Goal: Navigation & Orientation: Find specific page/section

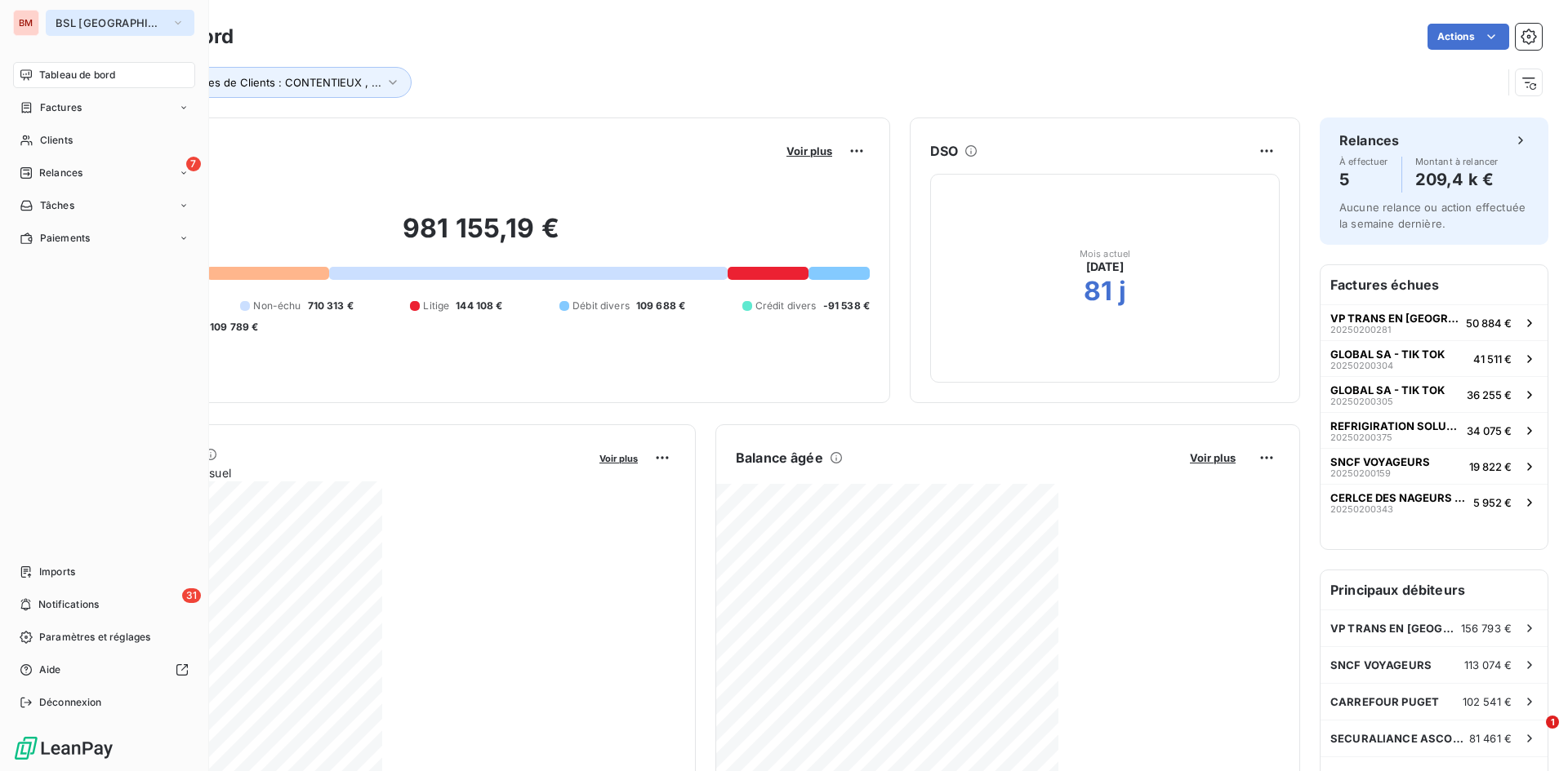
click at [89, 10] on button "BSL [GEOGRAPHIC_DATA]" at bounding box center [120, 23] width 148 height 26
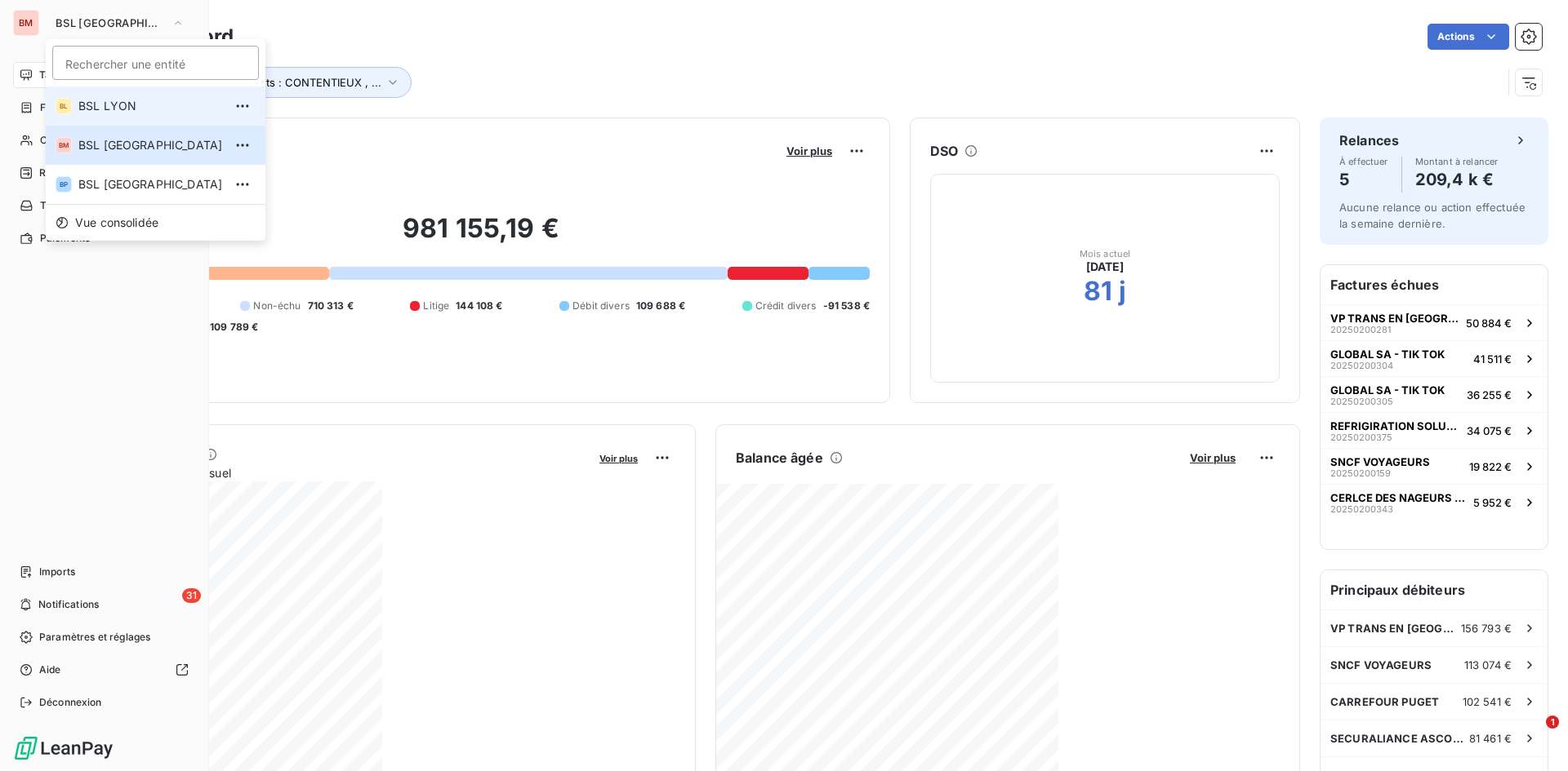
click at [78, 96] on li "BL BSL LYON" at bounding box center [156, 106] width 220 height 39
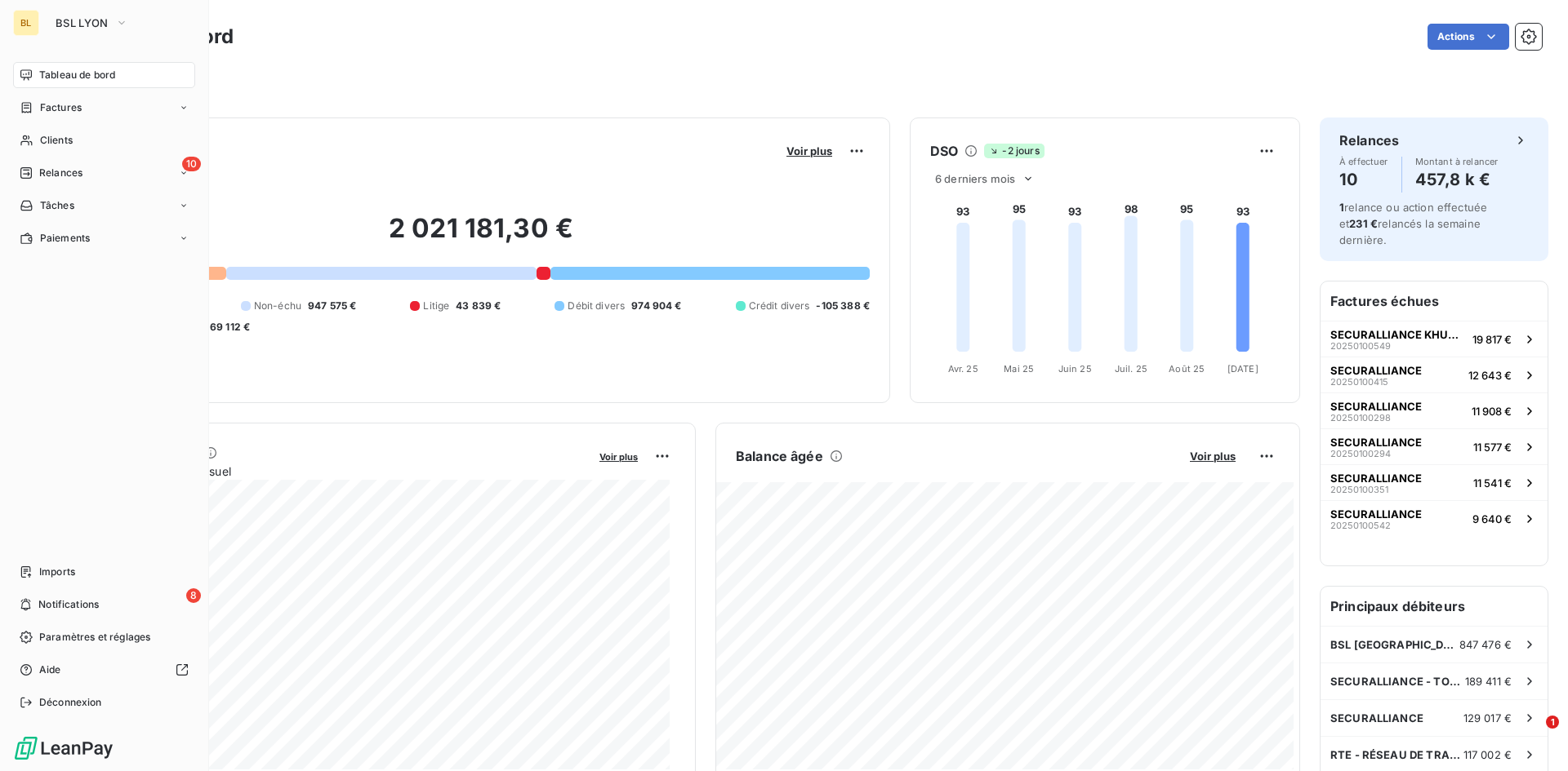
drag, startPoint x: 83, startPoint y: 24, endPoint x: 84, endPoint y: 37, distance: 13.0
click at [84, 24] on span "BSL LYON" at bounding box center [81, 23] width 53 height 13
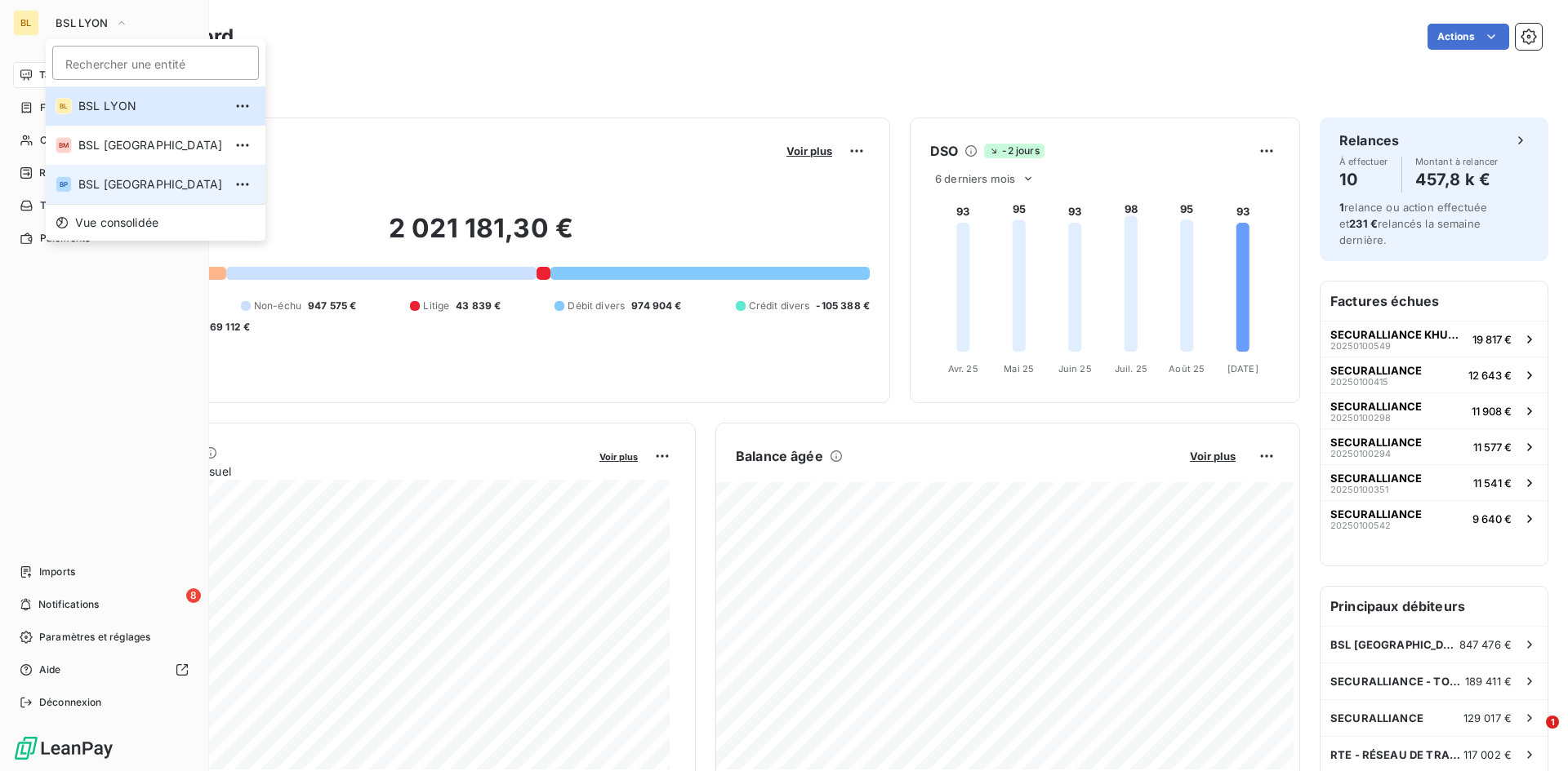
click at [96, 170] on li "BP BSL [GEOGRAPHIC_DATA]" at bounding box center [156, 184] width 220 height 39
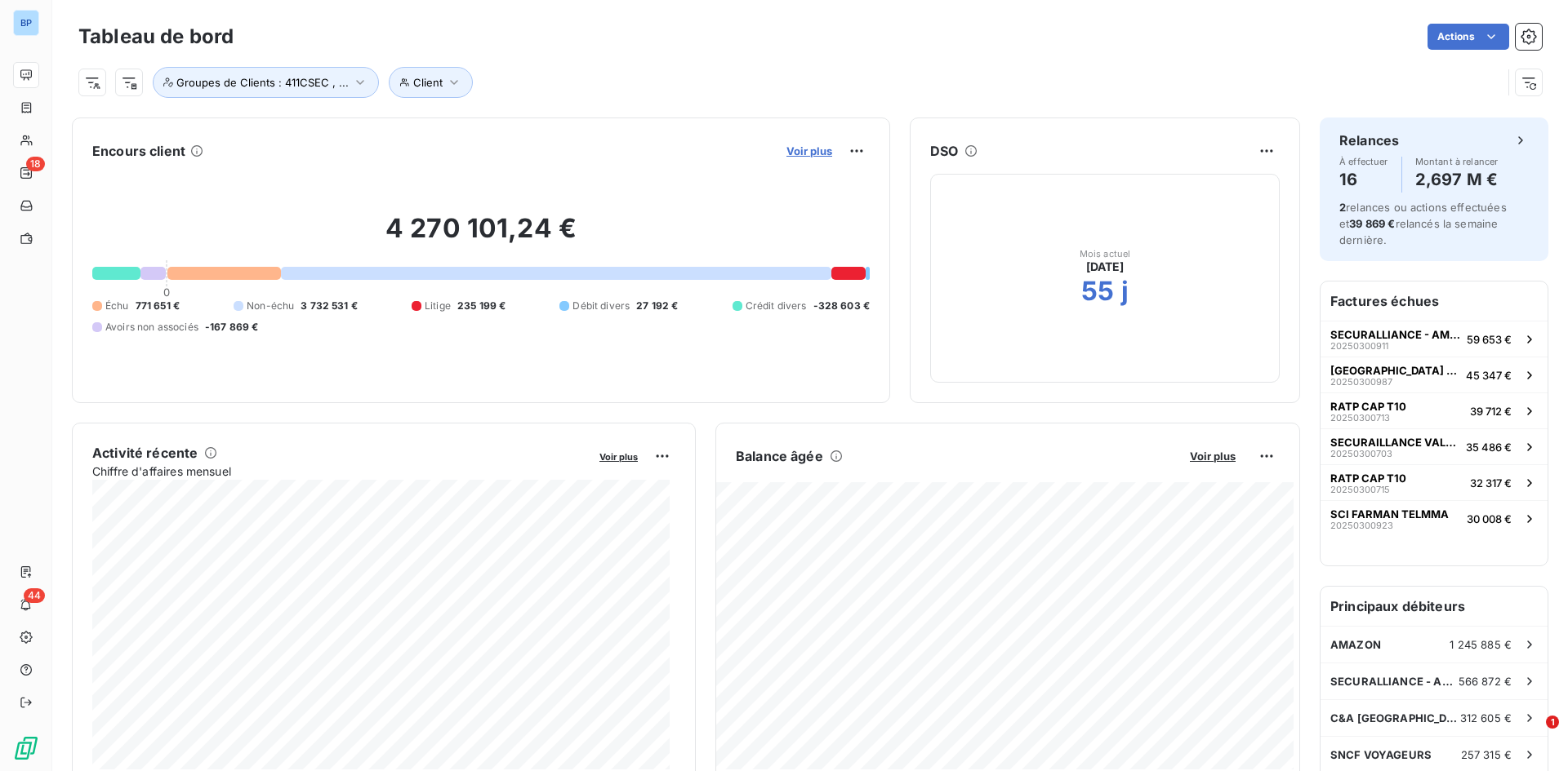
click at [813, 147] on span "Voir plus" at bounding box center [809, 151] width 46 height 13
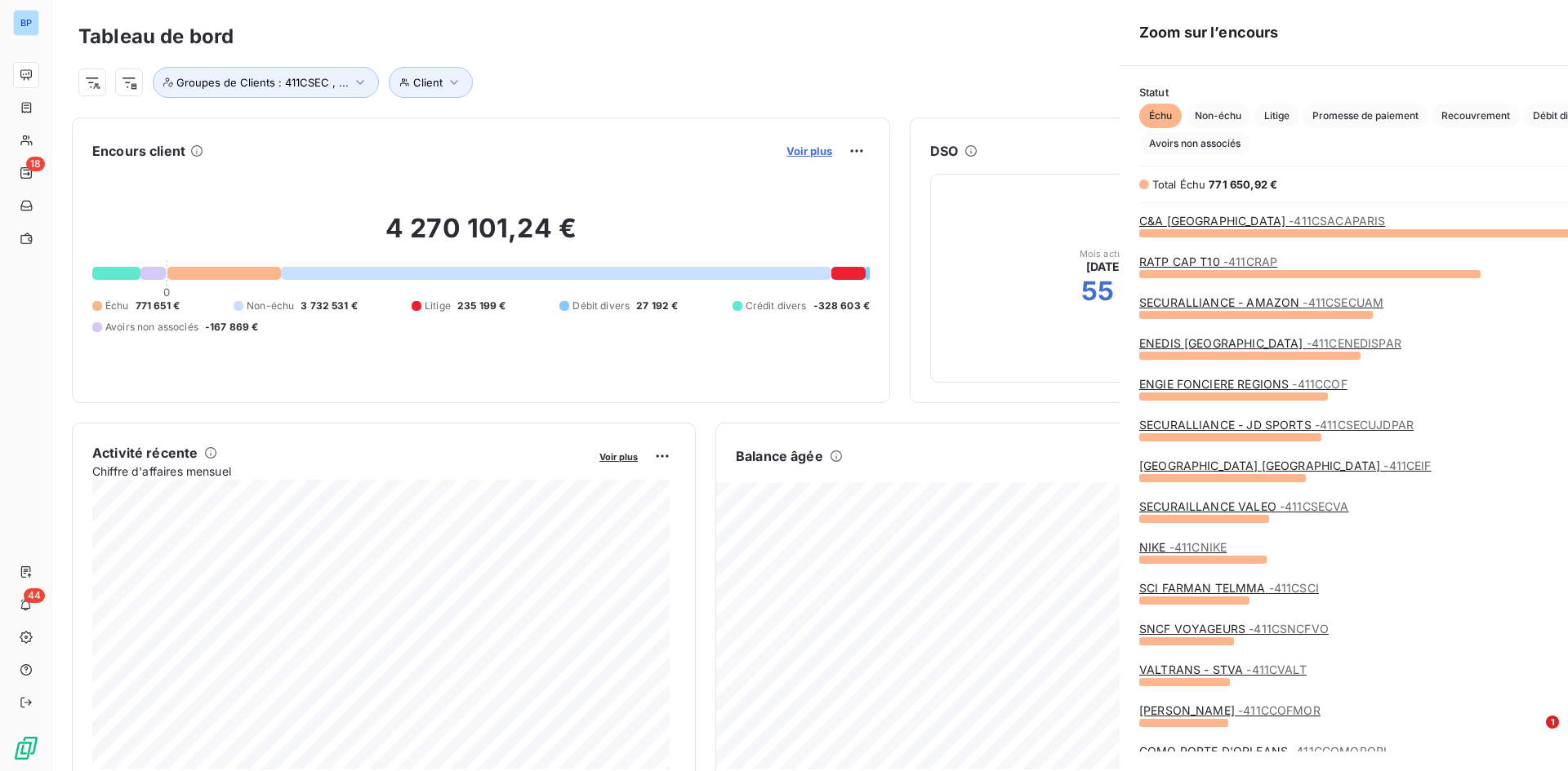
scroll to position [527, 615]
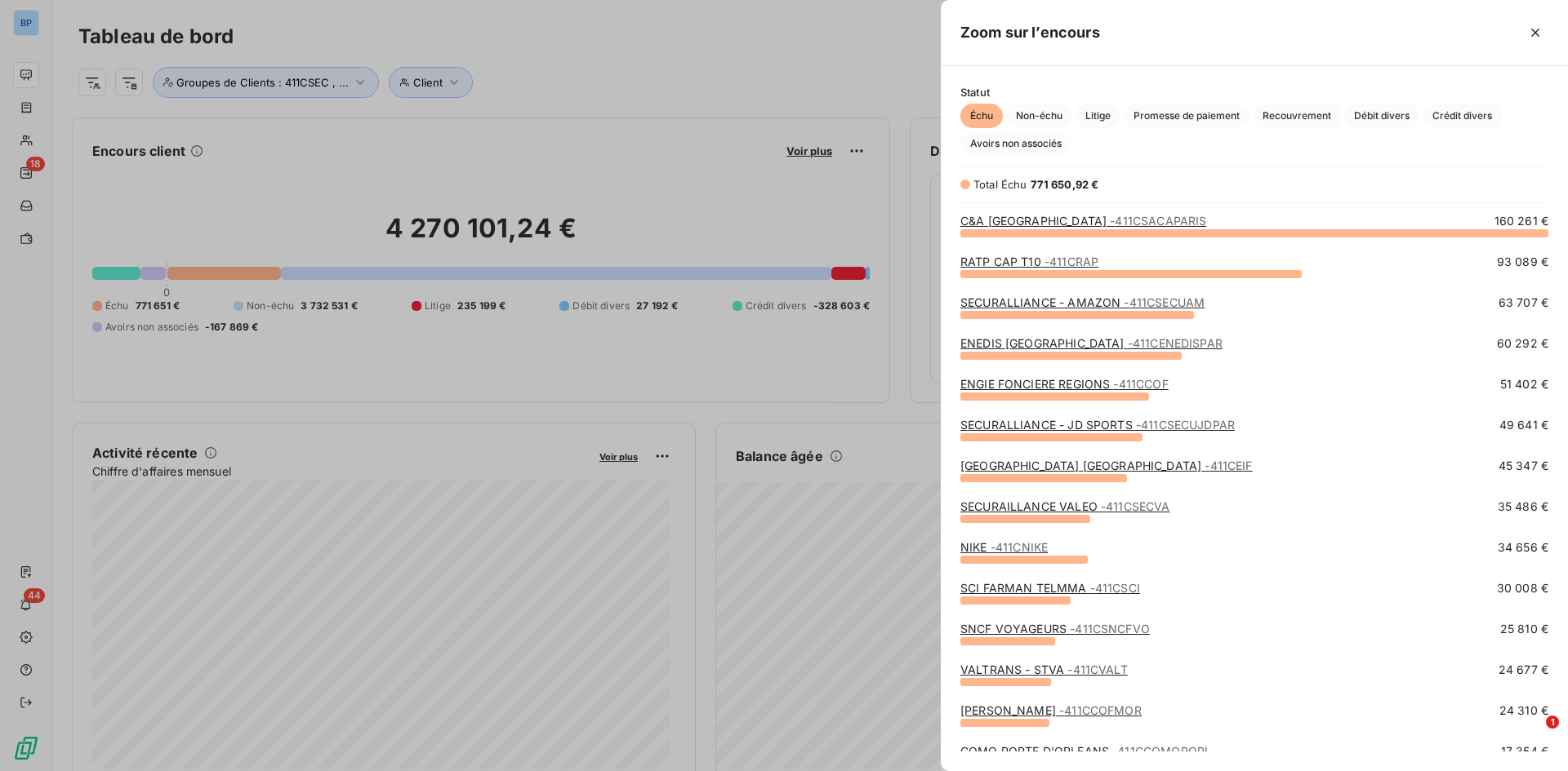
click at [1045, 226] on span "- 411CSACAPARIS" at bounding box center [1158, 220] width 96 height 14
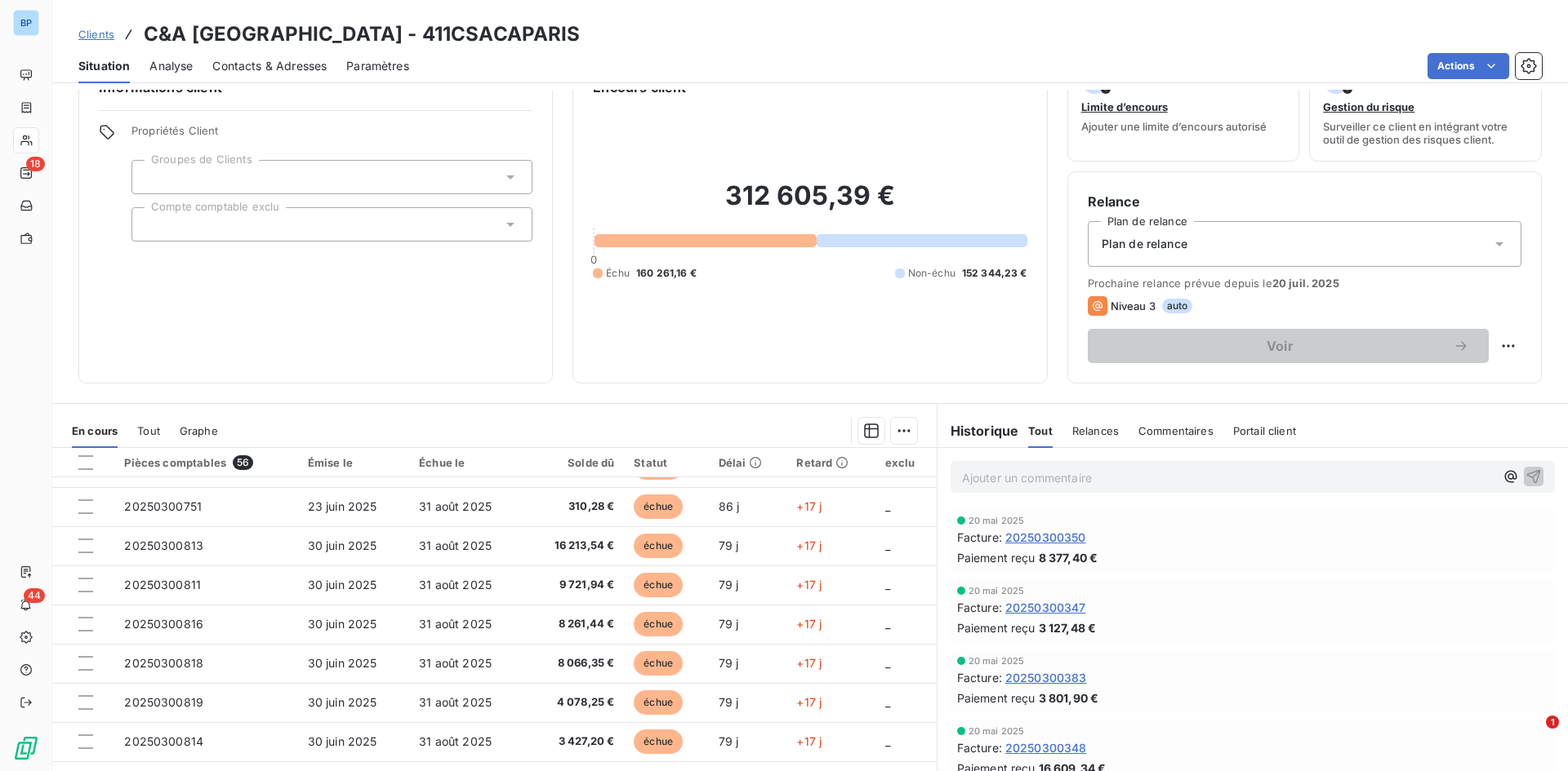
scroll to position [82, 0]
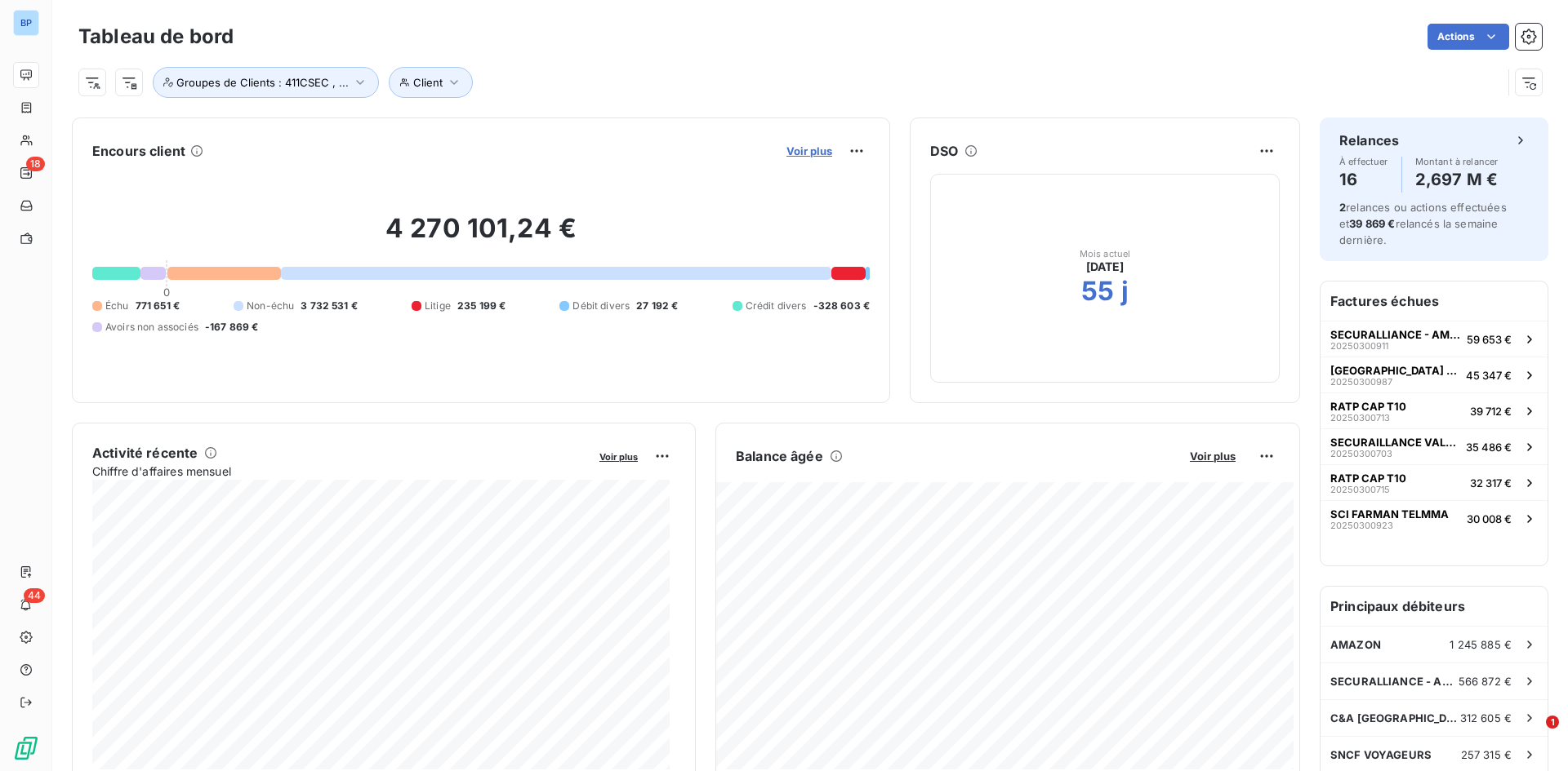
click at [792, 145] on span "Voir plus" at bounding box center [809, 151] width 46 height 13
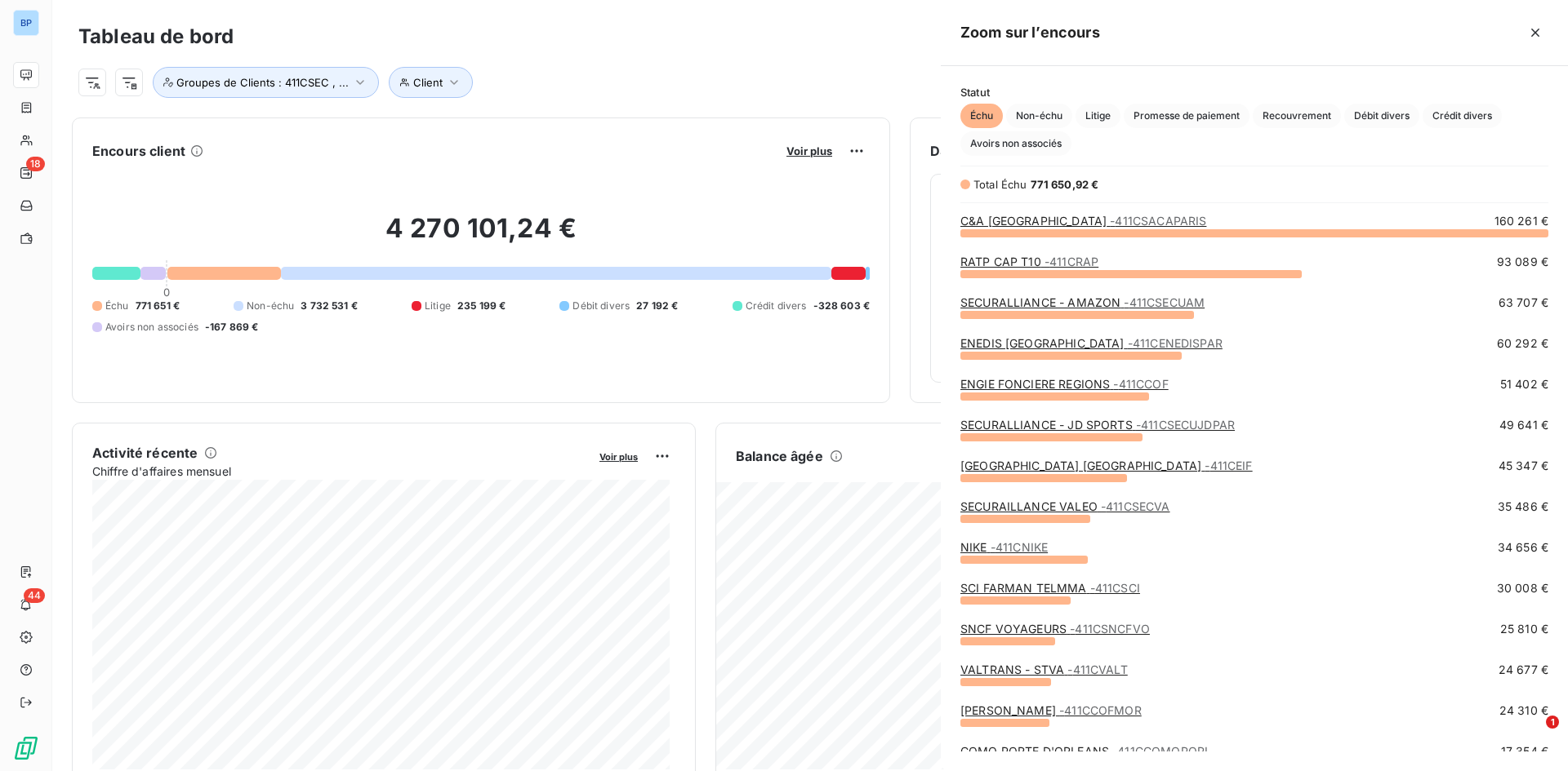
scroll to position [759, 615]
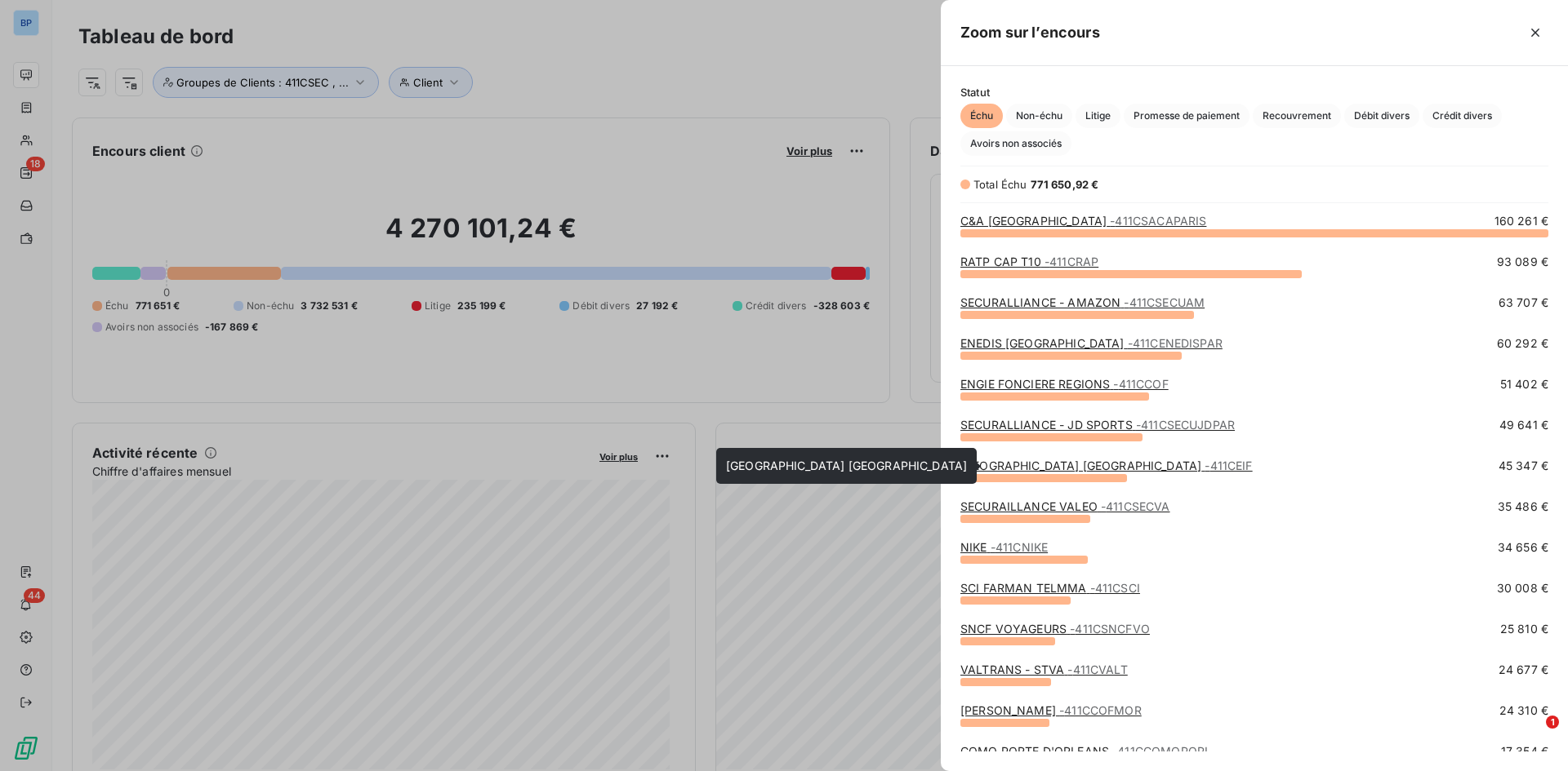
click at [1045, 467] on link "[GEOGRAPHIC_DATA] [GEOGRAPHIC_DATA] - 411CEIF" at bounding box center [1106, 465] width 292 height 14
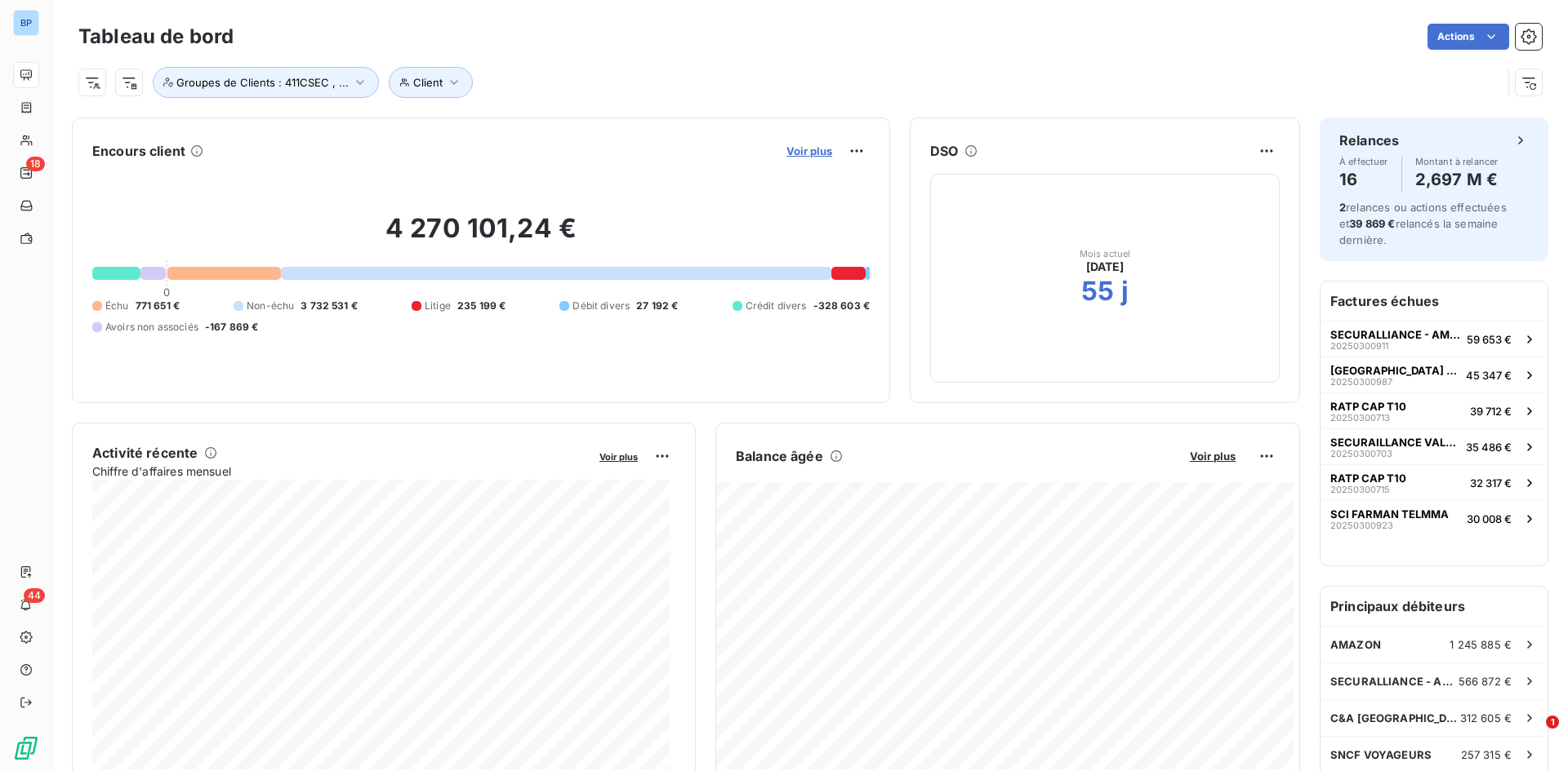
click at [800, 152] on span "Voir plus" at bounding box center [809, 151] width 46 height 13
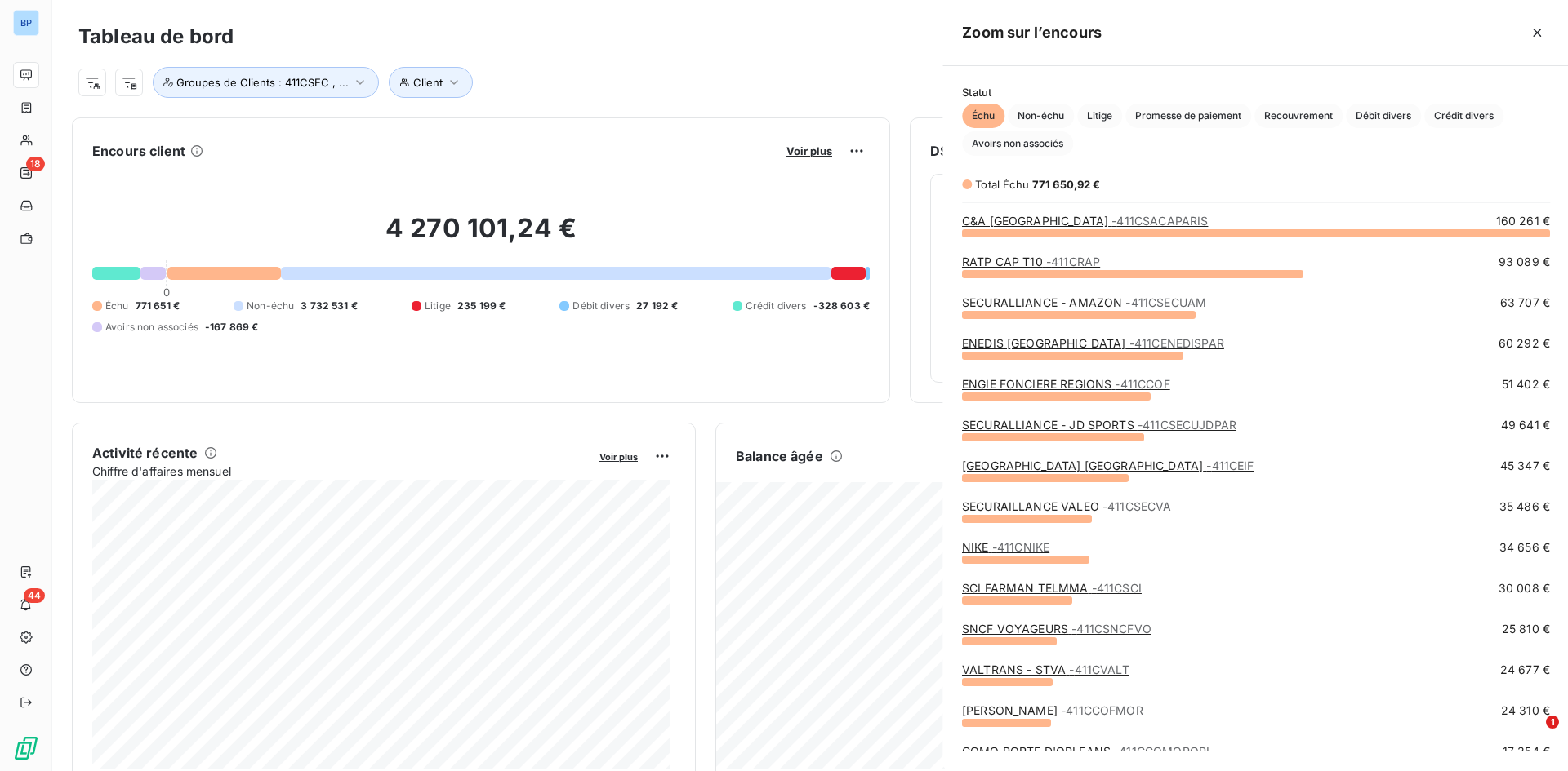
scroll to position [759, 615]
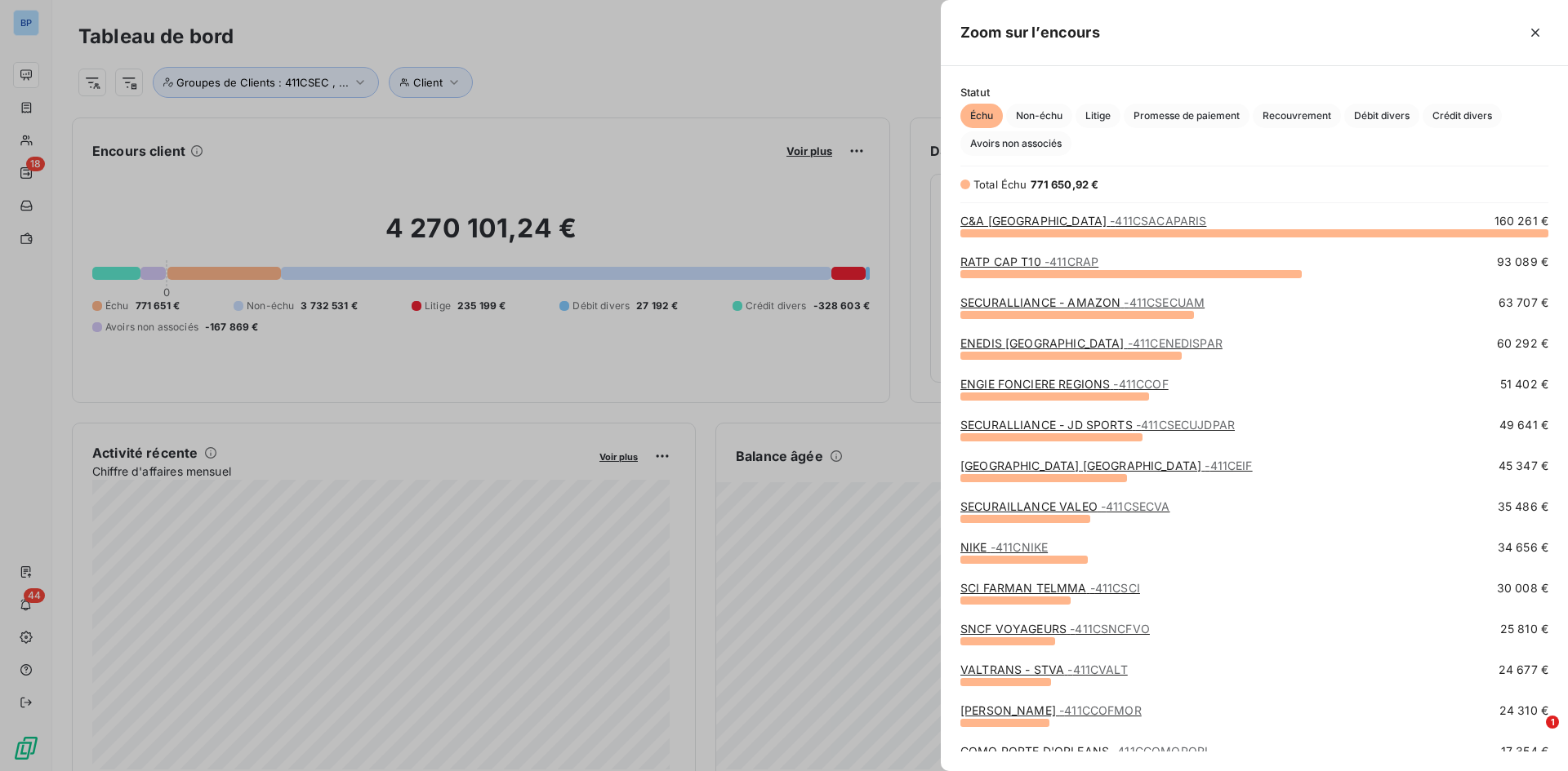
click at [1009, 542] on link "SCI FARMAN TELMMA - 411CSCI" at bounding box center [1050, 587] width 179 height 14
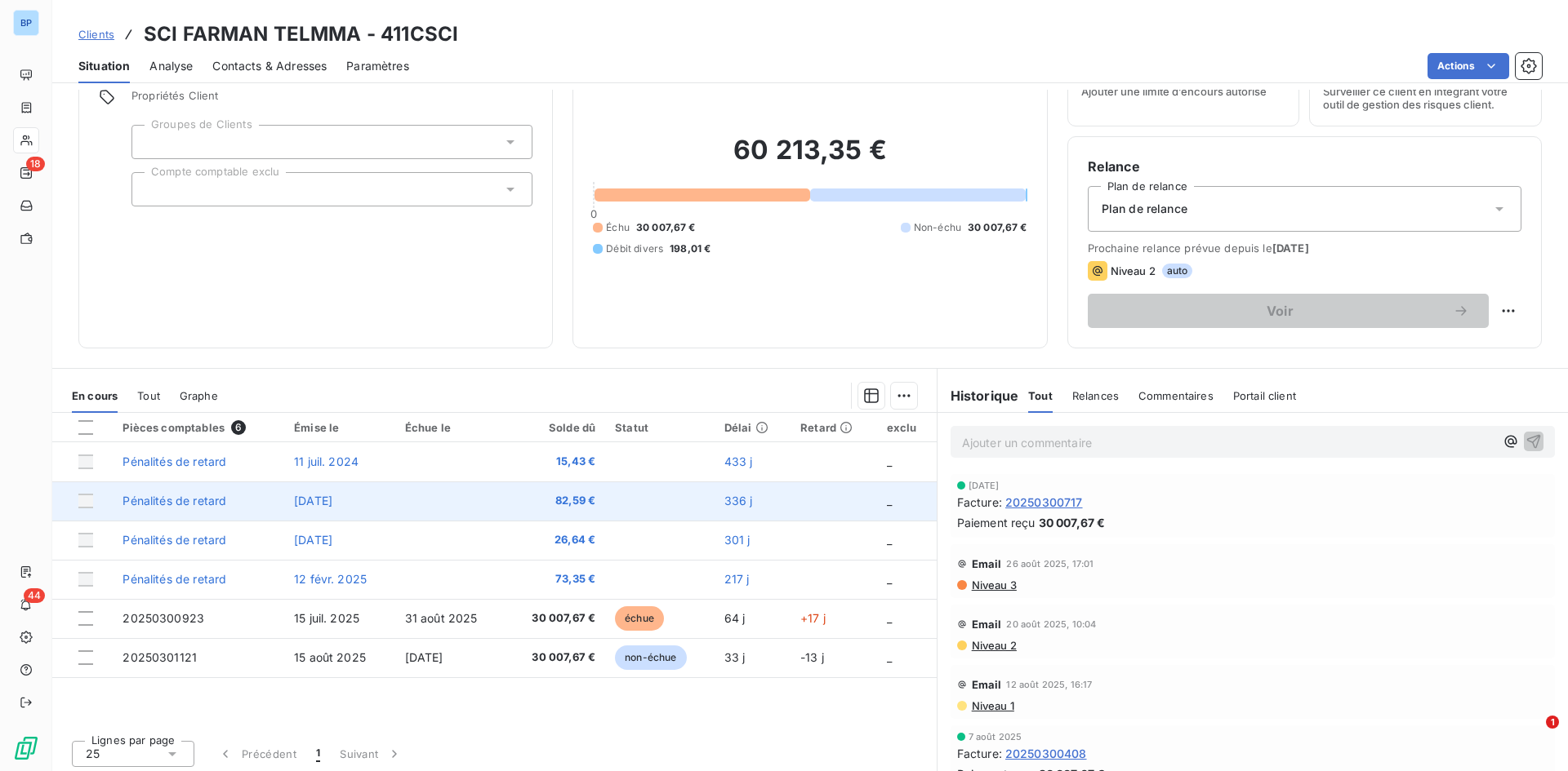
scroll to position [82, 0]
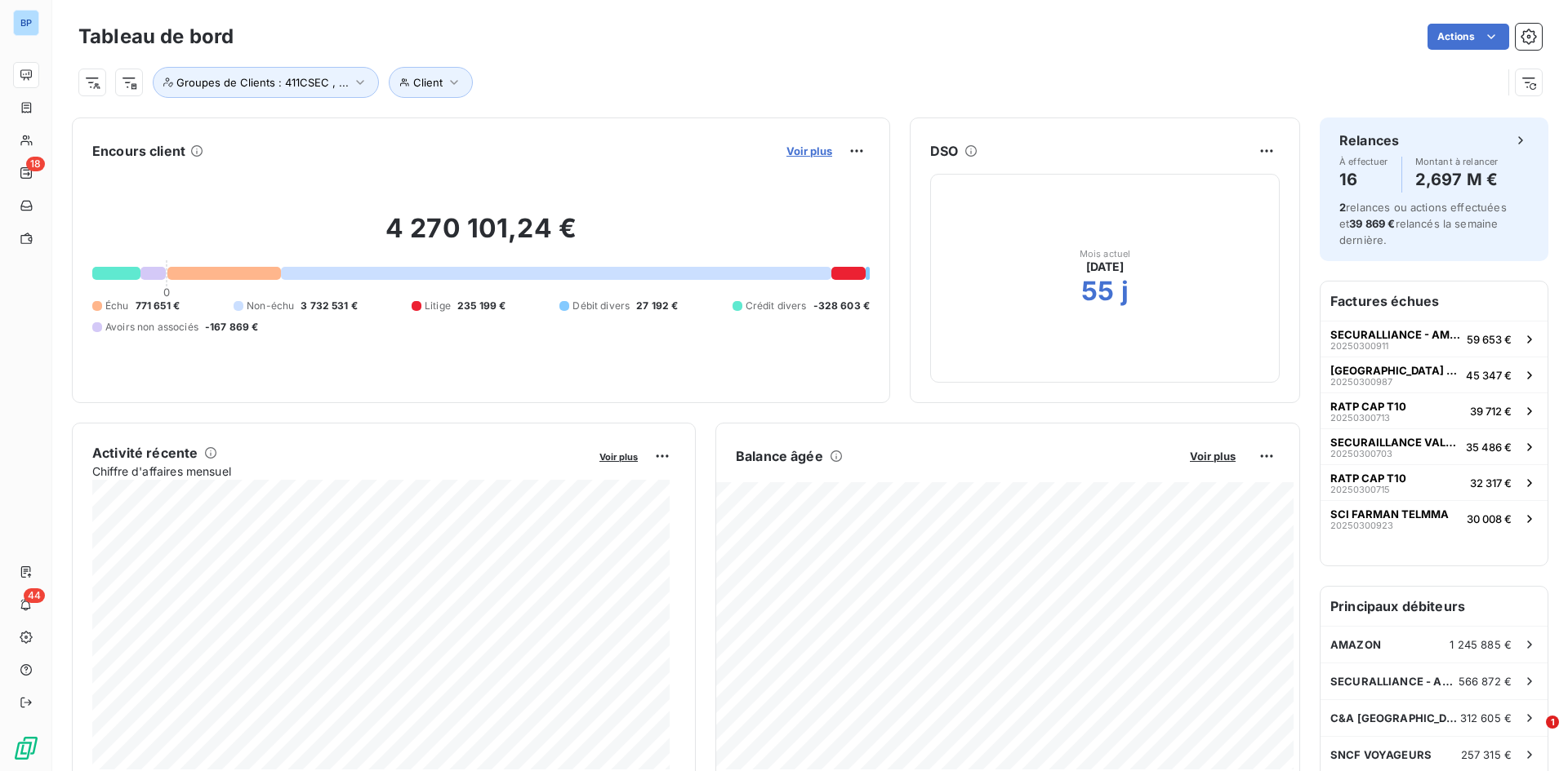
click at [809, 149] on span "Voir plus" at bounding box center [809, 151] width 46 height 13
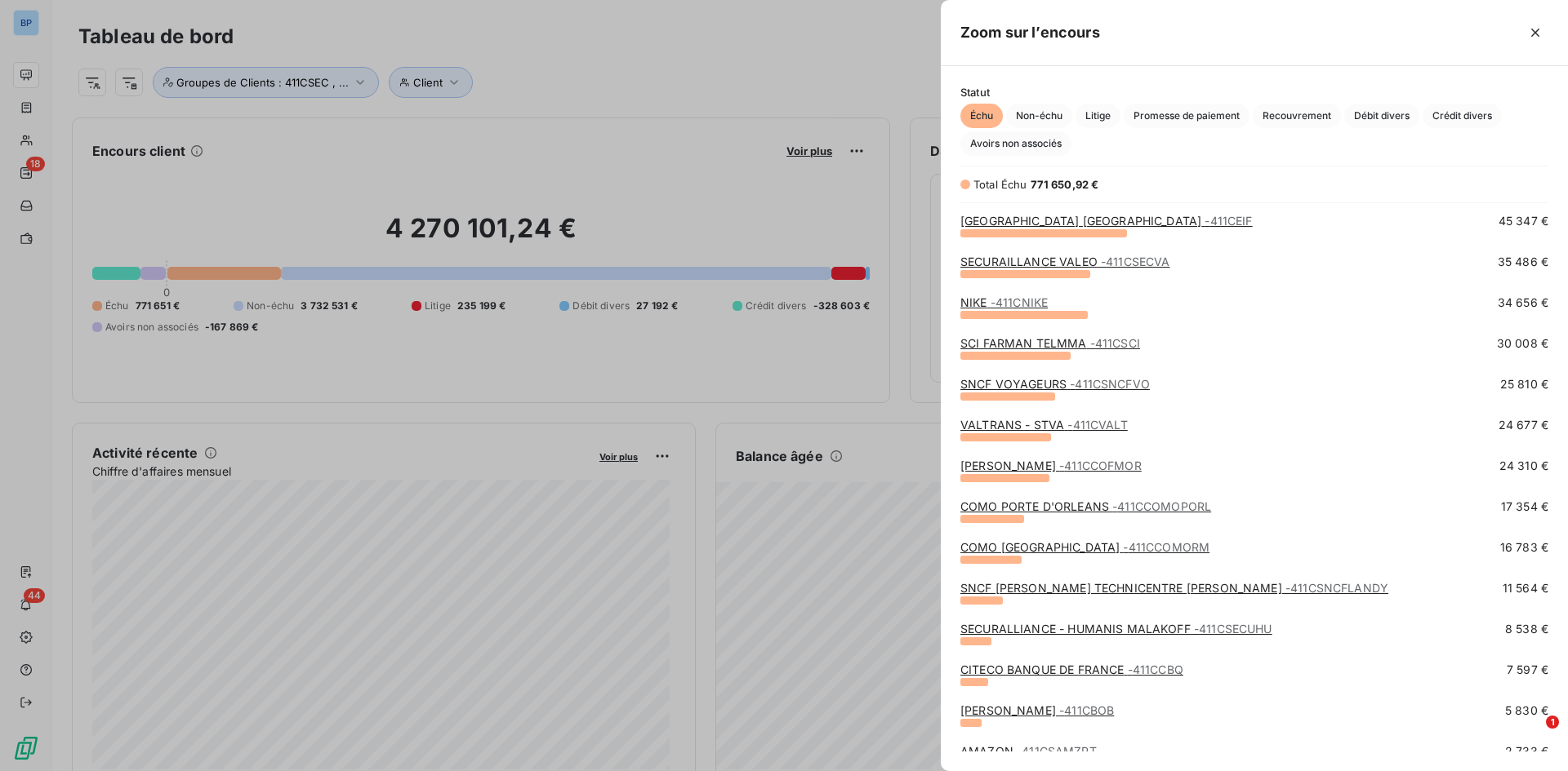
scroll to position [163, 0]
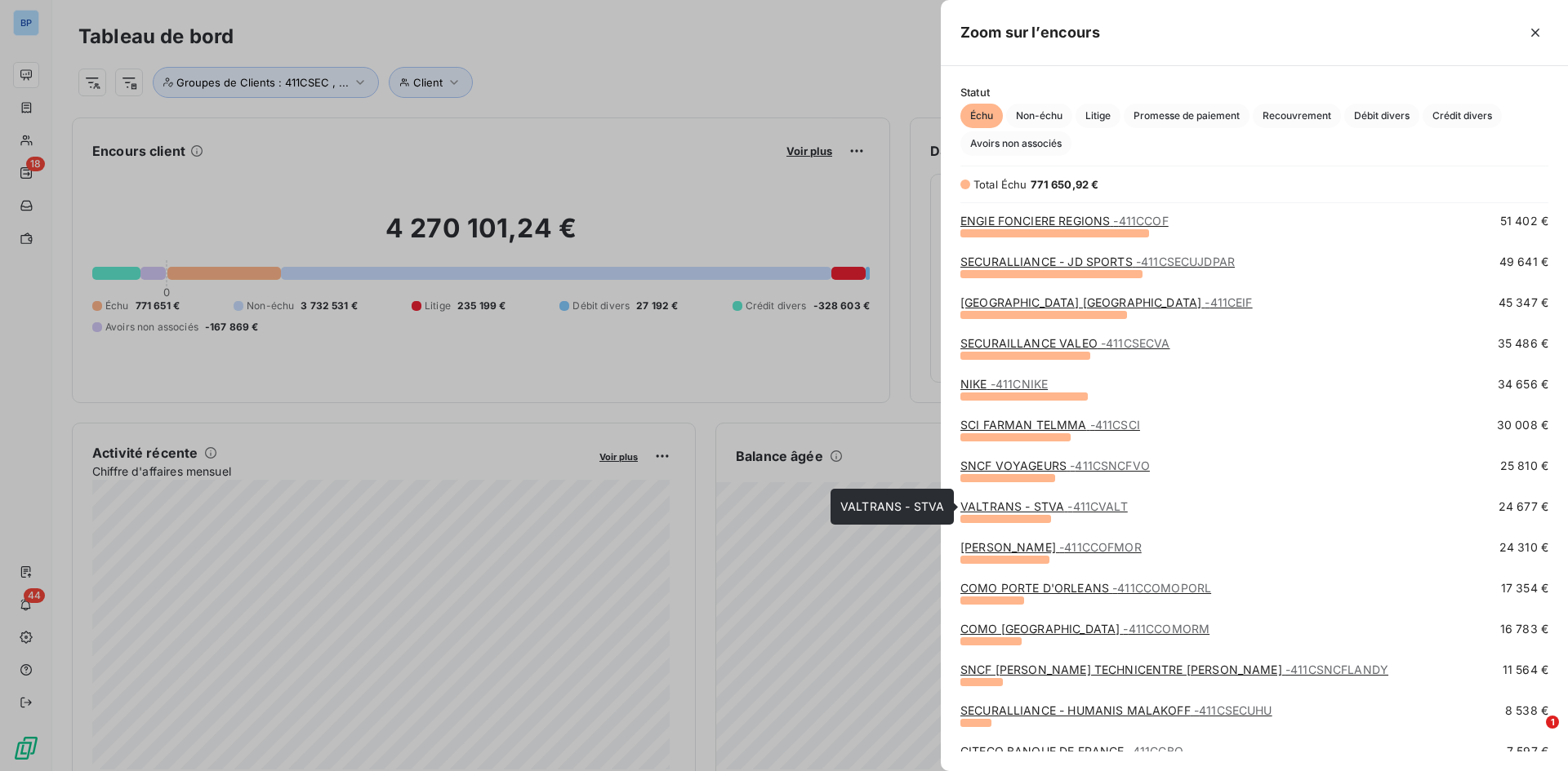
click at [1014, 505] on link "VALTRANS - STVA - 411CVALT" at bounding box center [1044, 506] width 167 height 14
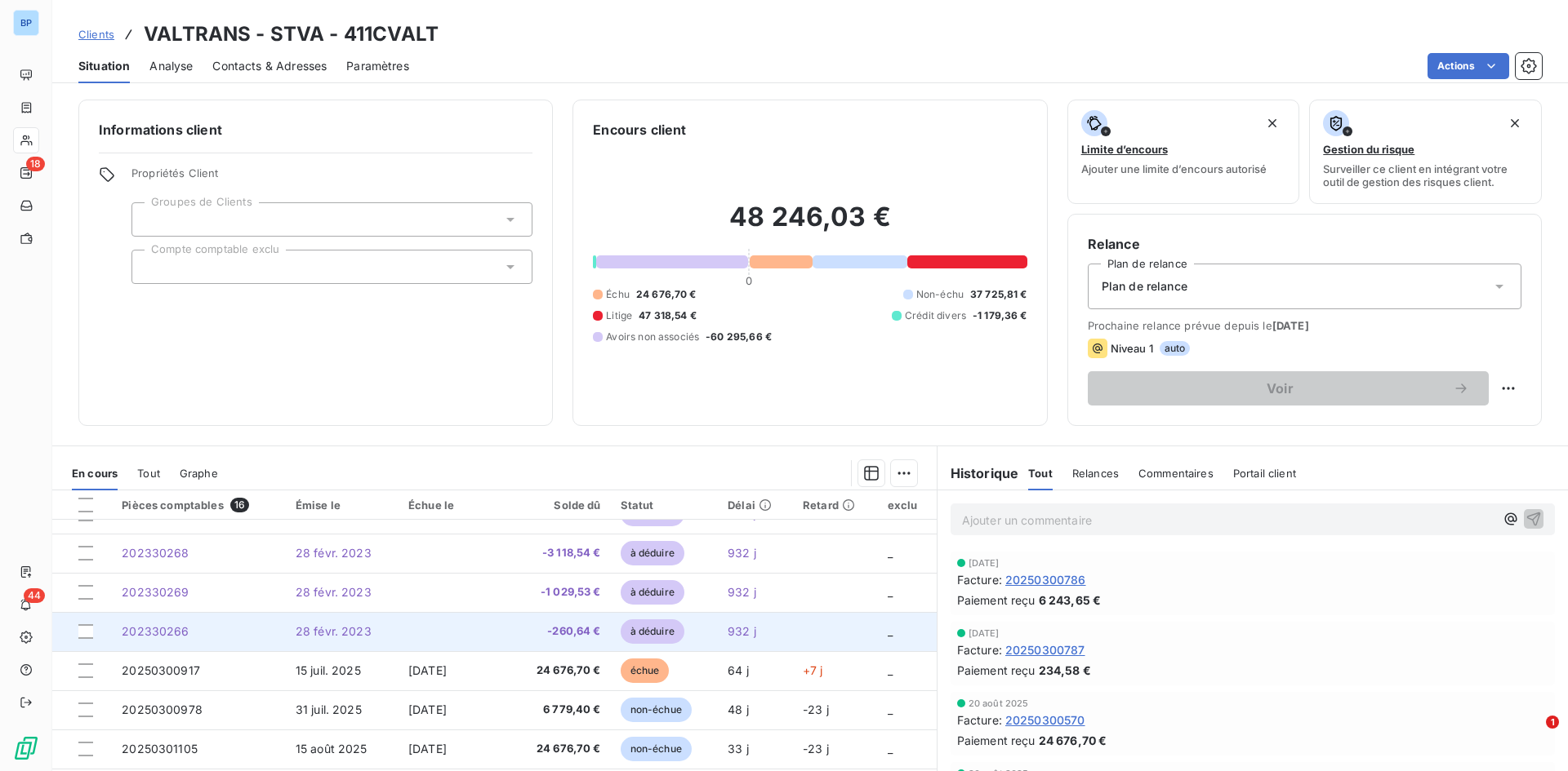
scroll to position [343, 0]
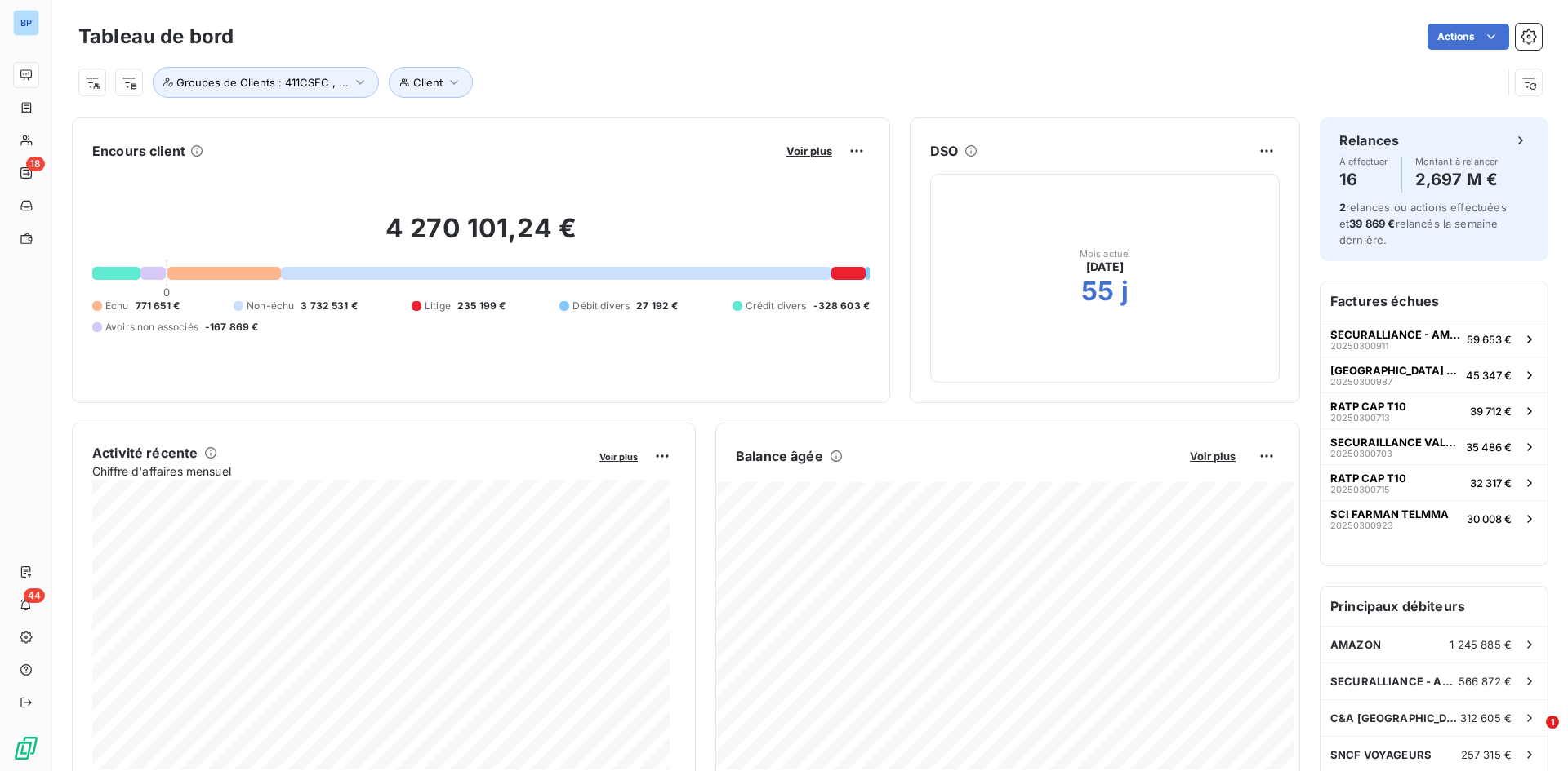
click at [802, 158] on div "Voir plus" at bounding box center [825, 150] width 88 height 26
click at [800, 152] on span "Voir plus" at bounding box center [809, 151] width 46 height 13
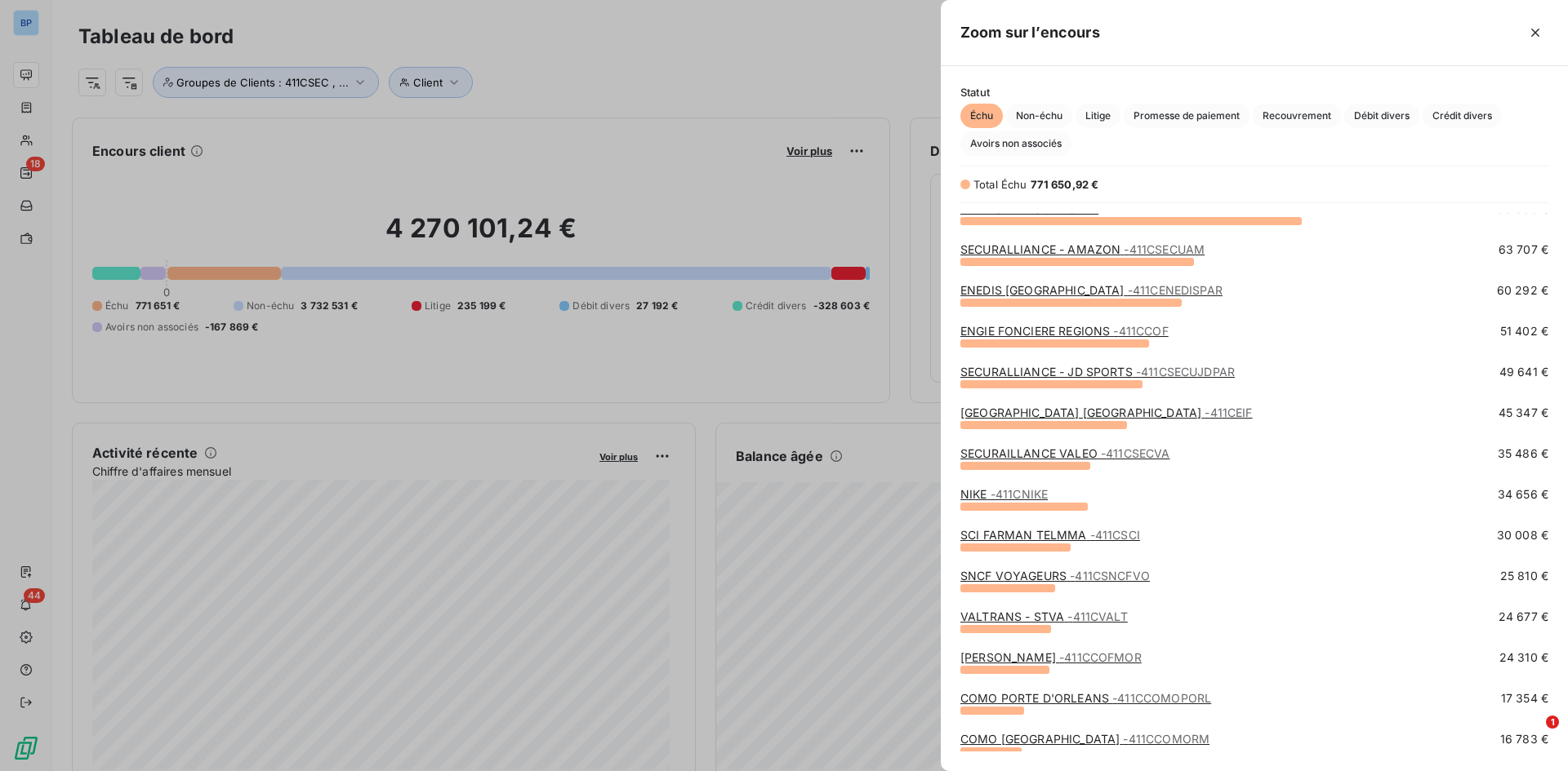
scroll to position [81, 0]
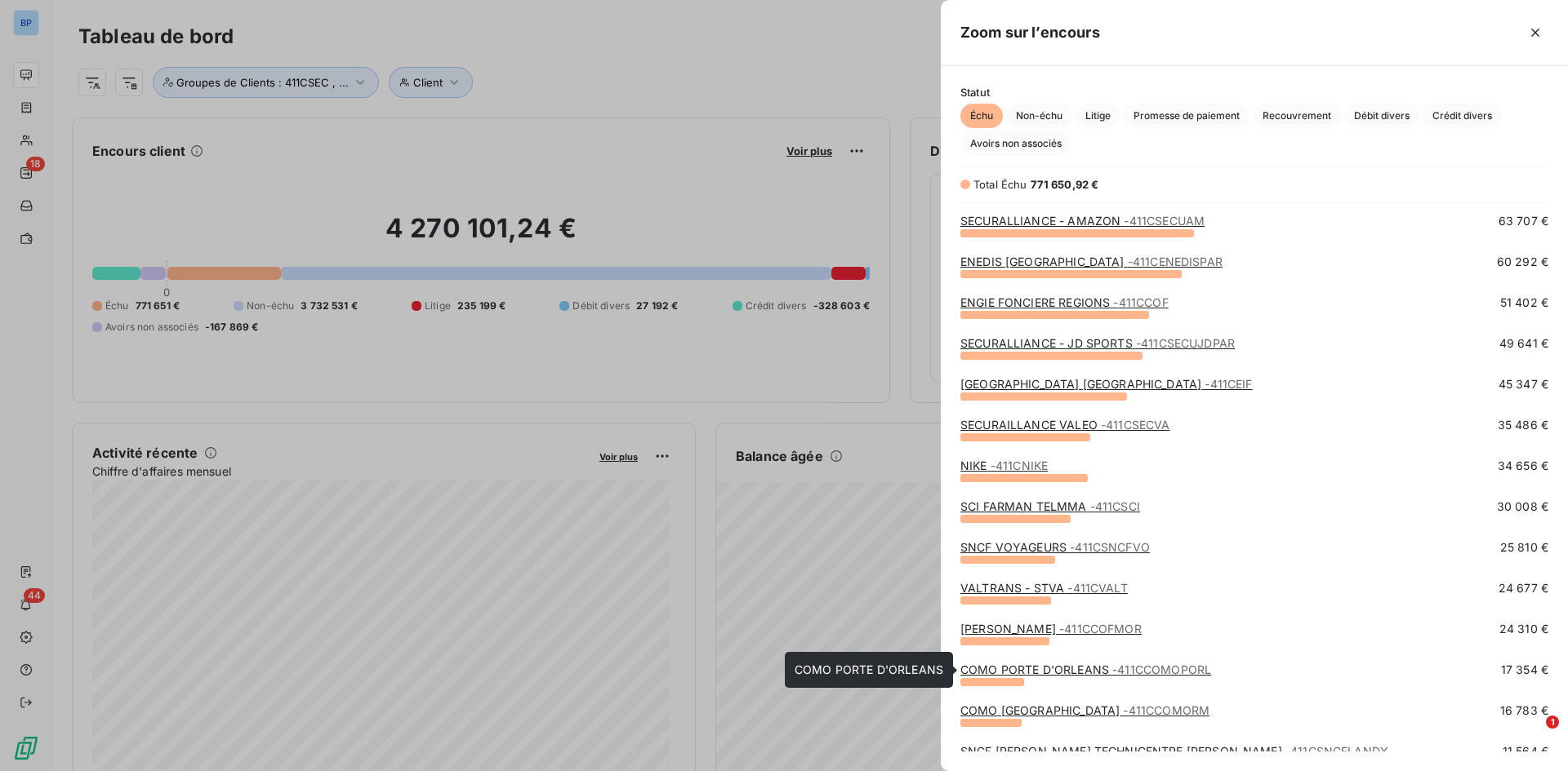
click at [1042, 542] on link "COMO PORTE D'ORLEANS - 411CCOMOPORL" at bounding box center [1085, 669] width 251 height 14
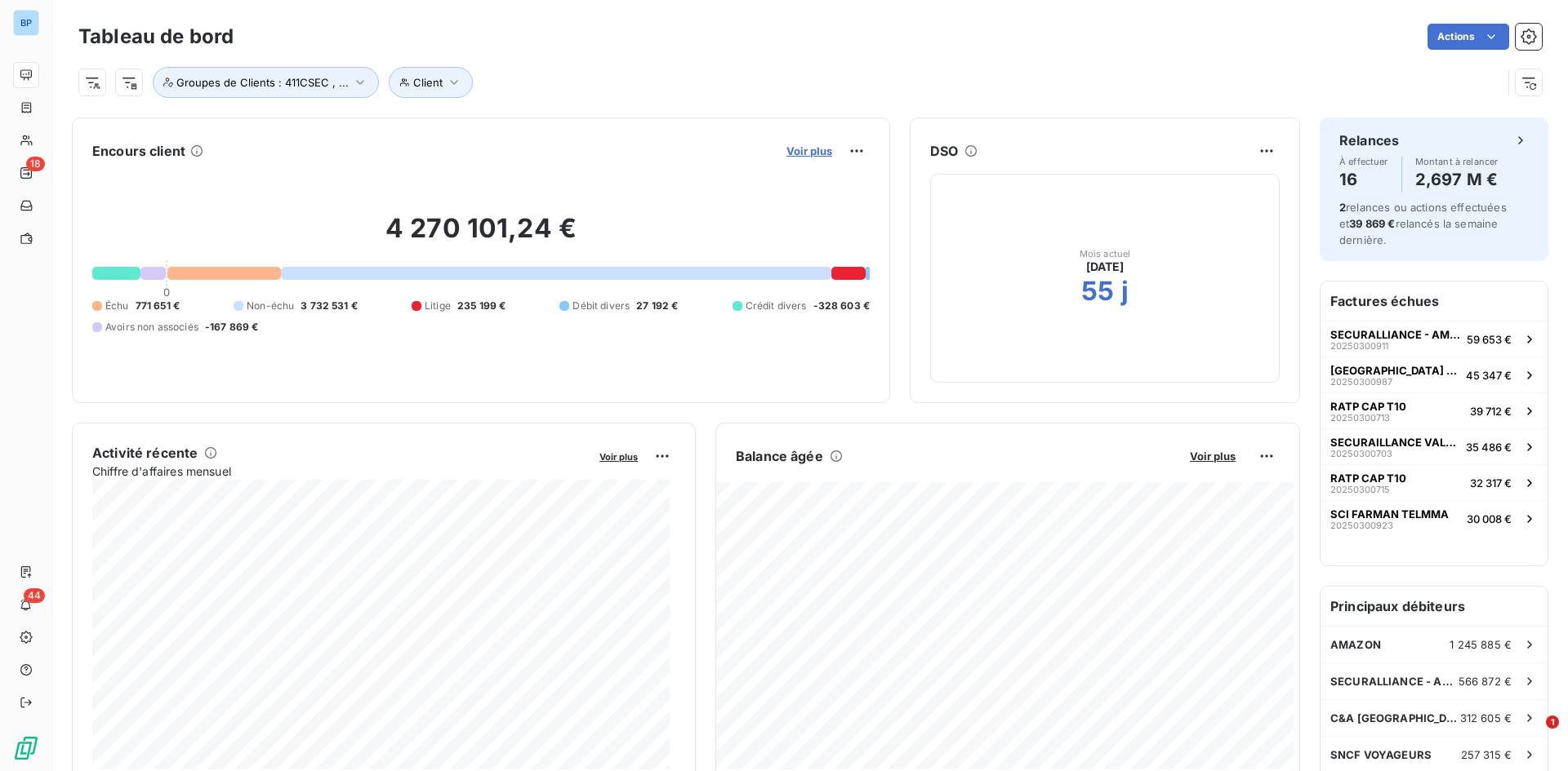
click at [797, 148] on span "Voir plus" at bounding box center [809, 151] width 46 height 13
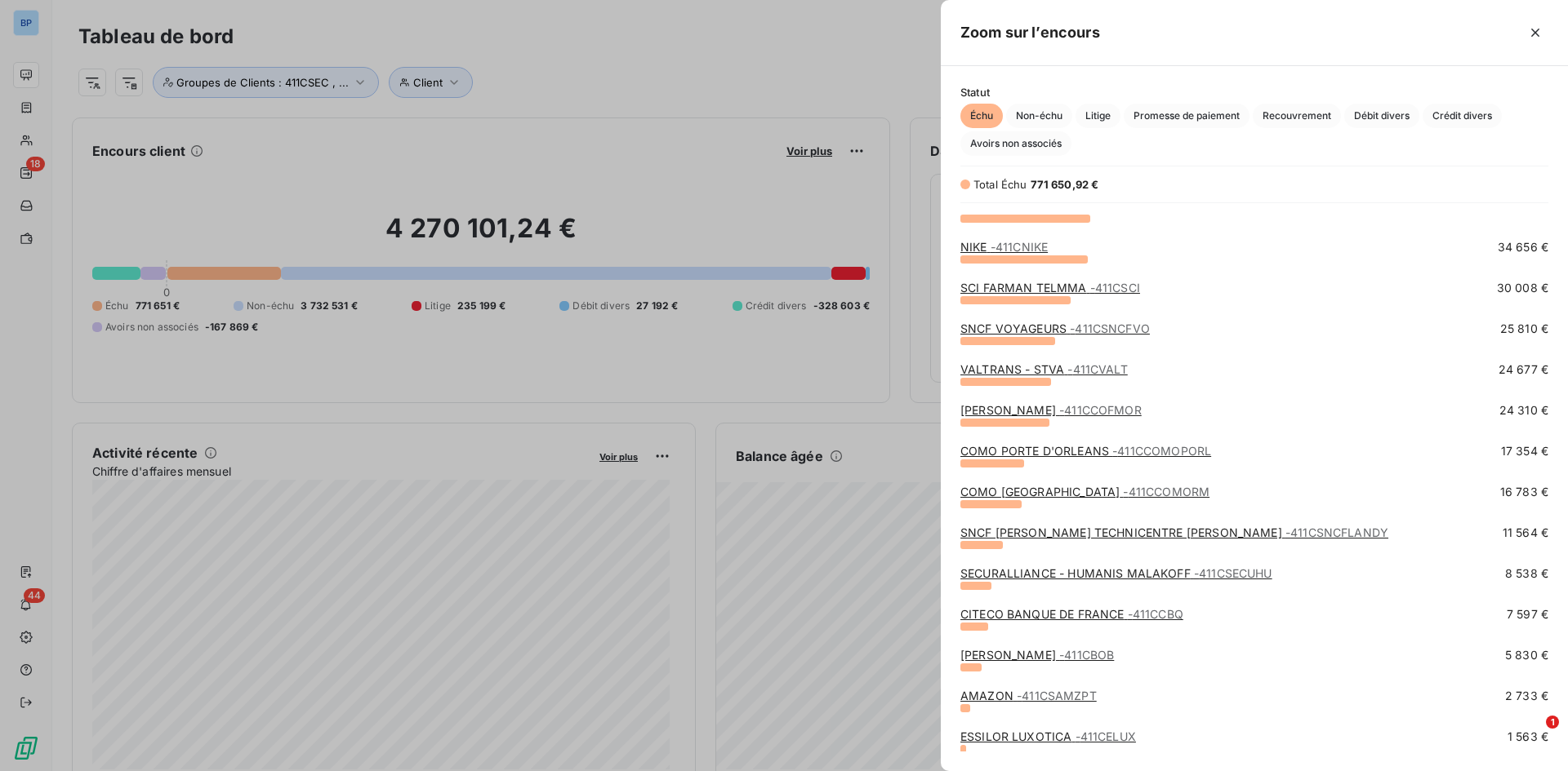
scroll to position [327, 0]
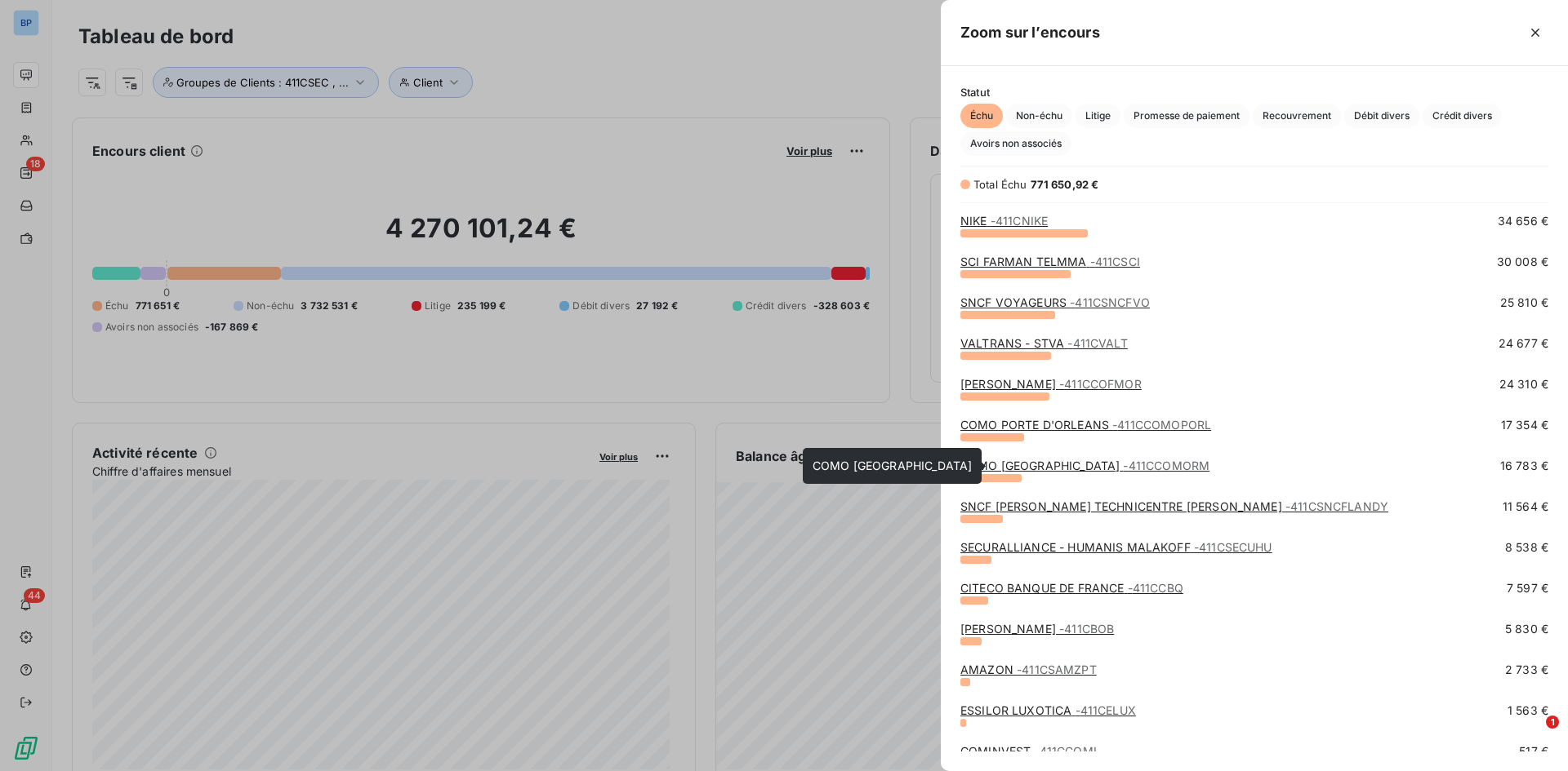
click at [1045, 471] on link "COMO BRAND CENTER - 411CCOMORM" at bounding box center [1085, 465] width 249 height 14
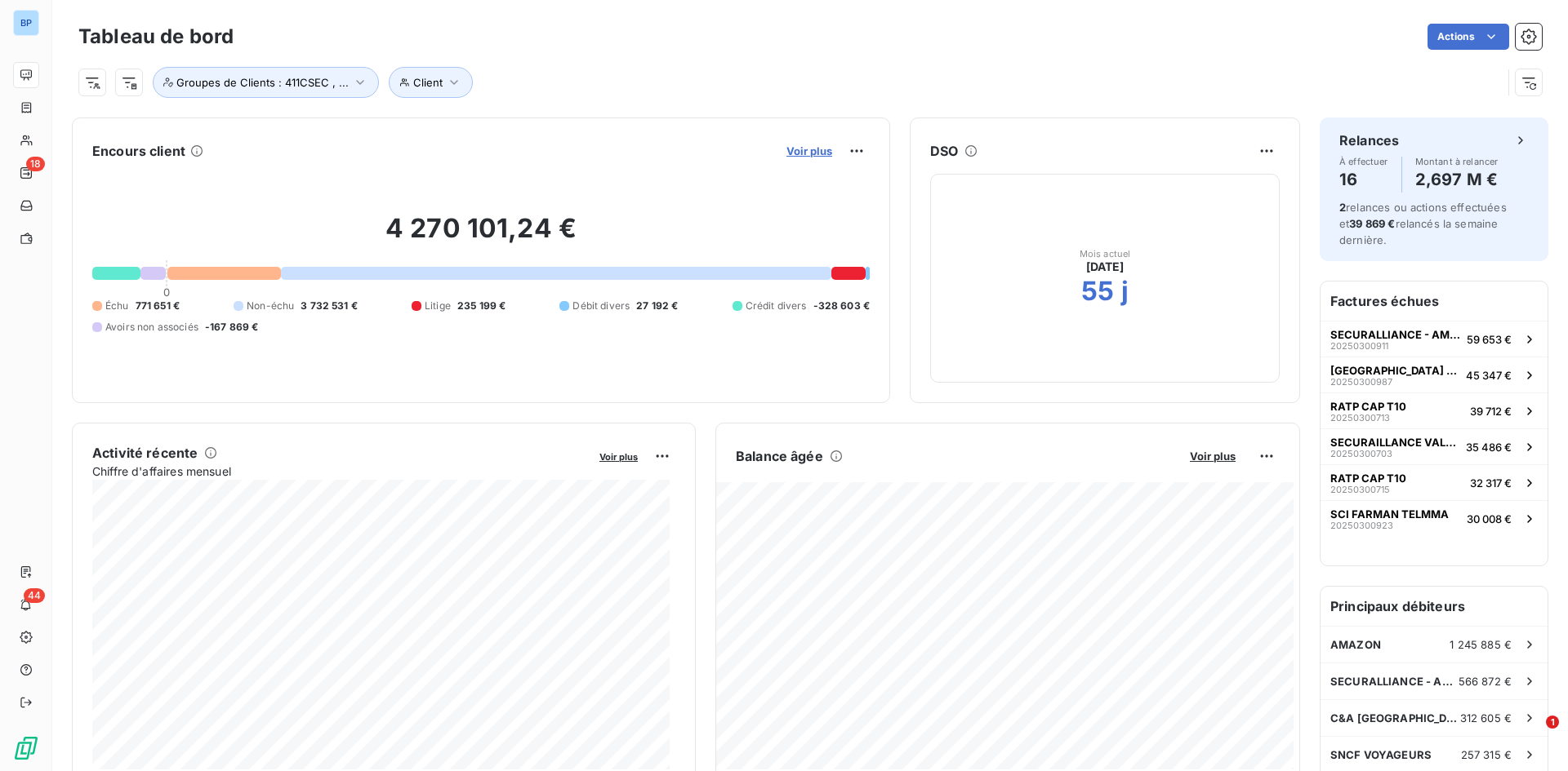
click at [794, 148] on span "Voir plus" at bounding box center [809, 151] width 46 height 13
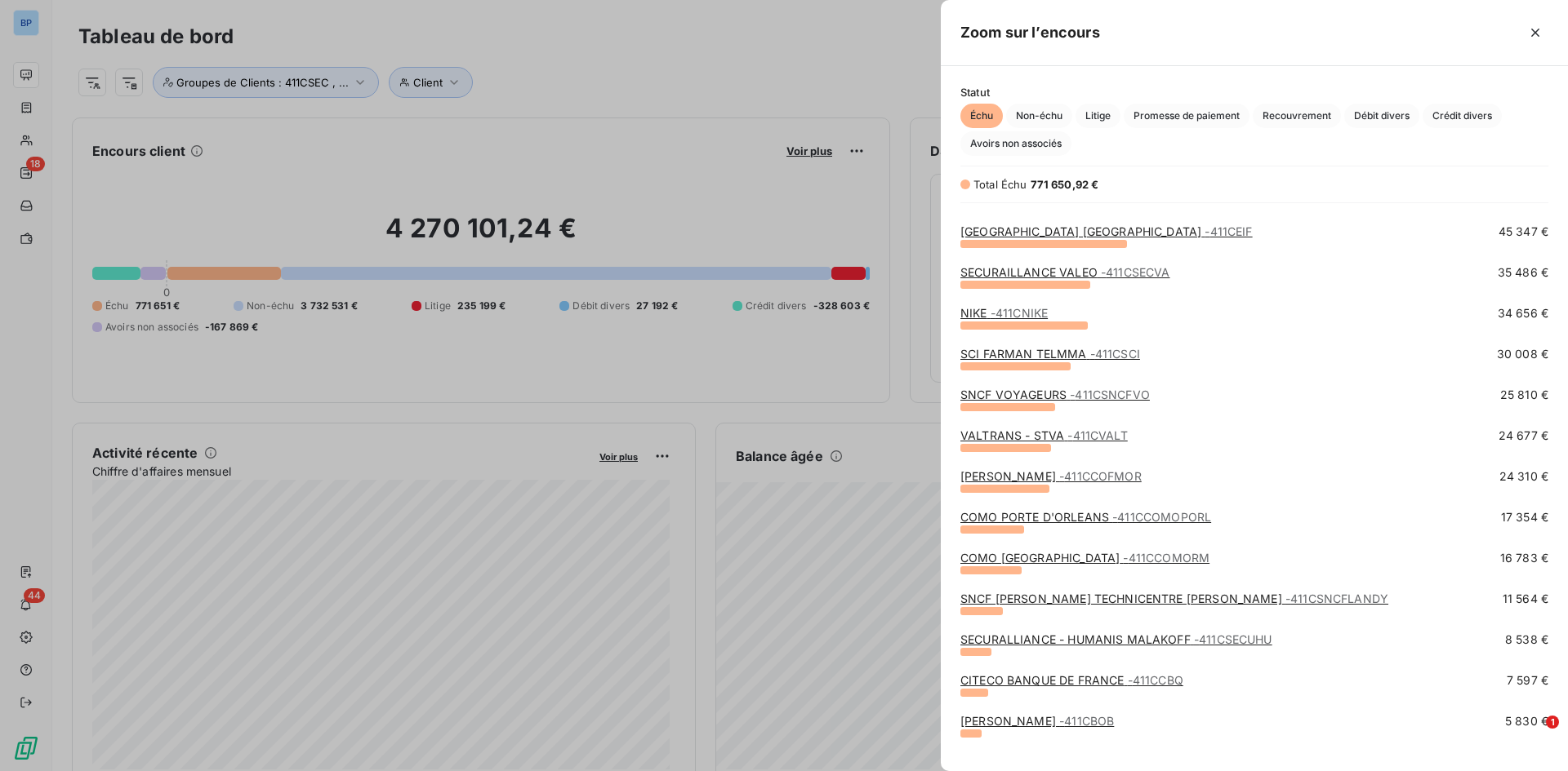
scroll to position [245, 0]
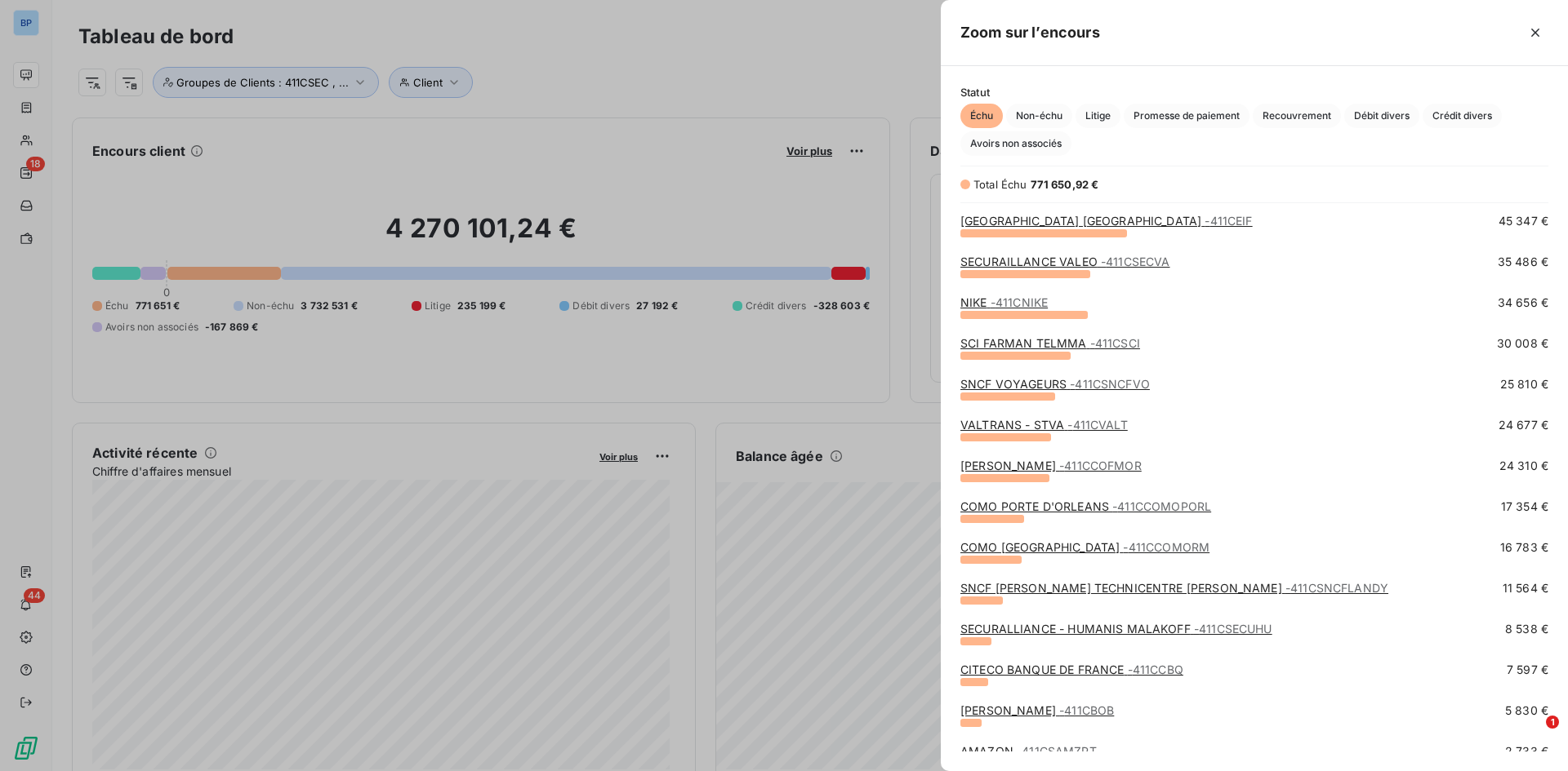
click at [1033, 542] on link "CITECO BANQUE DE FRANCE - 411CCBQ" at bounding box center [1072, 669] width 223 height 14
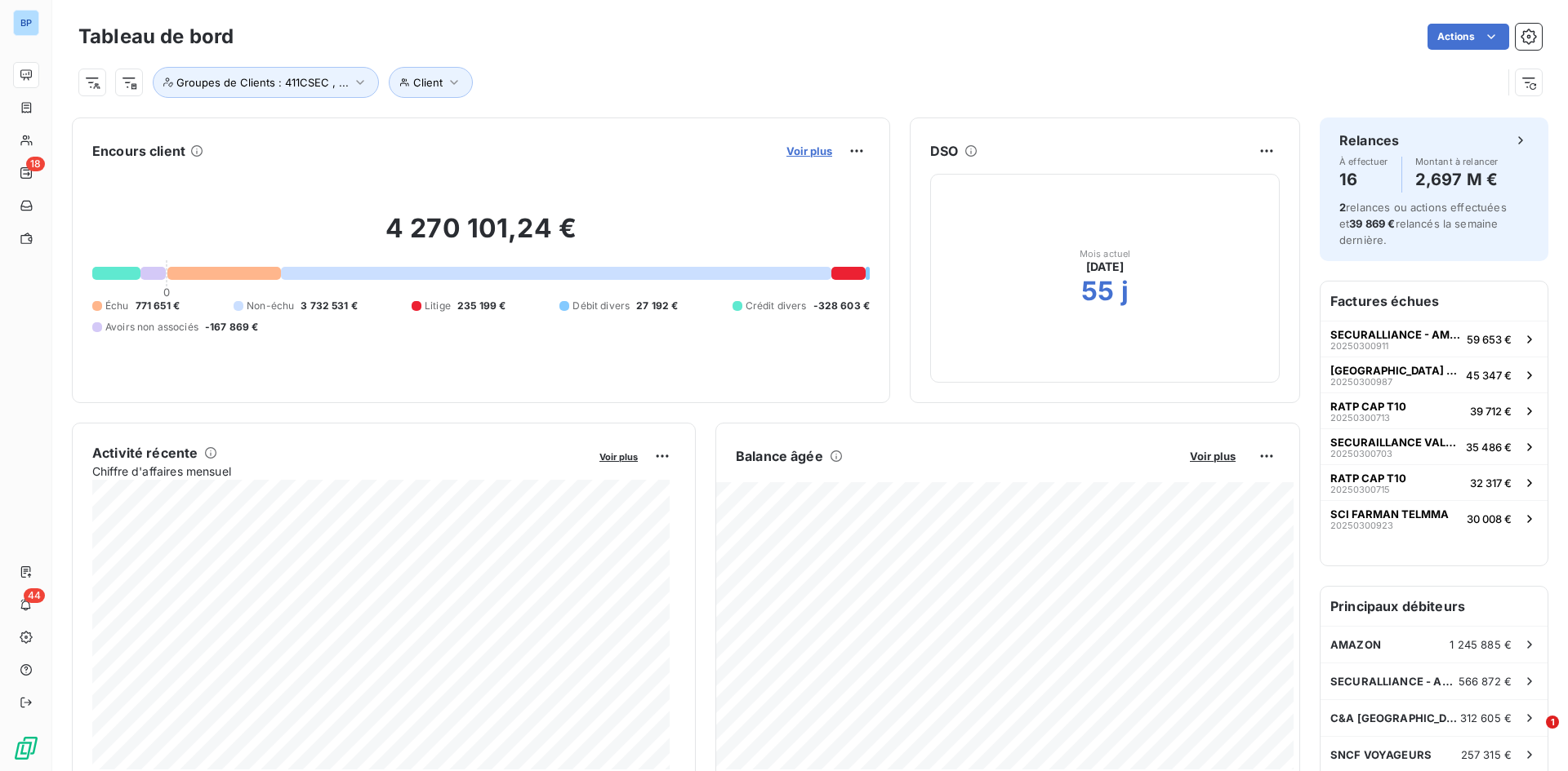
click at [791, 149] on span "Voir plus" at bounding box center [809, 151] width 46 height 13
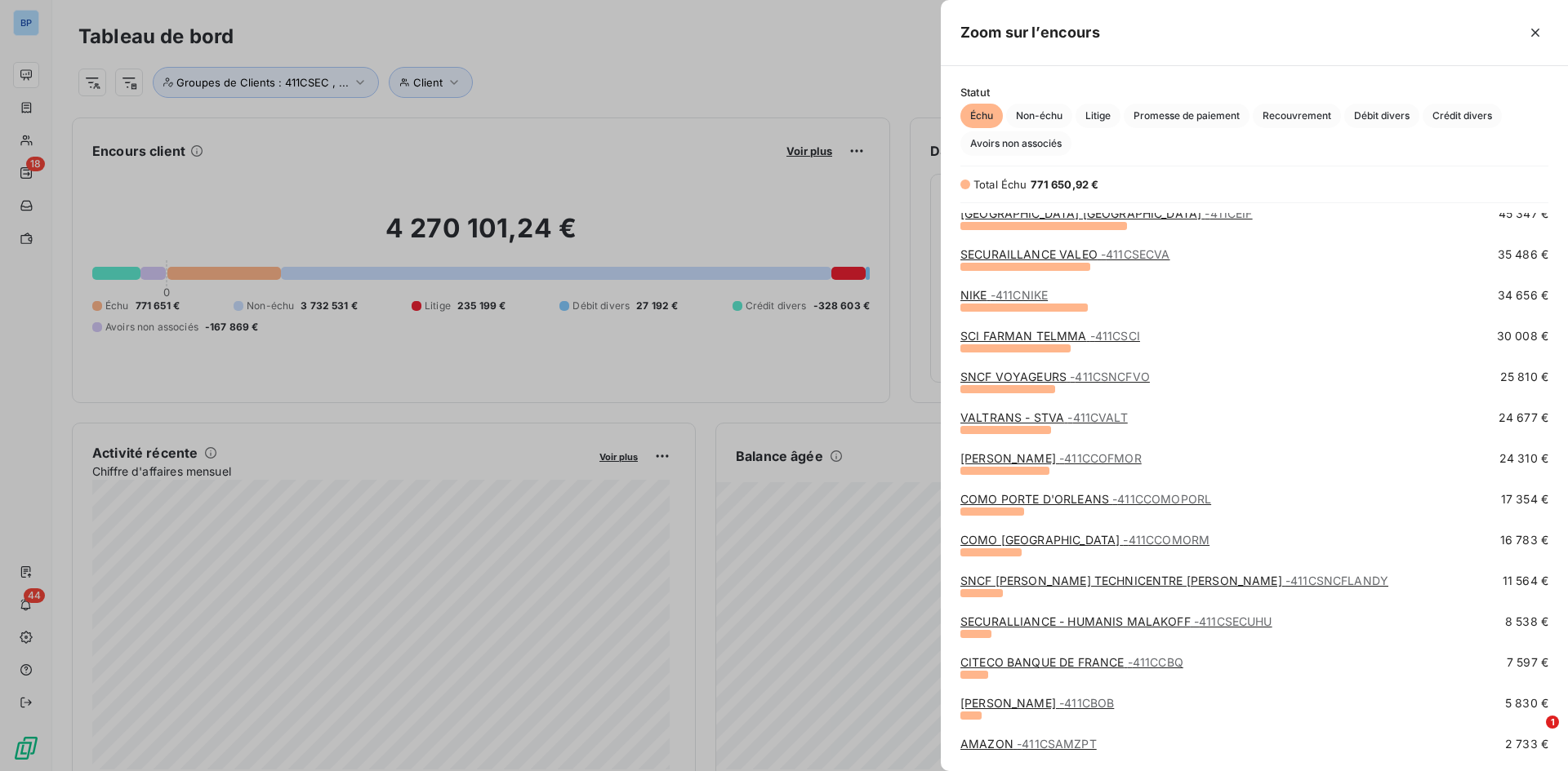
scroll to position [327, 0]
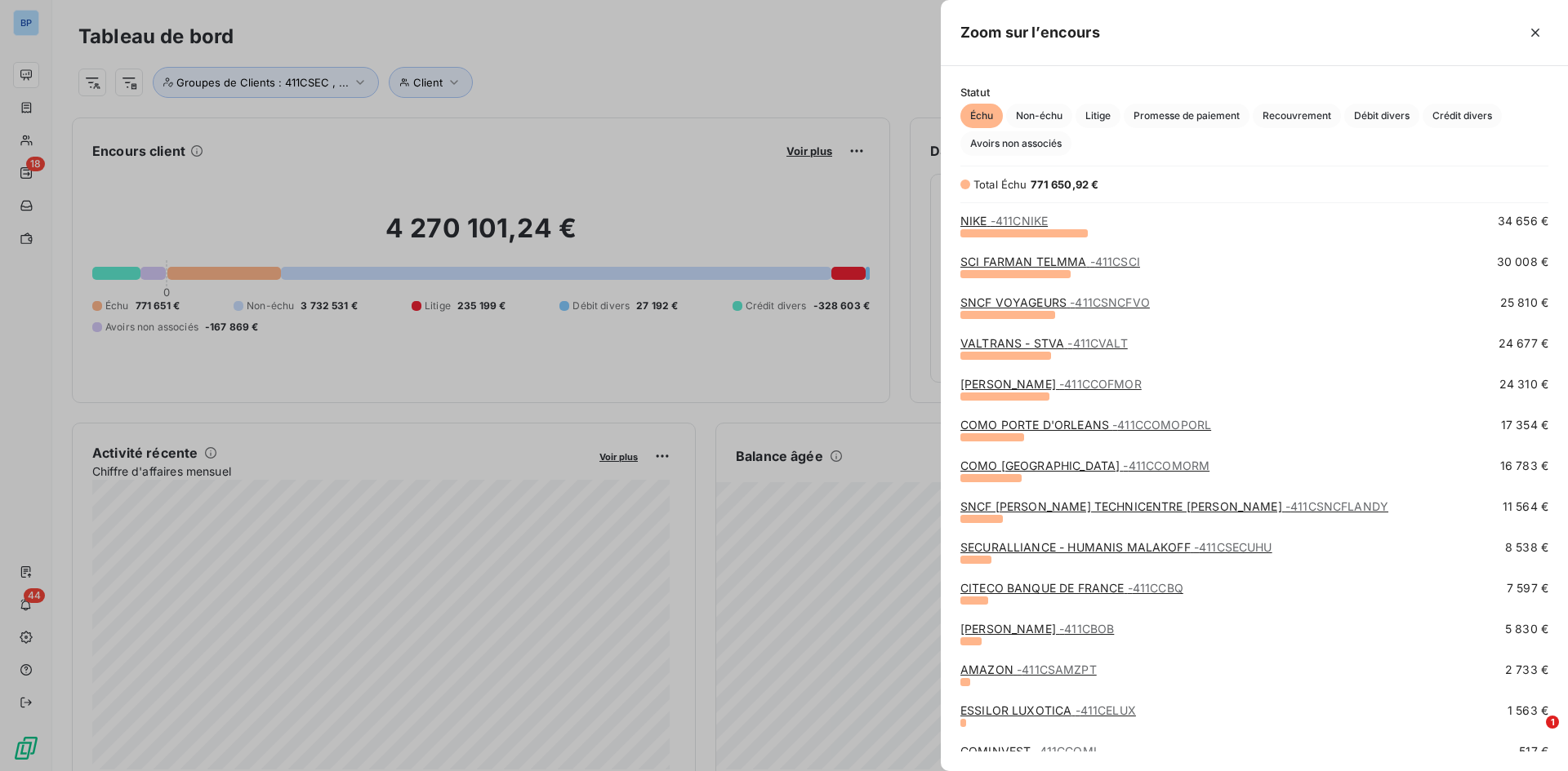
click at [1005, 542] on div "CITECO BANQUE DE FRANCE - 411CCBQ" at bounding box center [1072, 588] width 223 height 16
click at [1004, 542] on link "CITECO BANQUE DE FRANCE - 411CCBQ" at bounding box center [1072, 587] width 223 height 14
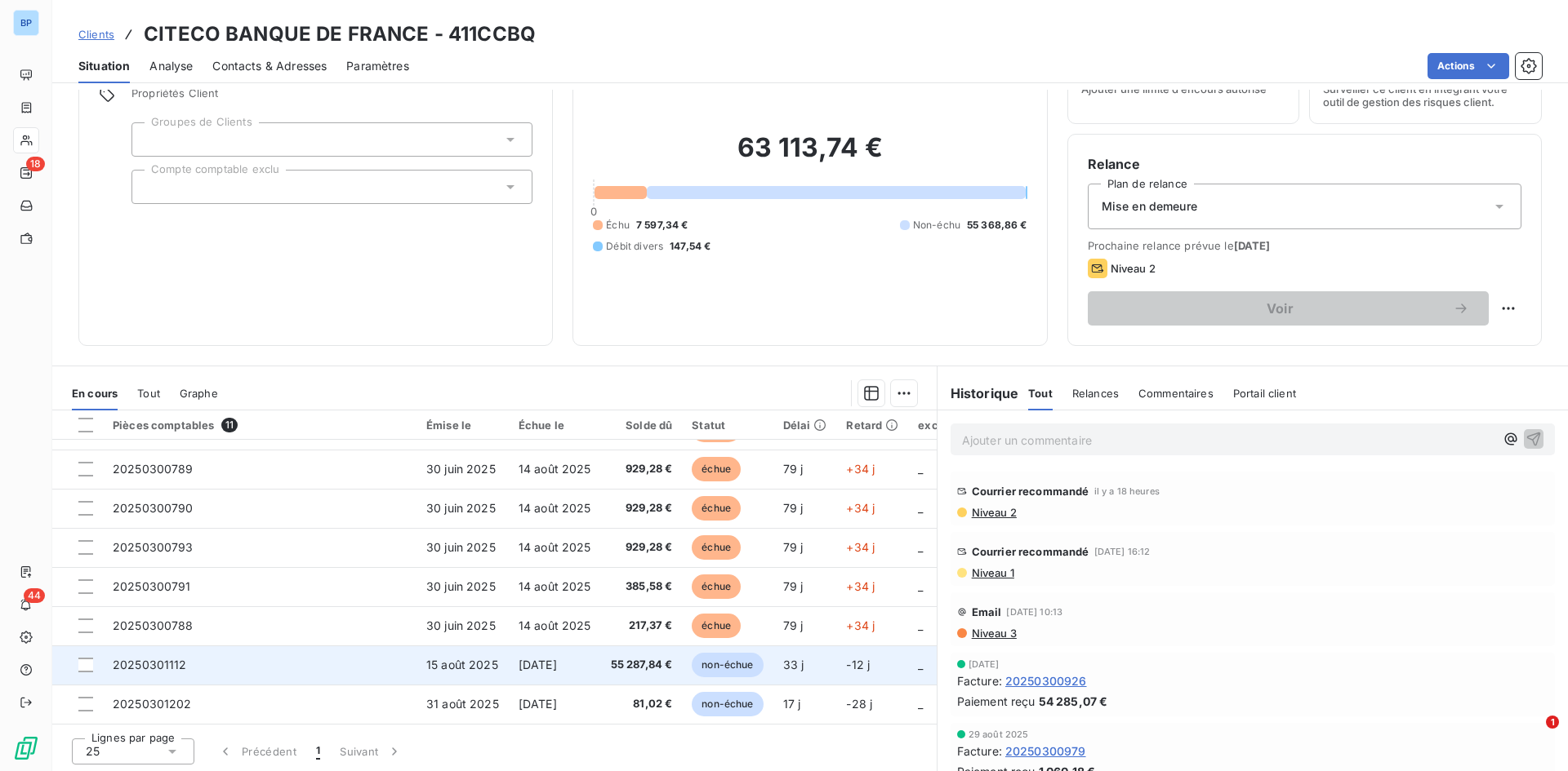
scroll to position [82, 0]
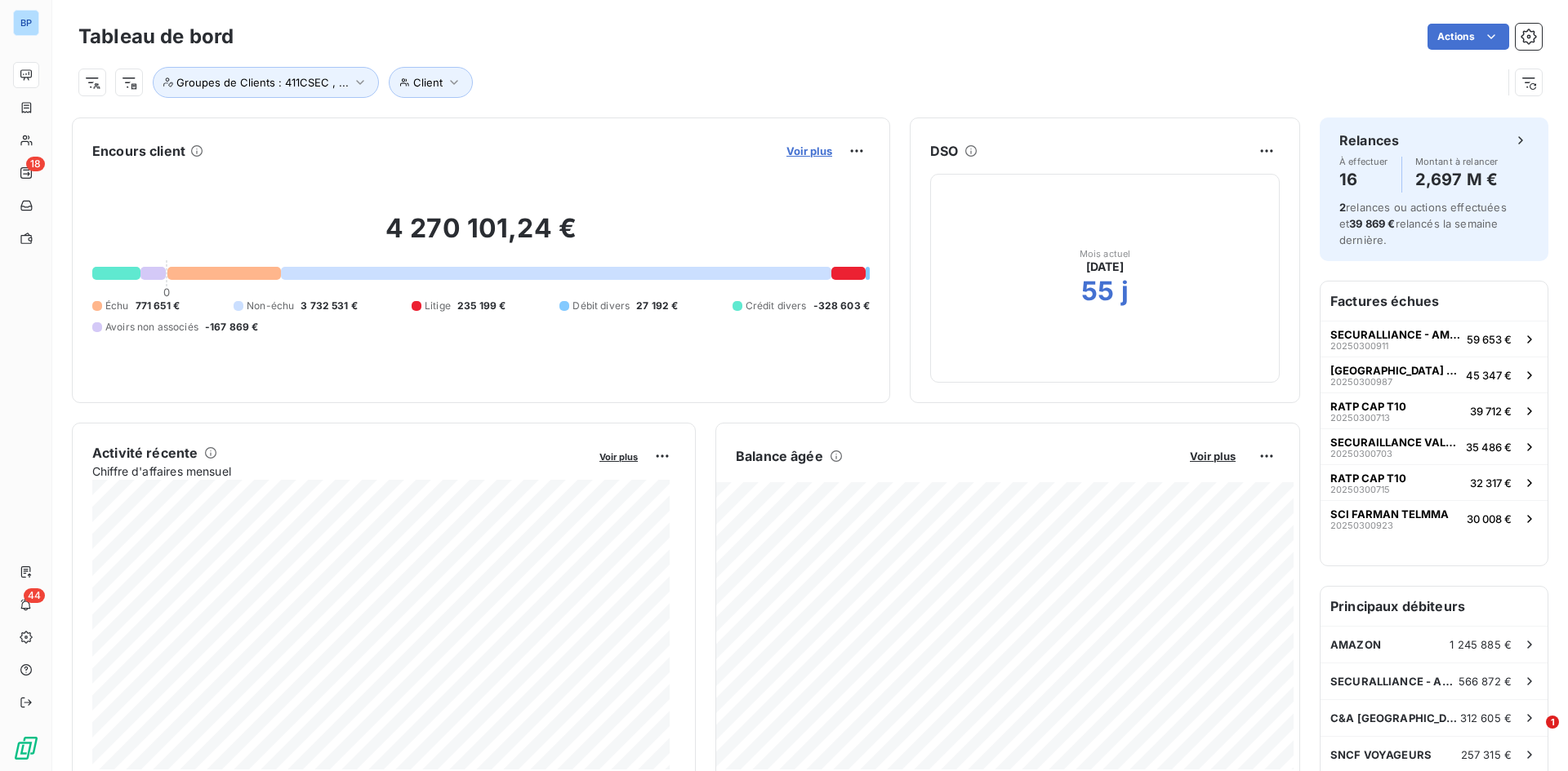
click at [806, 154] on span "Voir plus" at bounding box center [809, 151] width 46 height 13
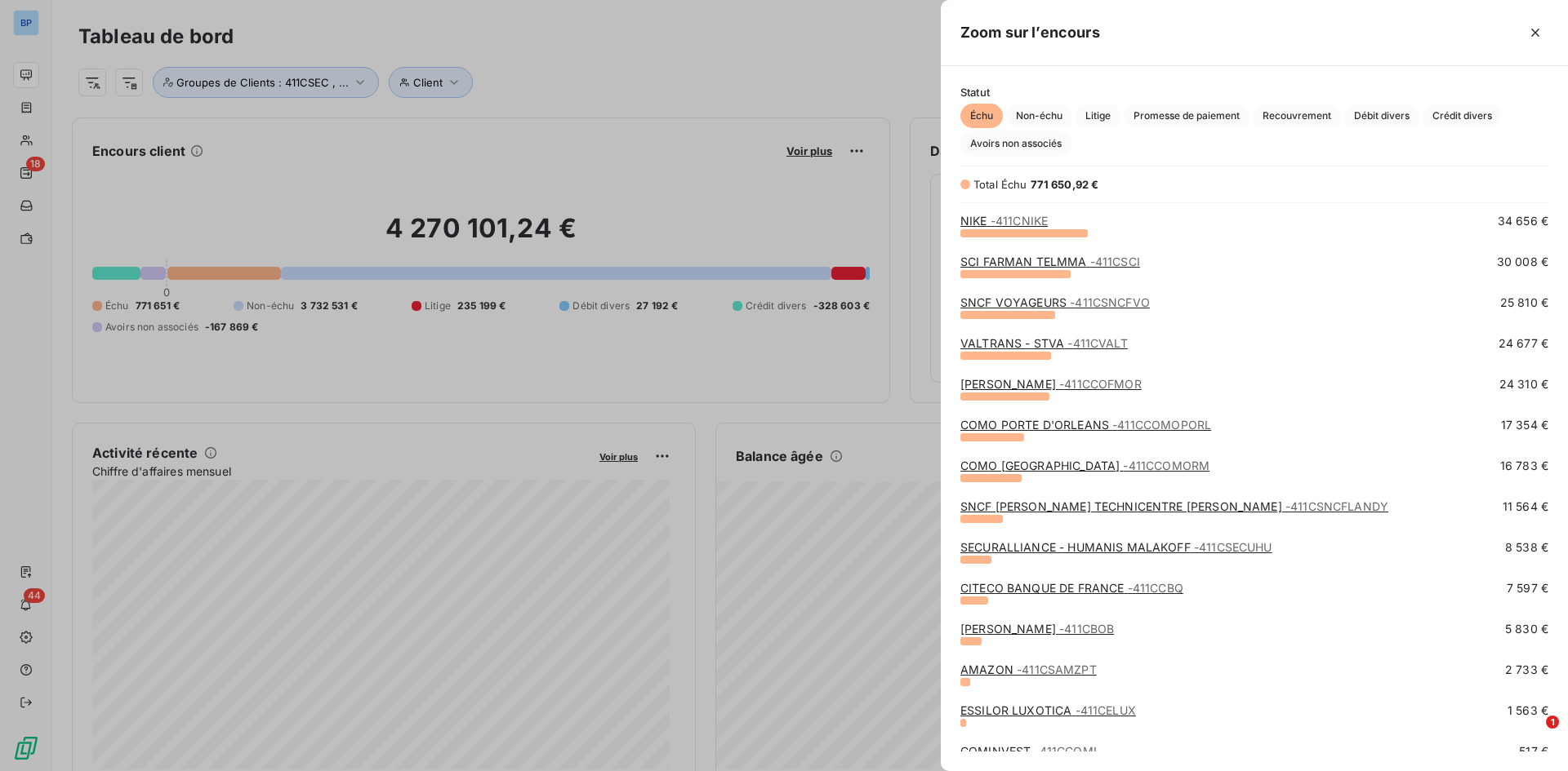
scroll to position [408, 0]
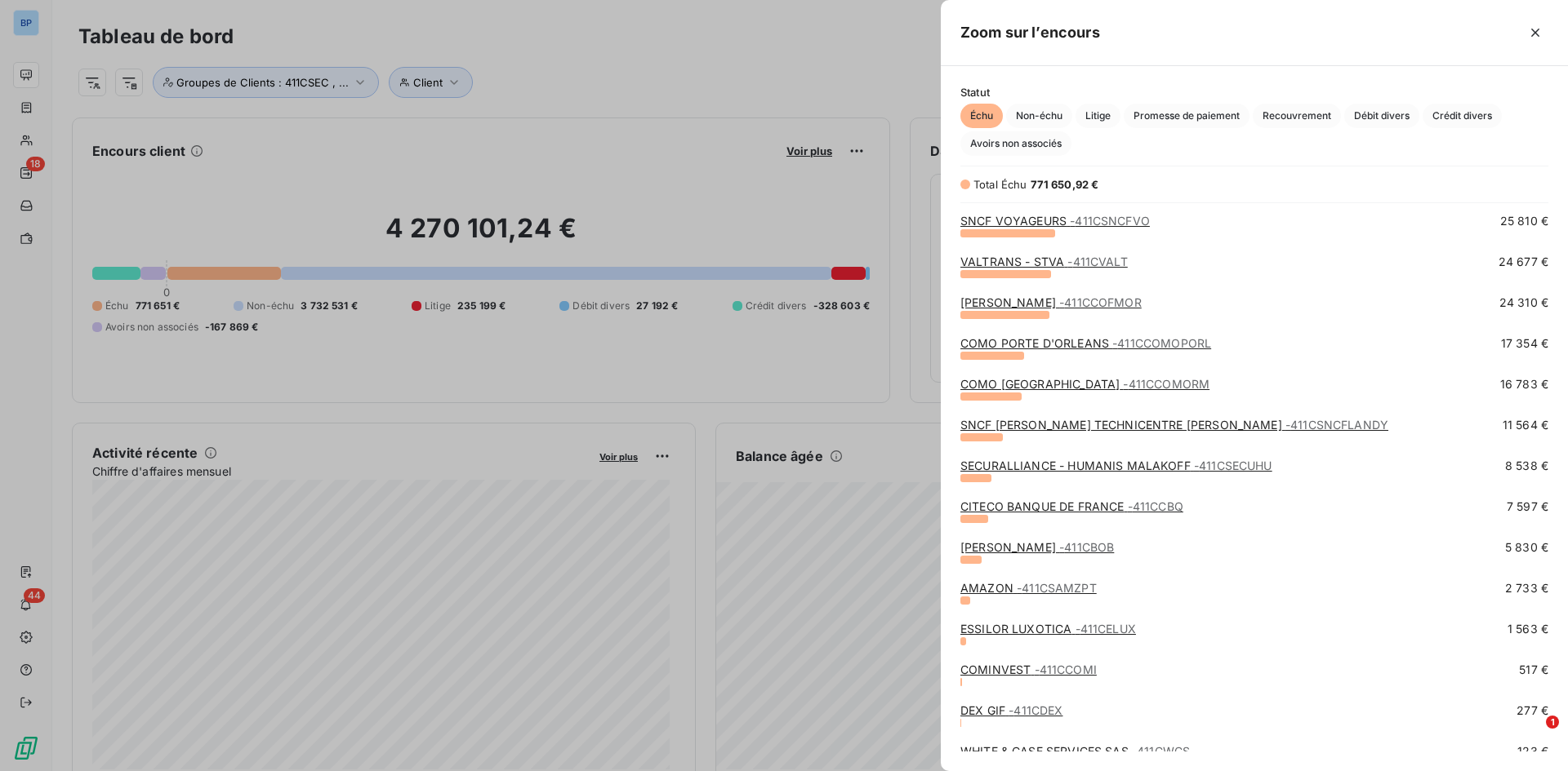
click at [976, 542] on link "[PERSON_NAME] - 411CBOB" at bounding box center [1037, 547] width 154 height 14
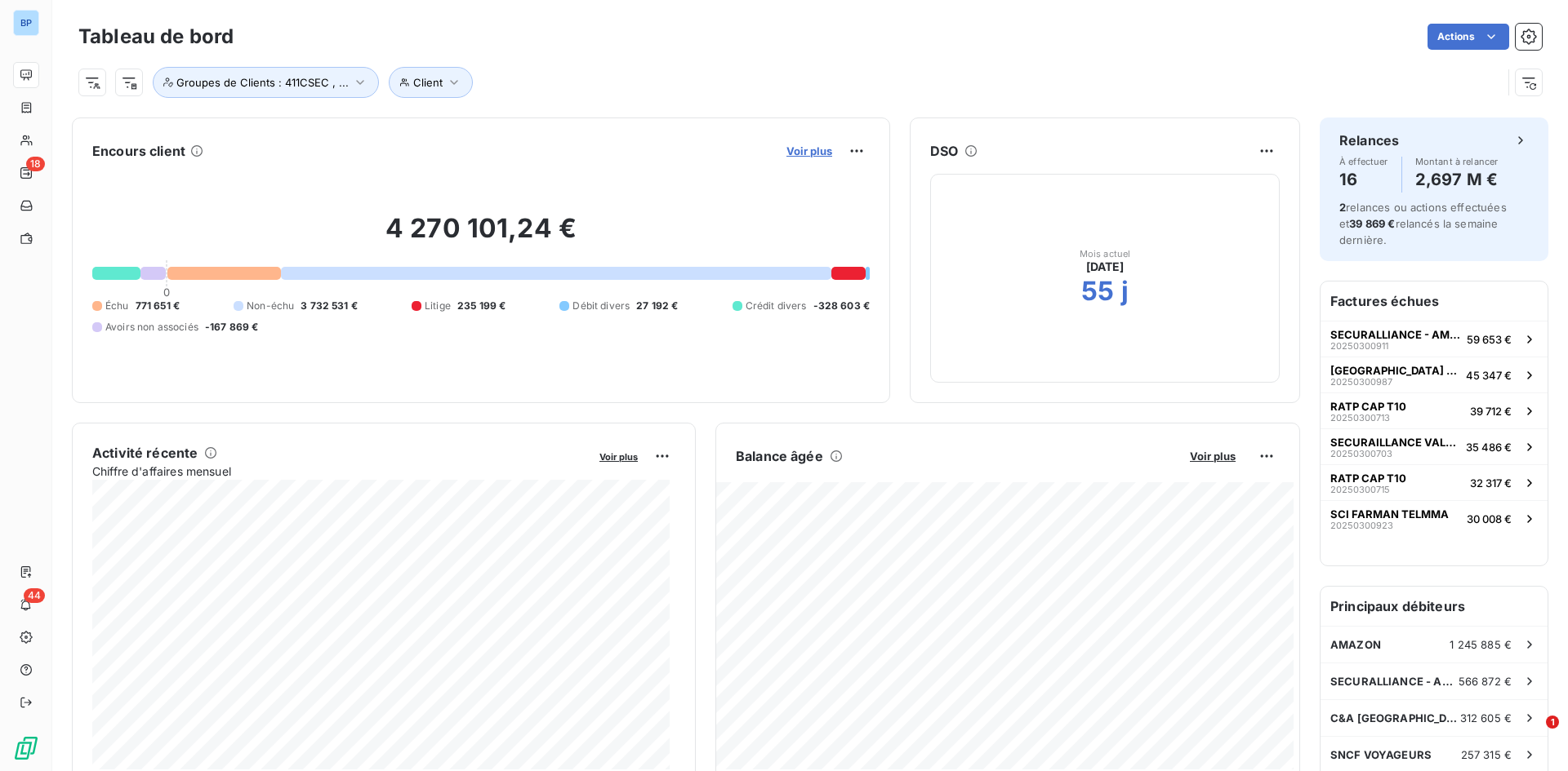
click at [790, 146] on span "Voir plus" at bounding box center [809, 151] width 46 height 13
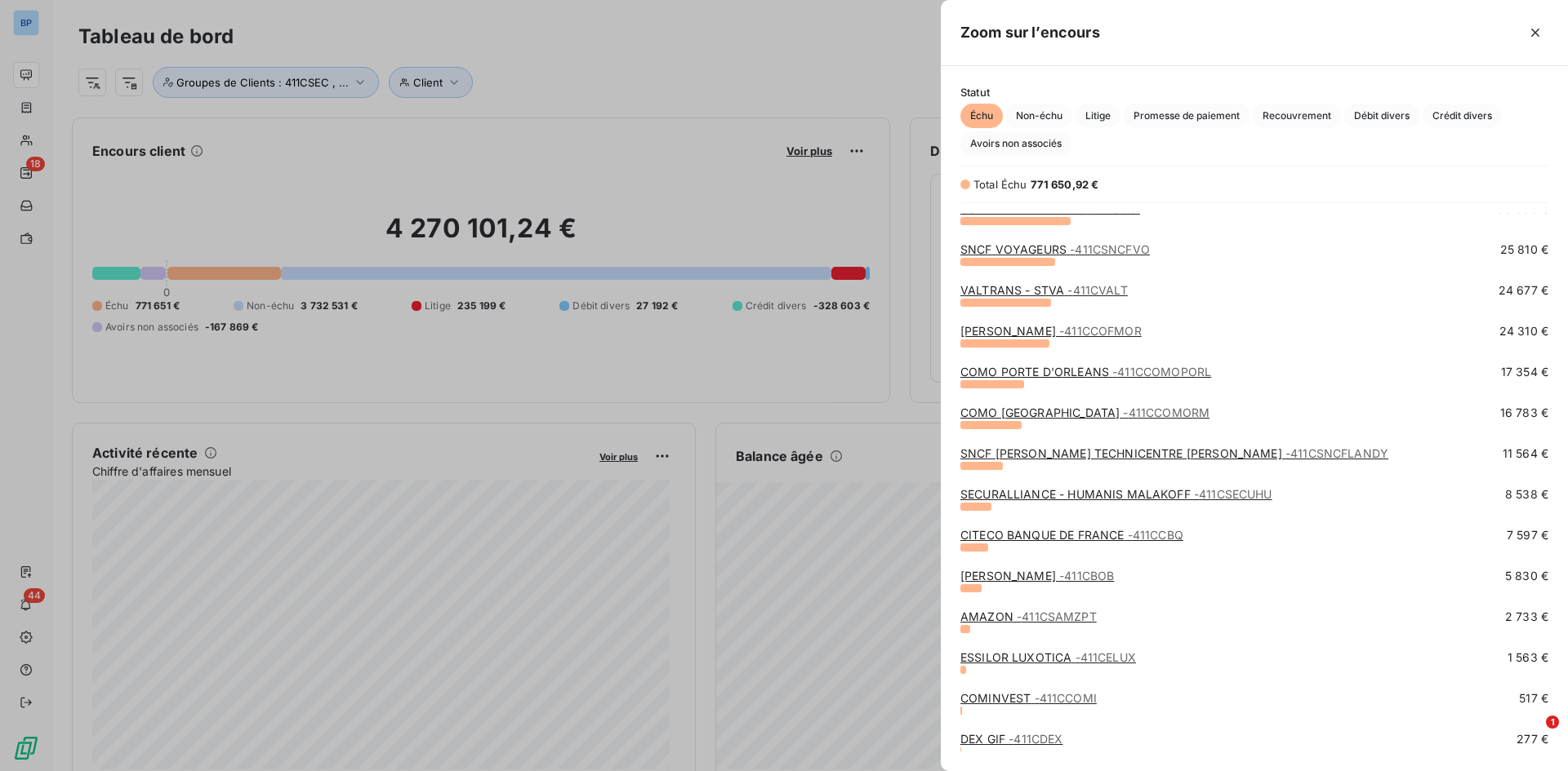
scroll to position [408, 0]
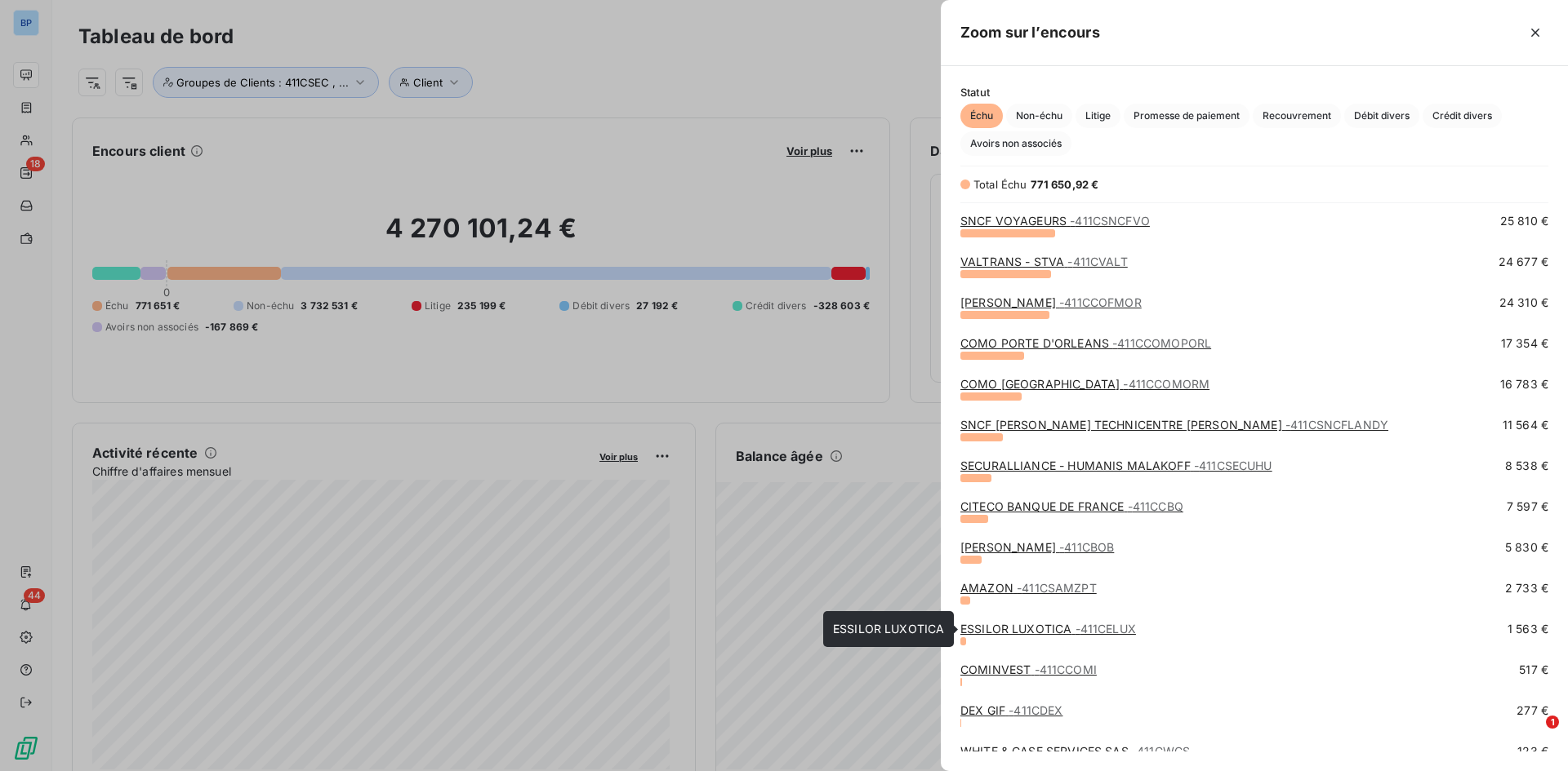
click at [1033, 542] on link "ESSILOR LUXOTICA - 411CELUX" at bounding box center [1048, 628] width 176 height 14
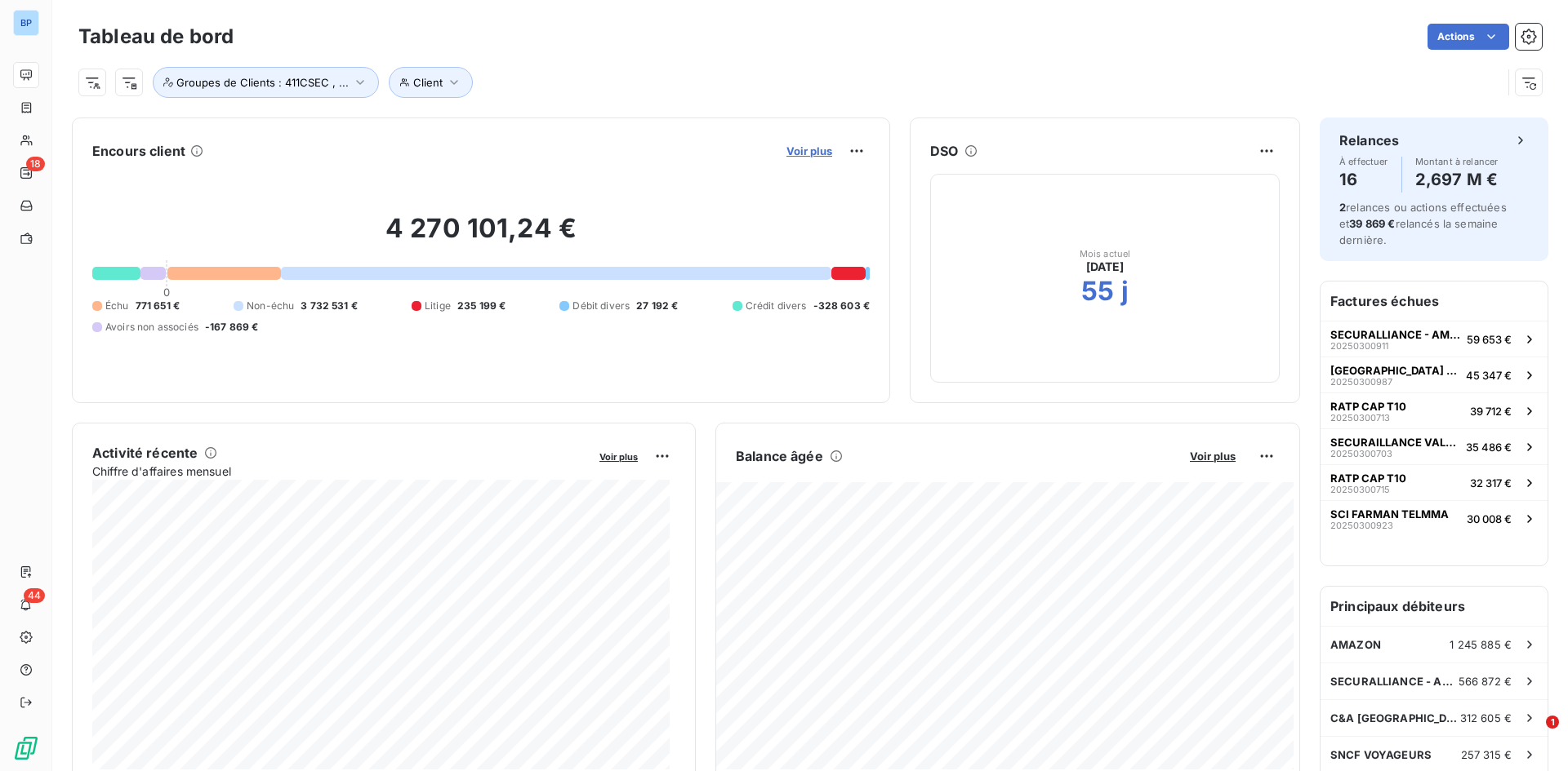
click at [795, 152] on span "Voir plus" at bounding box center [809, 151] width 46 height 13
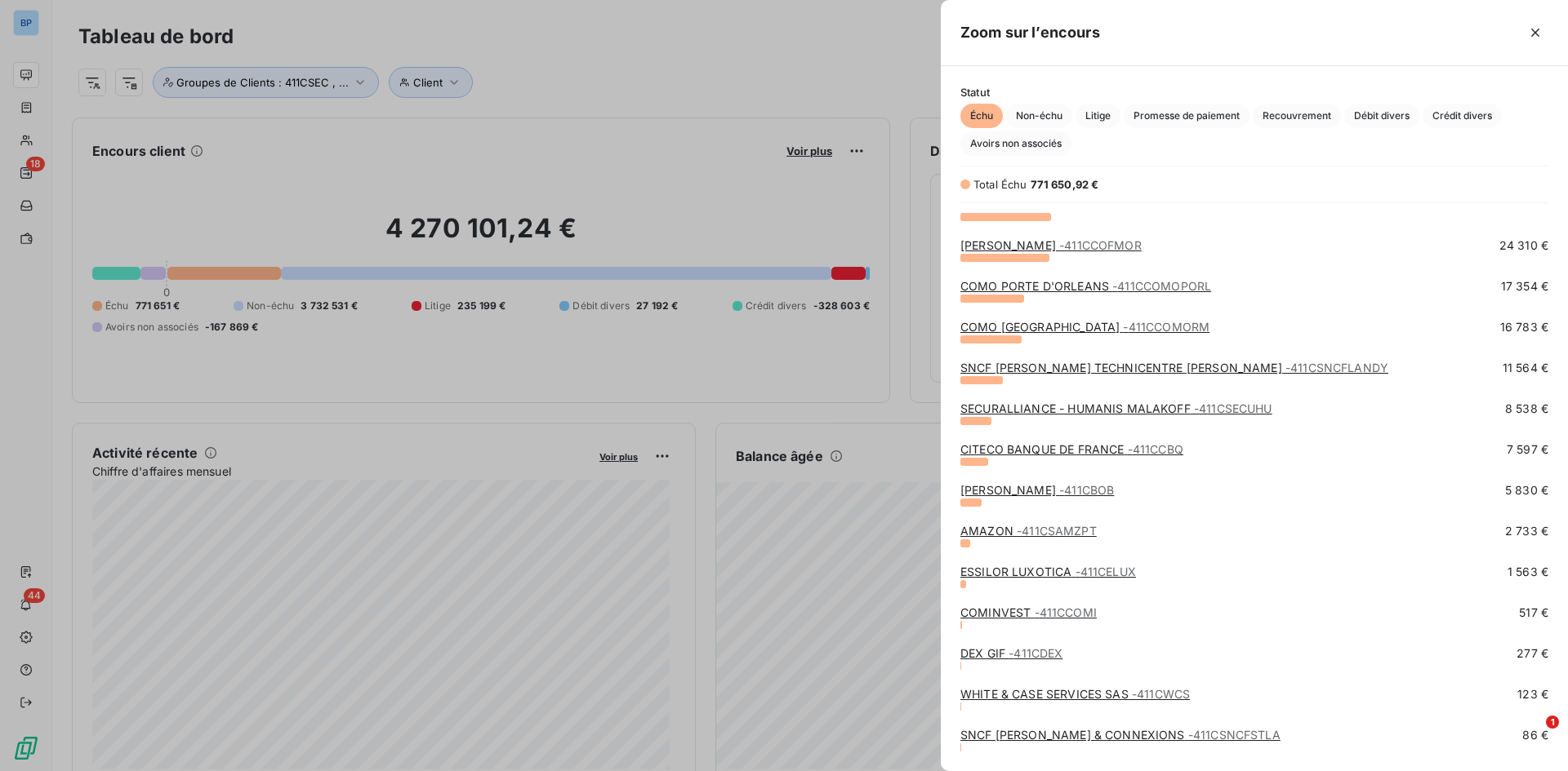
scroll to position [501, 0]
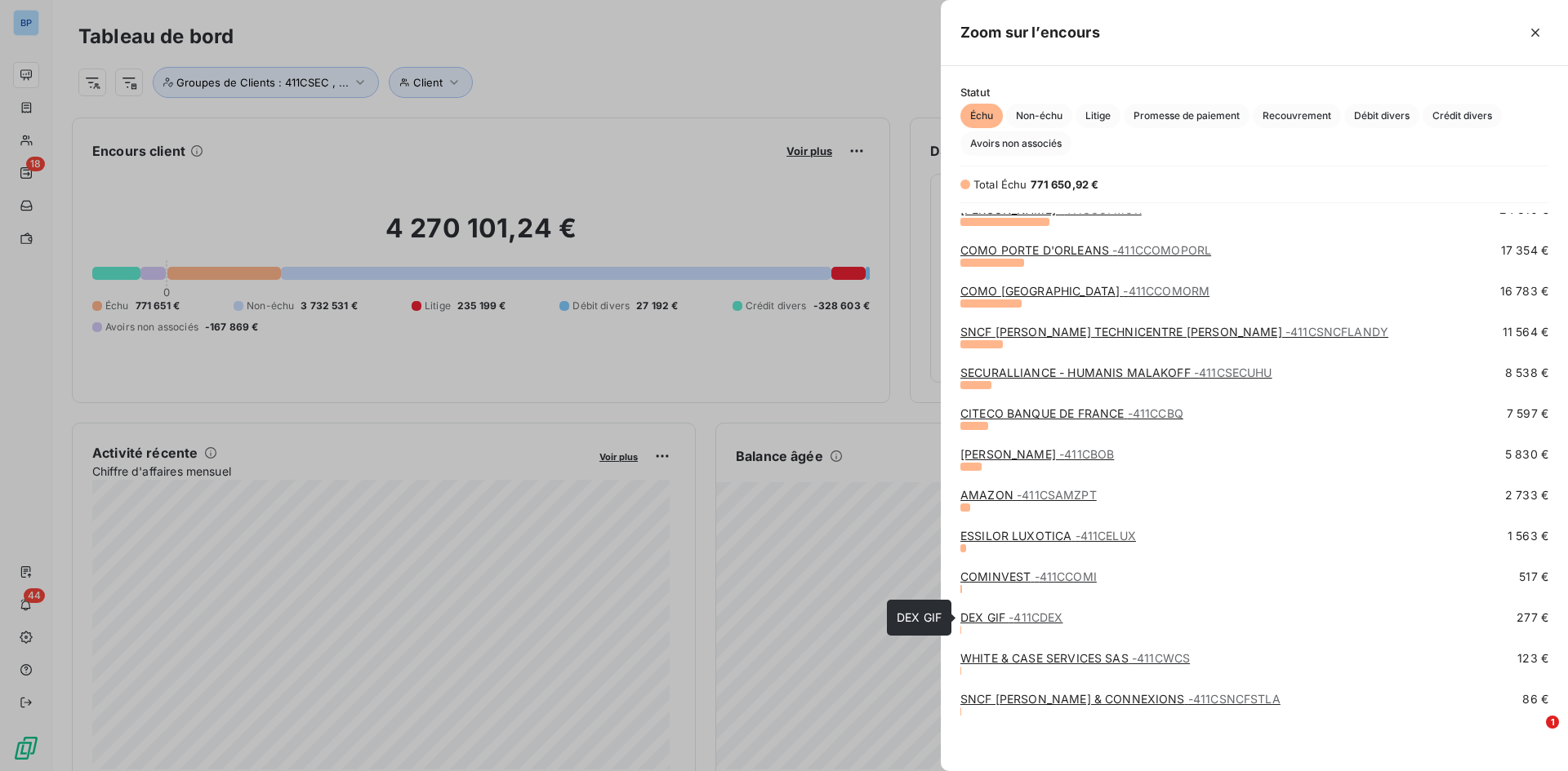
click at [980, 542] on link "DEX GIF - 411CDEX" at bounding box center [1011, 617] width 102 height 14
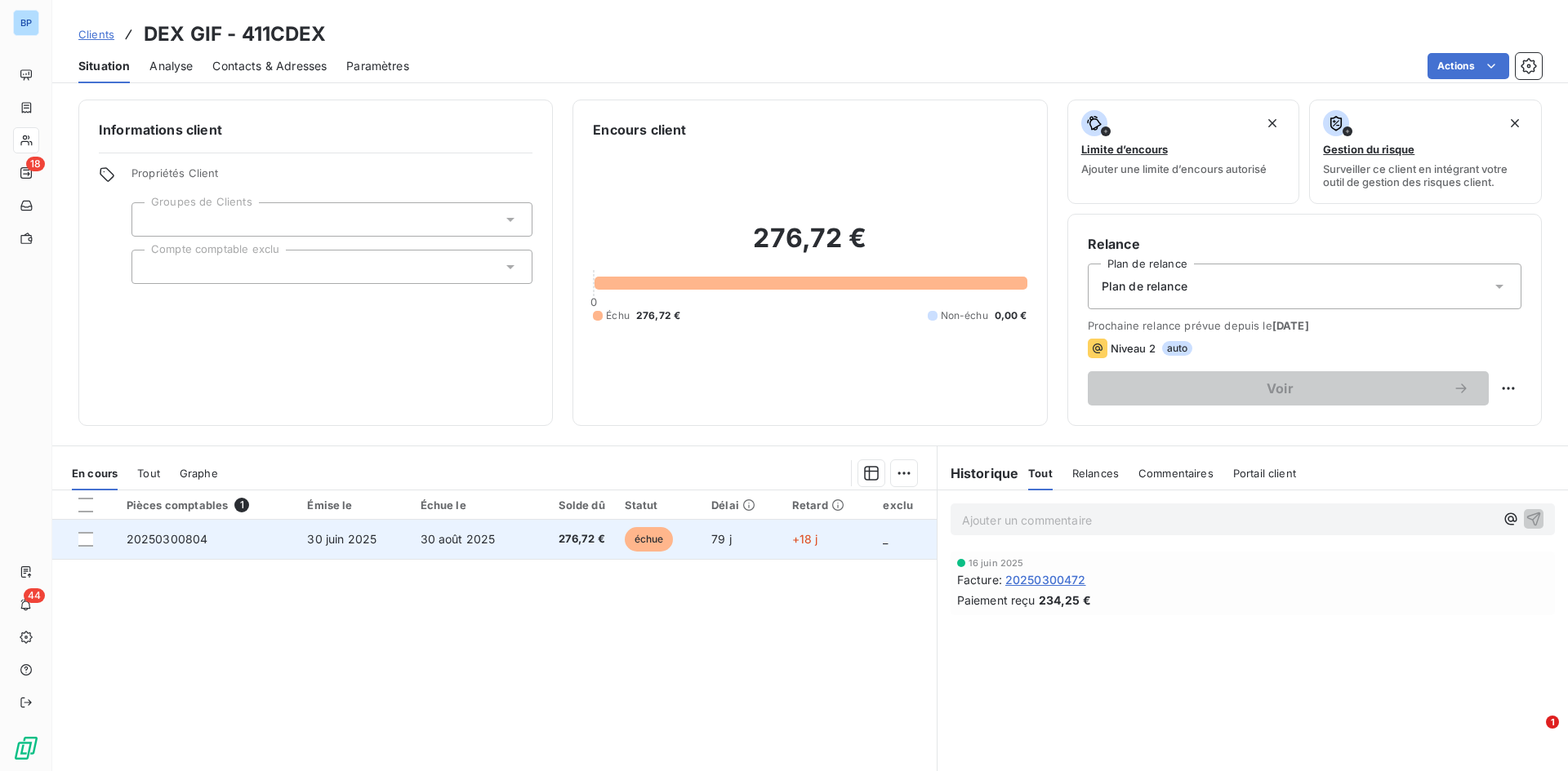
click at [320, 542] on span "30 juin 2025" at bounding box center [341, 538] width 70 height 14
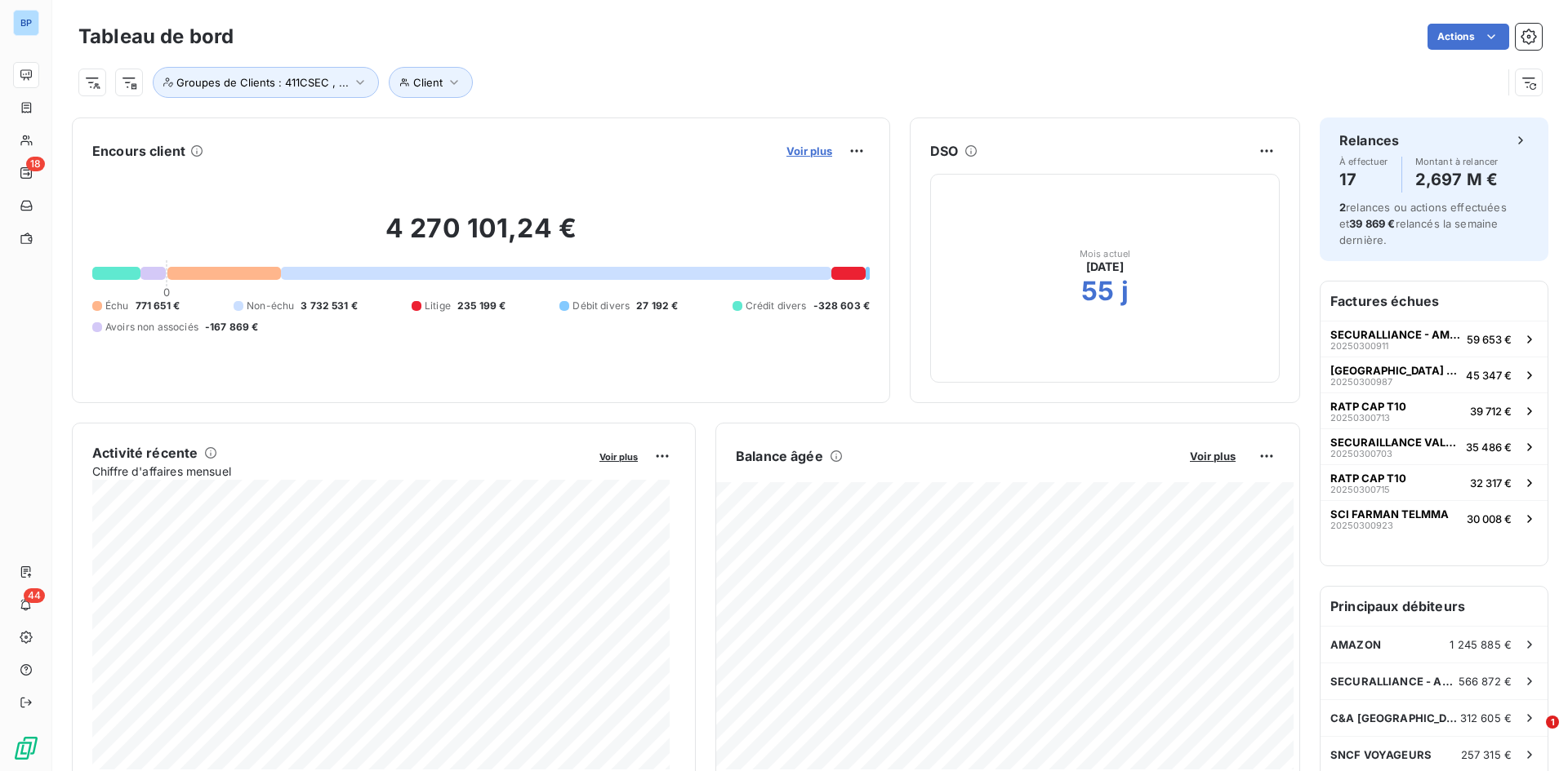
click at [804, 151] on span "Voir plus" at bounding box center [809, 151] width 46 height 13
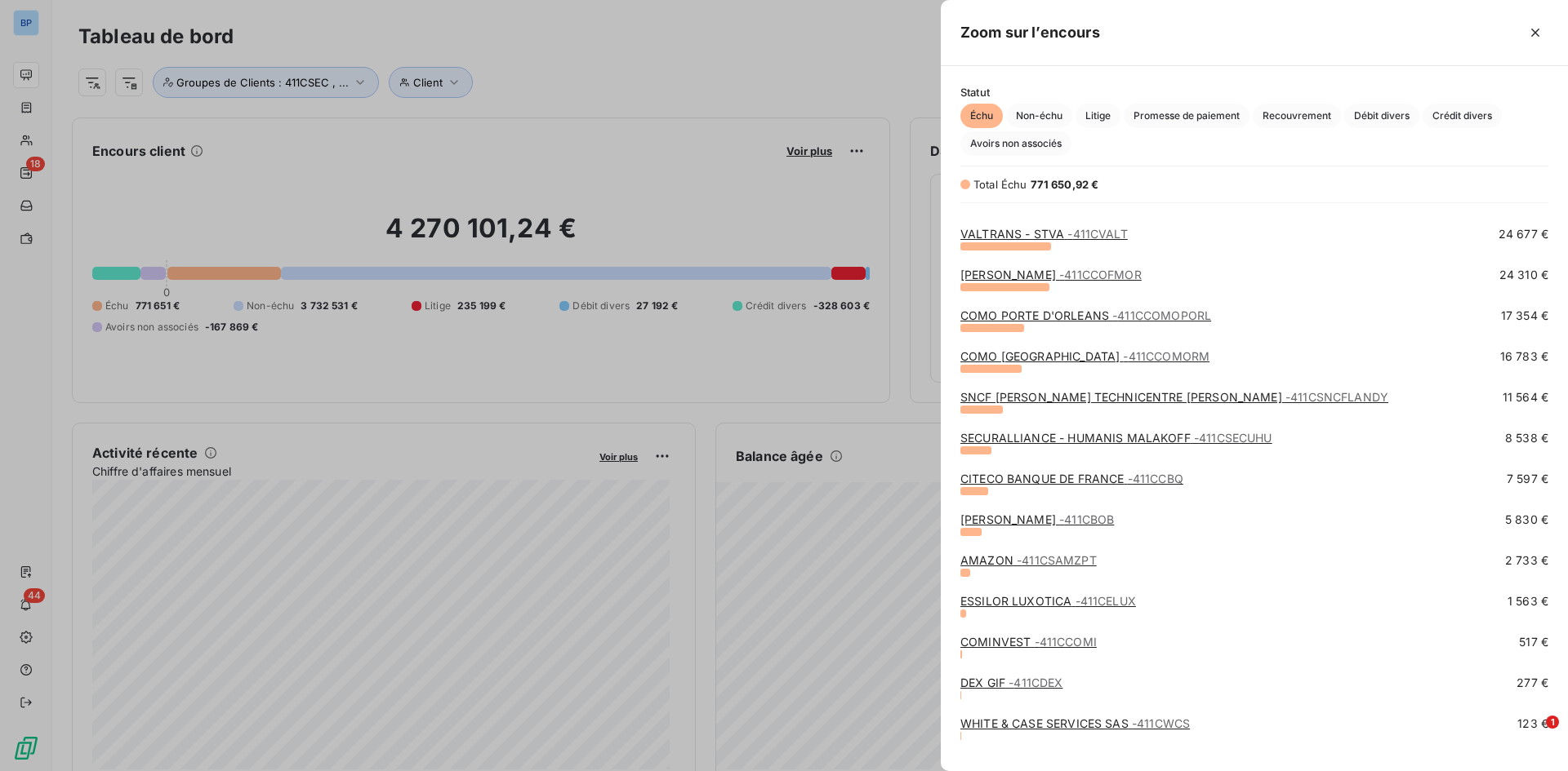
scroll to position [501, 0]
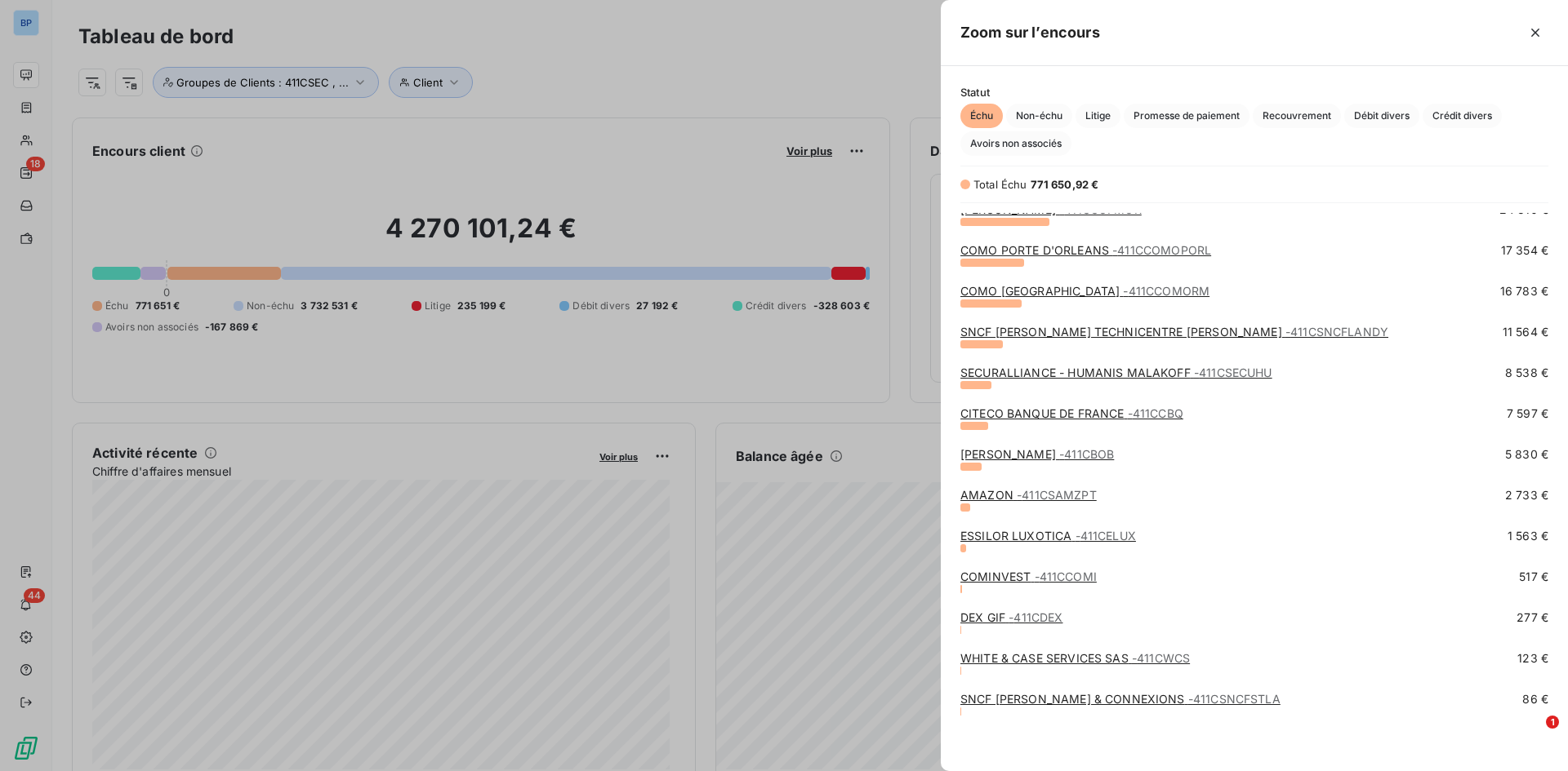
click at [1045, 542] on link "WHITE & CASE SERVICES SAS - 411CWCS" at bounding box center [1075, 658] width 229 height 14
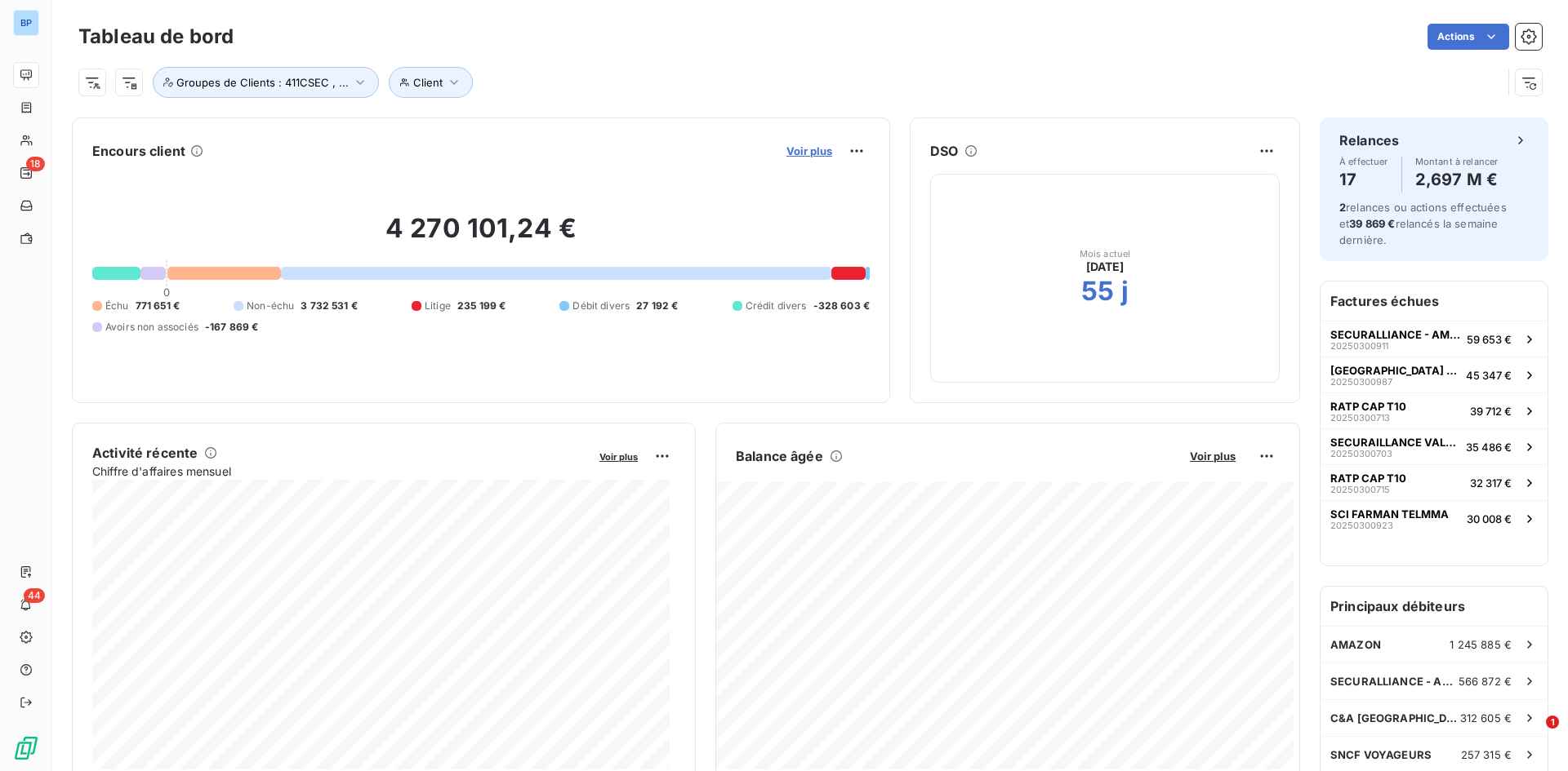
click at [814, 148] on span "Voir plus" at bounding box center [809, 151] width 46 height 13
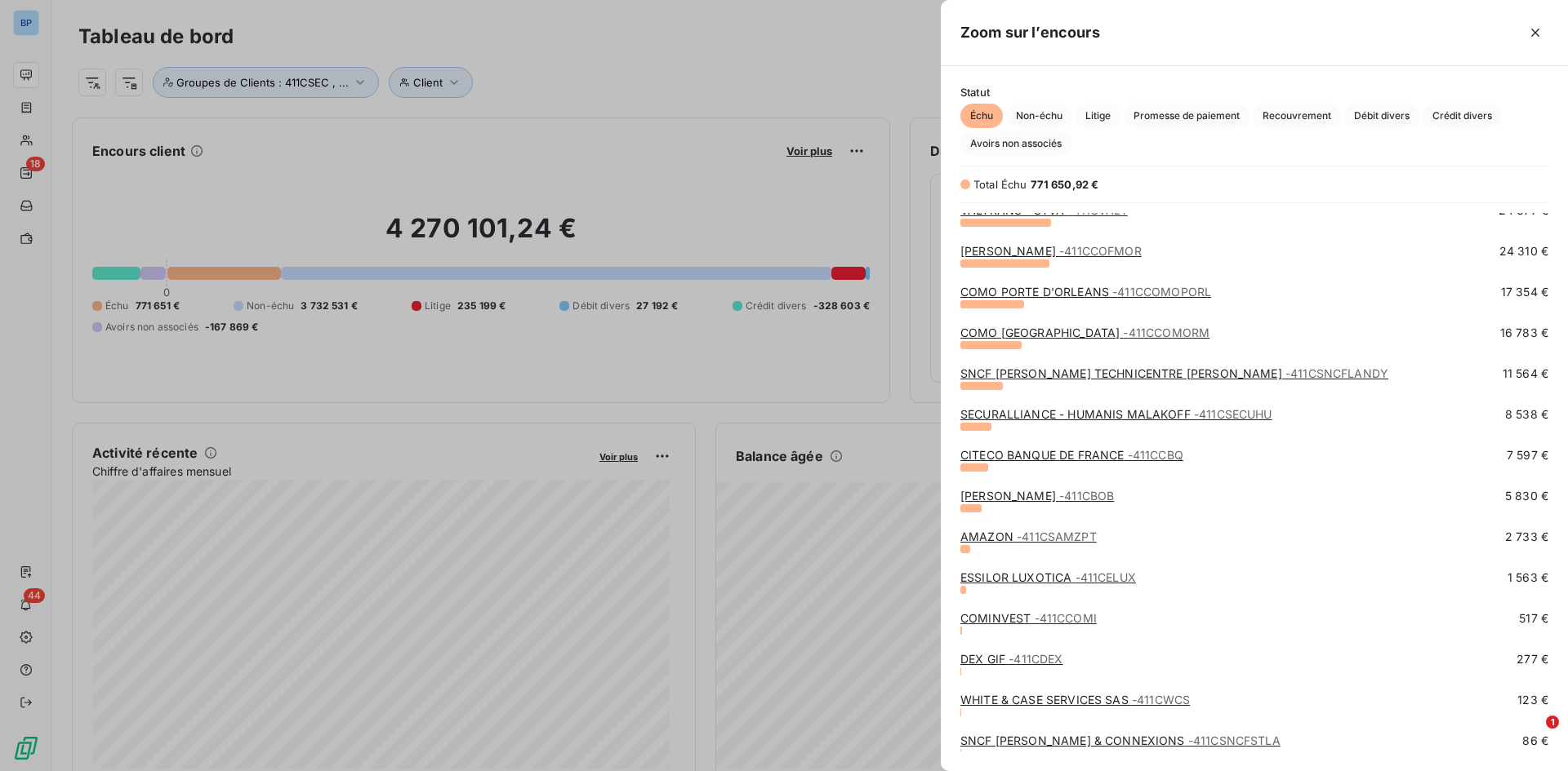
scroll to position [501, 0]
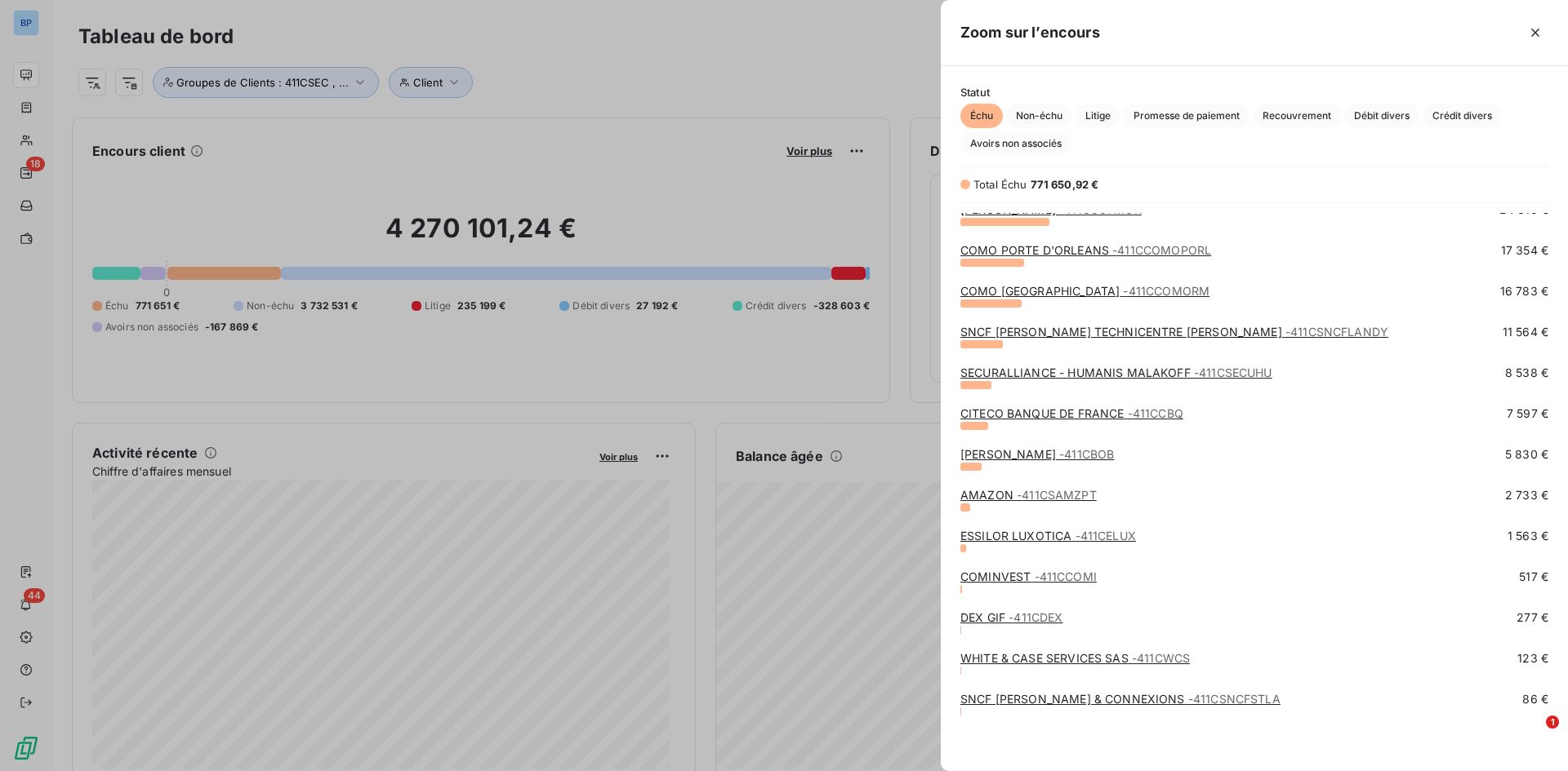
click at [1045, 542] on div "SNCF [PERSON_NAME] & CONNEXIONS - 411CSNCFSTLA" at bounding box center [1121, 700] width 320 height 16
click at [1039, 542] on link "SNCF [PERSON_NAME] & CONNEXIONS - 411CSNCFSTLA" at bounding box center [1121, 699] width 320 height 14
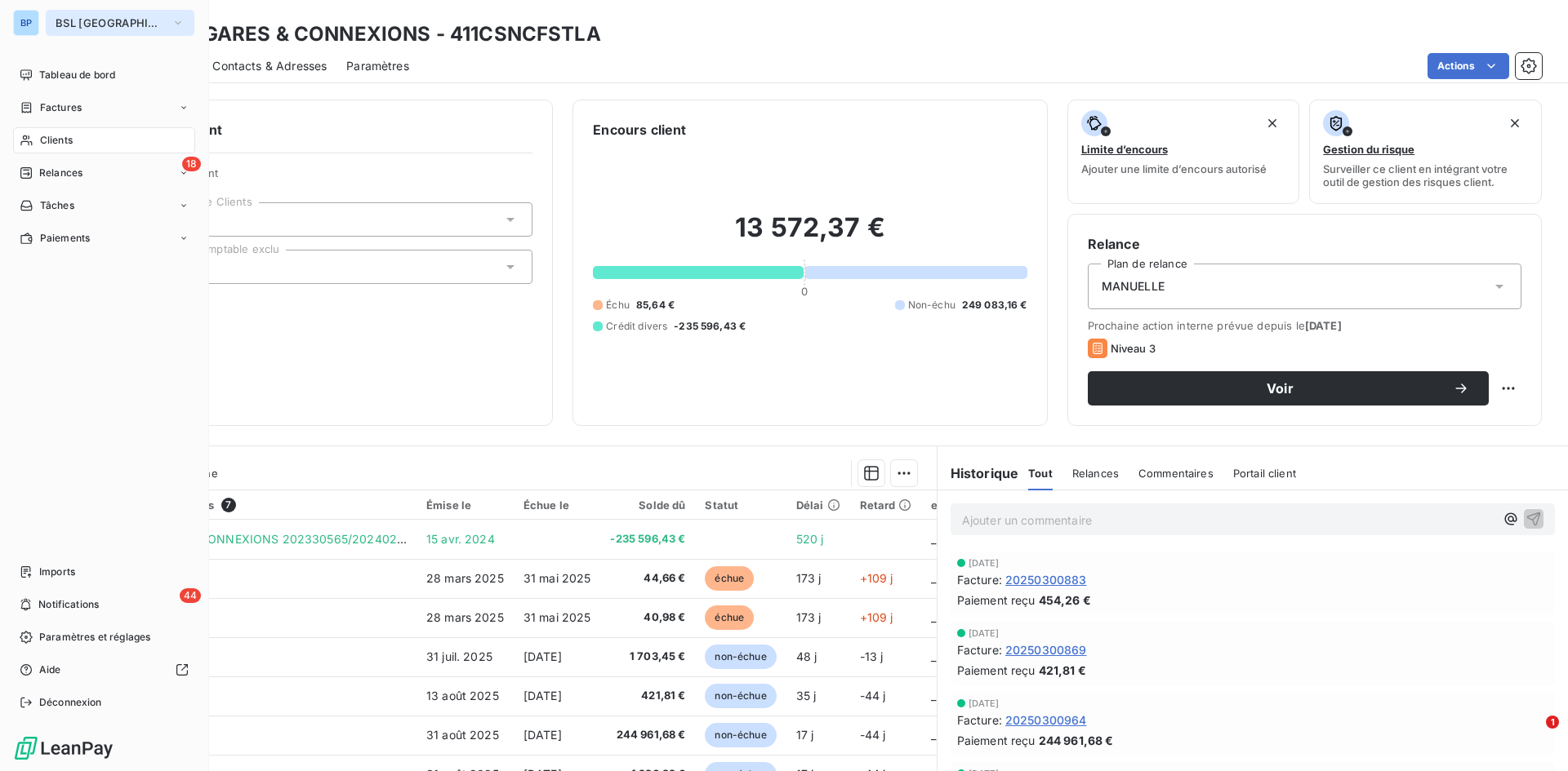
click at [85, 18] on span "BSL [GEOGRAPHIC_DATA]" at bounding box center [110, 23] width 110 height 13
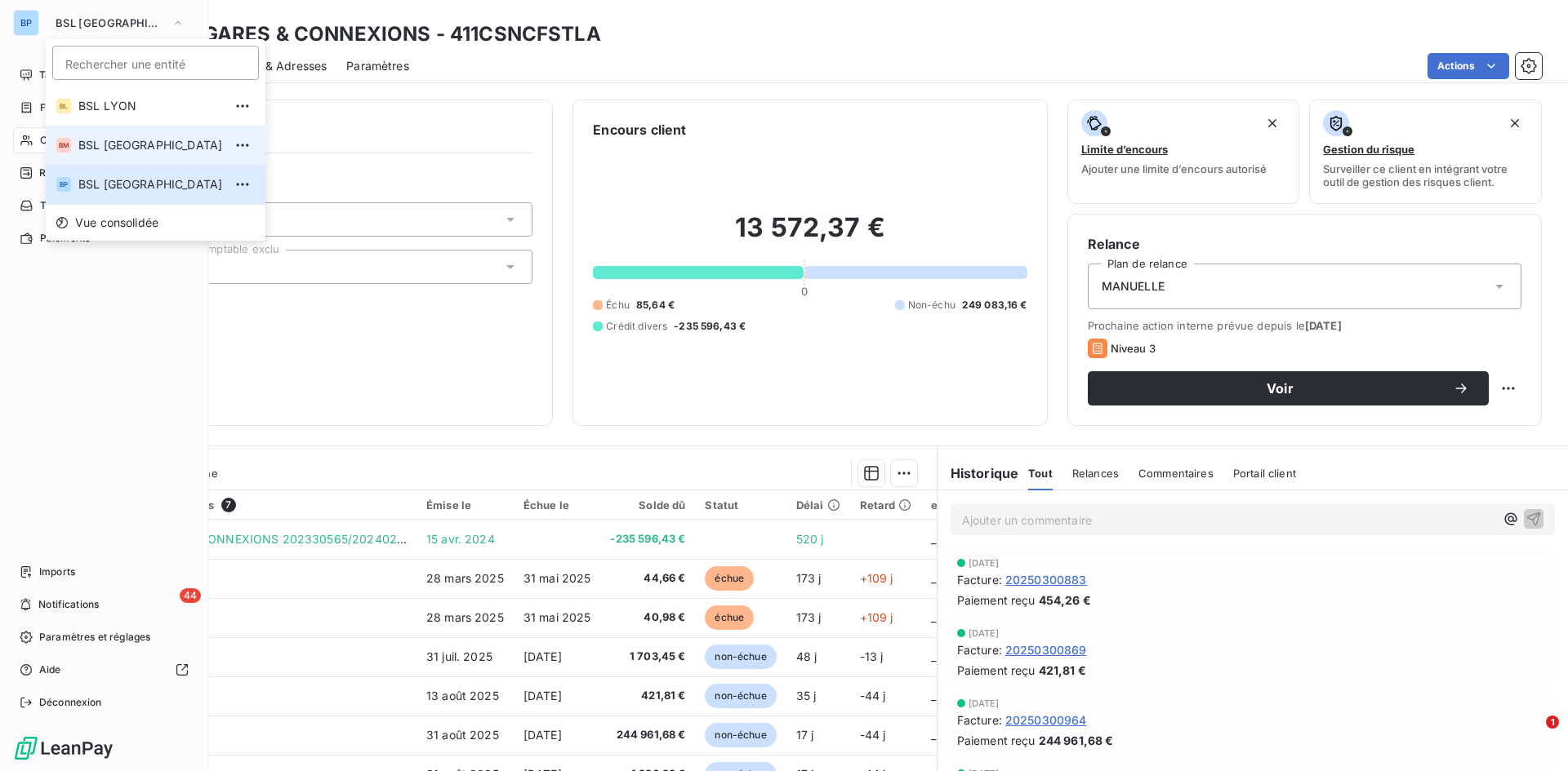
click at [150, 141] on span "BSL [GEOGRAPHIC_DATA]" at bounding box center [151, 146] width 145 height 16
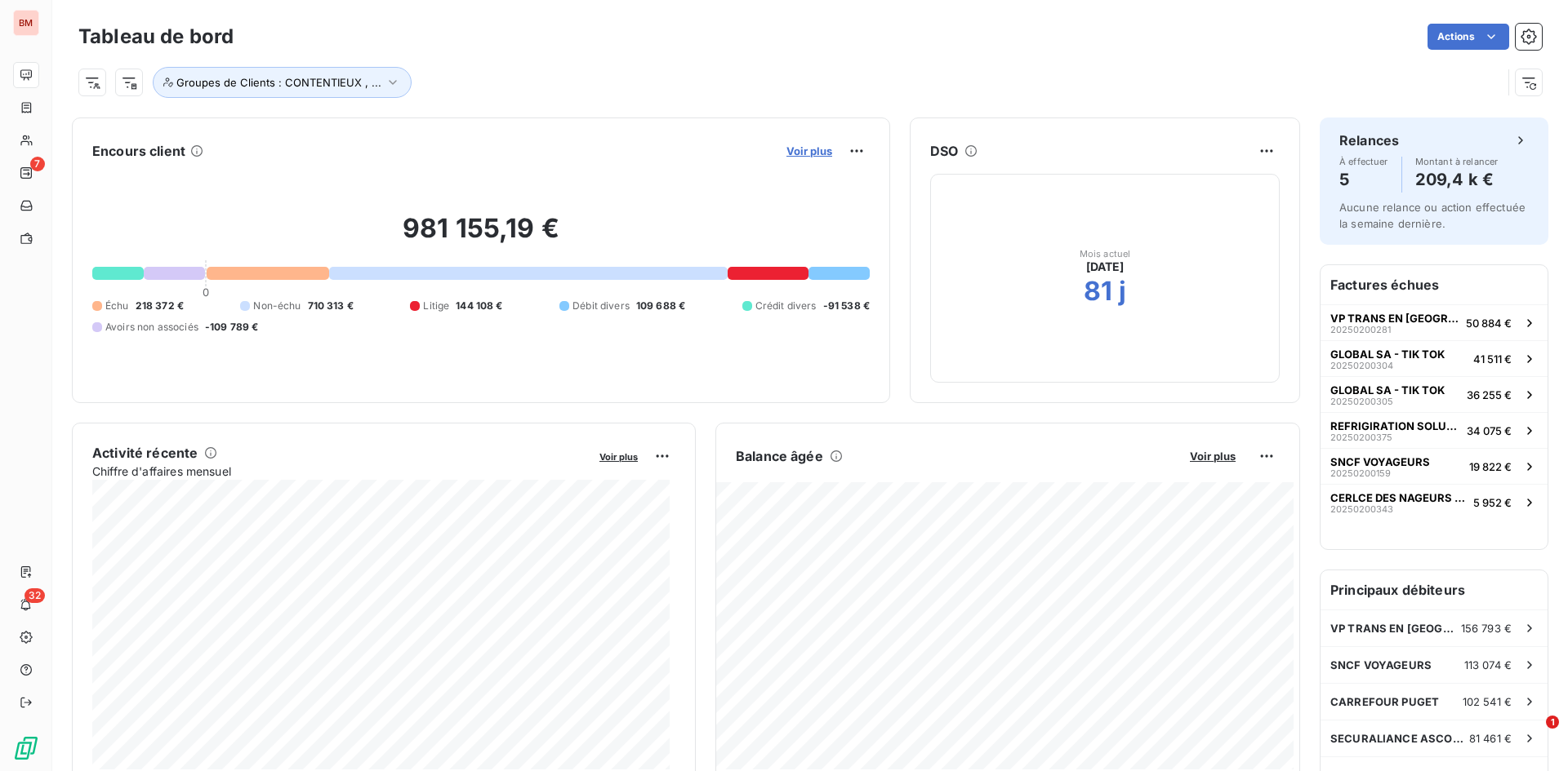
click at [810, 150] on span "Voir plus" at bounding box center [809, 151] width 46 height 13
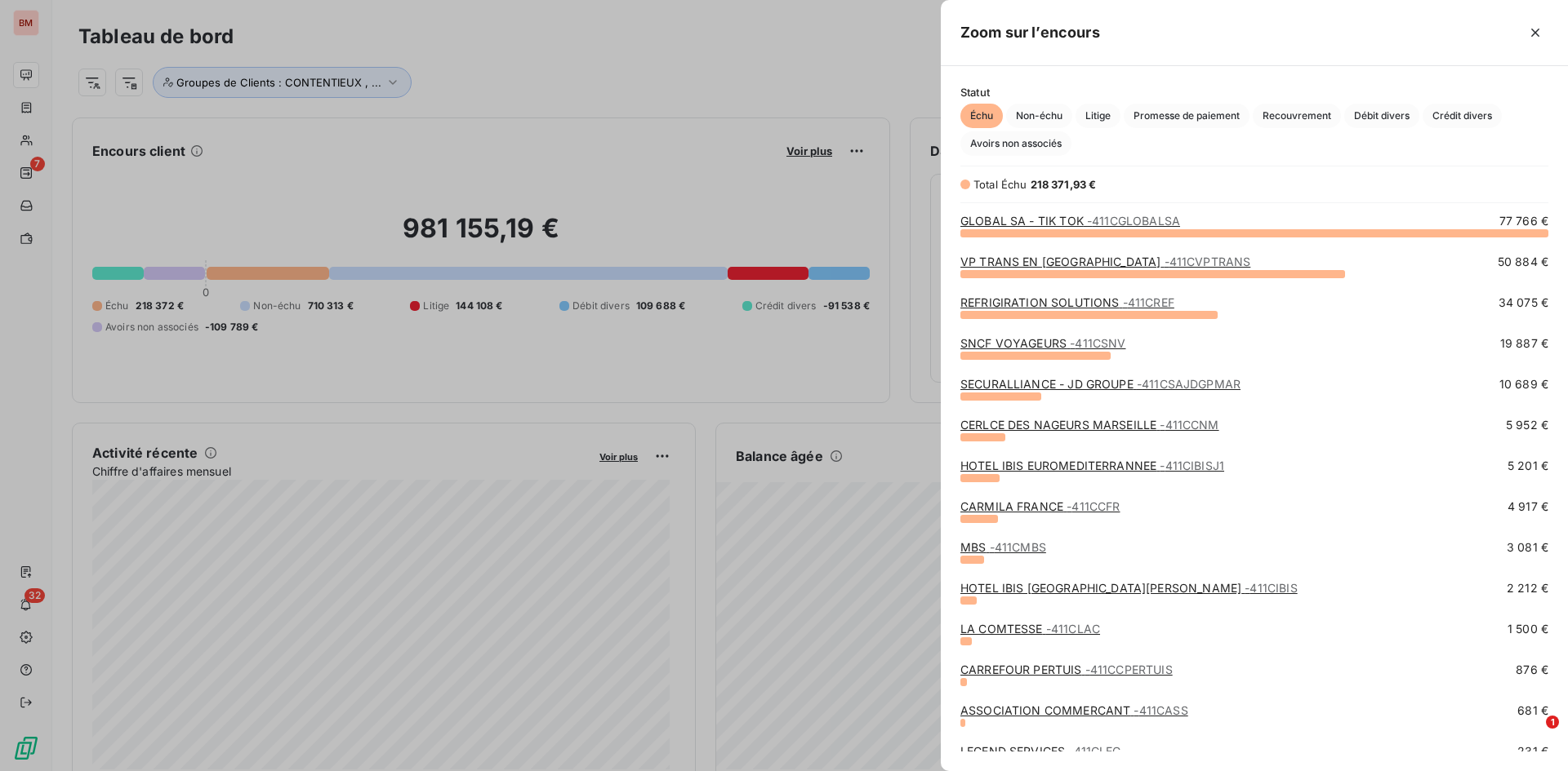
scroll to position [527, 615]
click at [1045, 262] on link "VP TRANS EN [GEOGRAPHIC_DATA] - 411CVPTRANS" at bounding box center [1105, 261] width 290 height 14
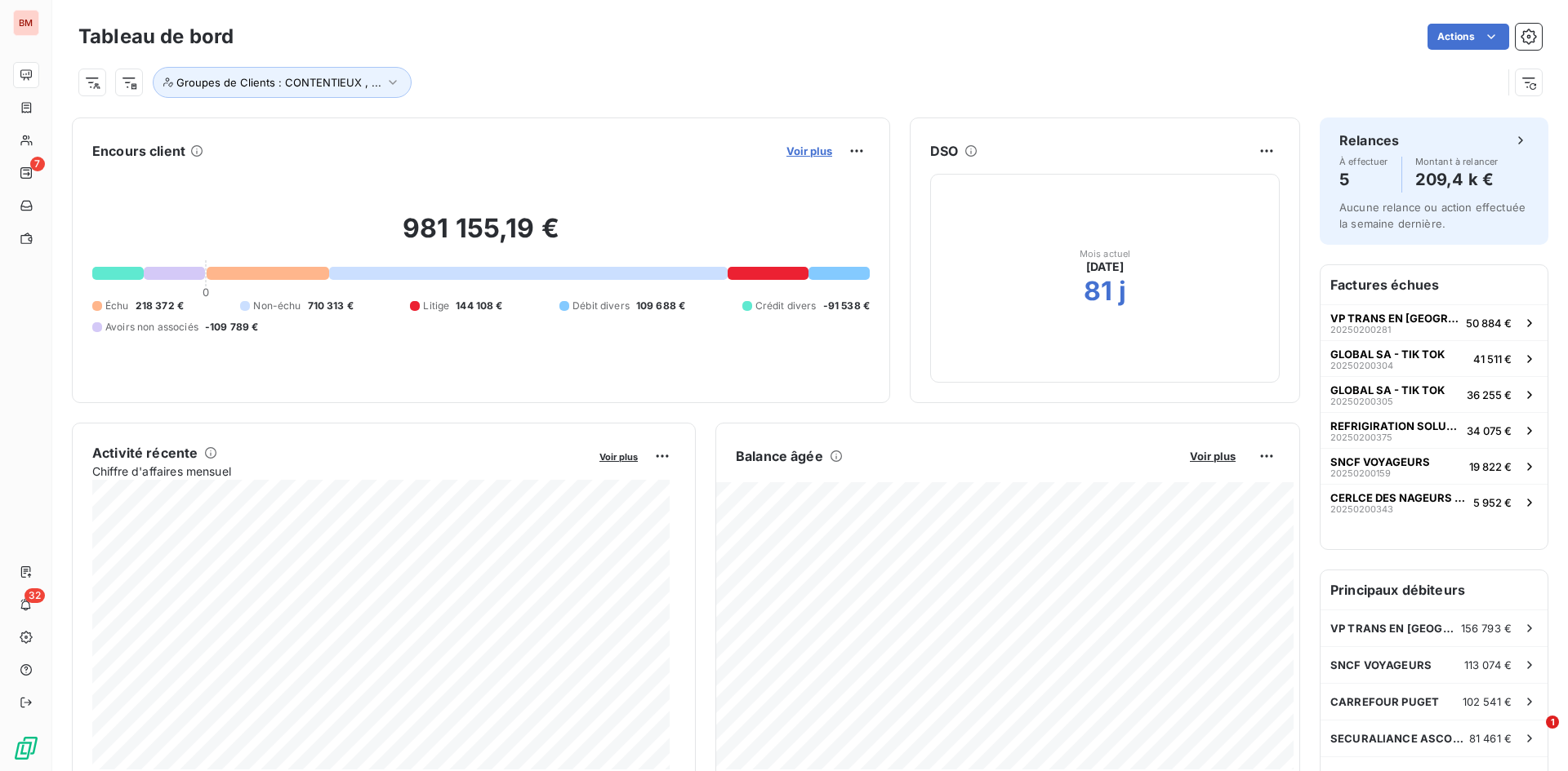
click at [805, 152] on span "Voir plus" at bounding box center [809, 151] width 46 height 13
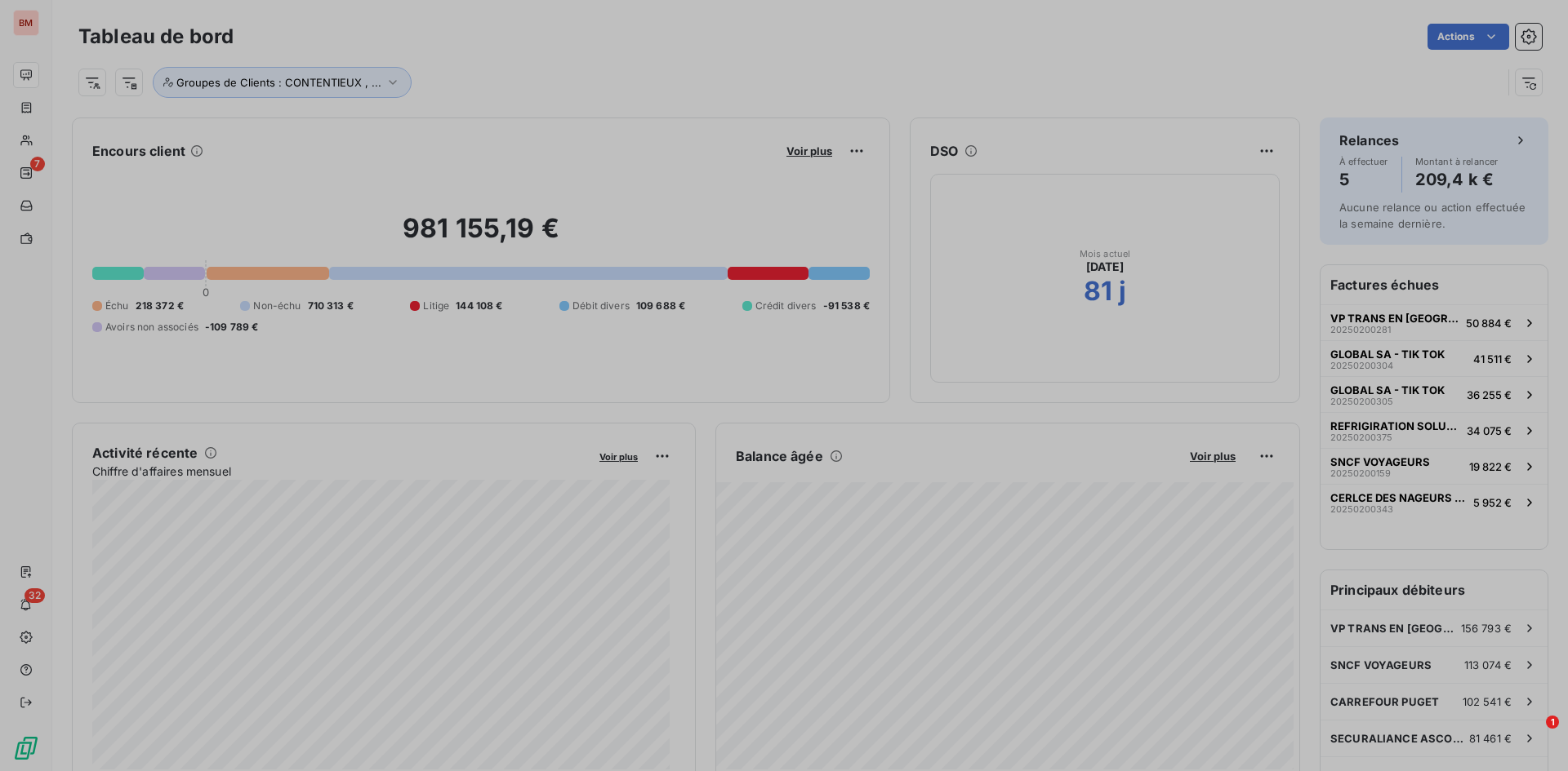
scroll to position [759, 615]
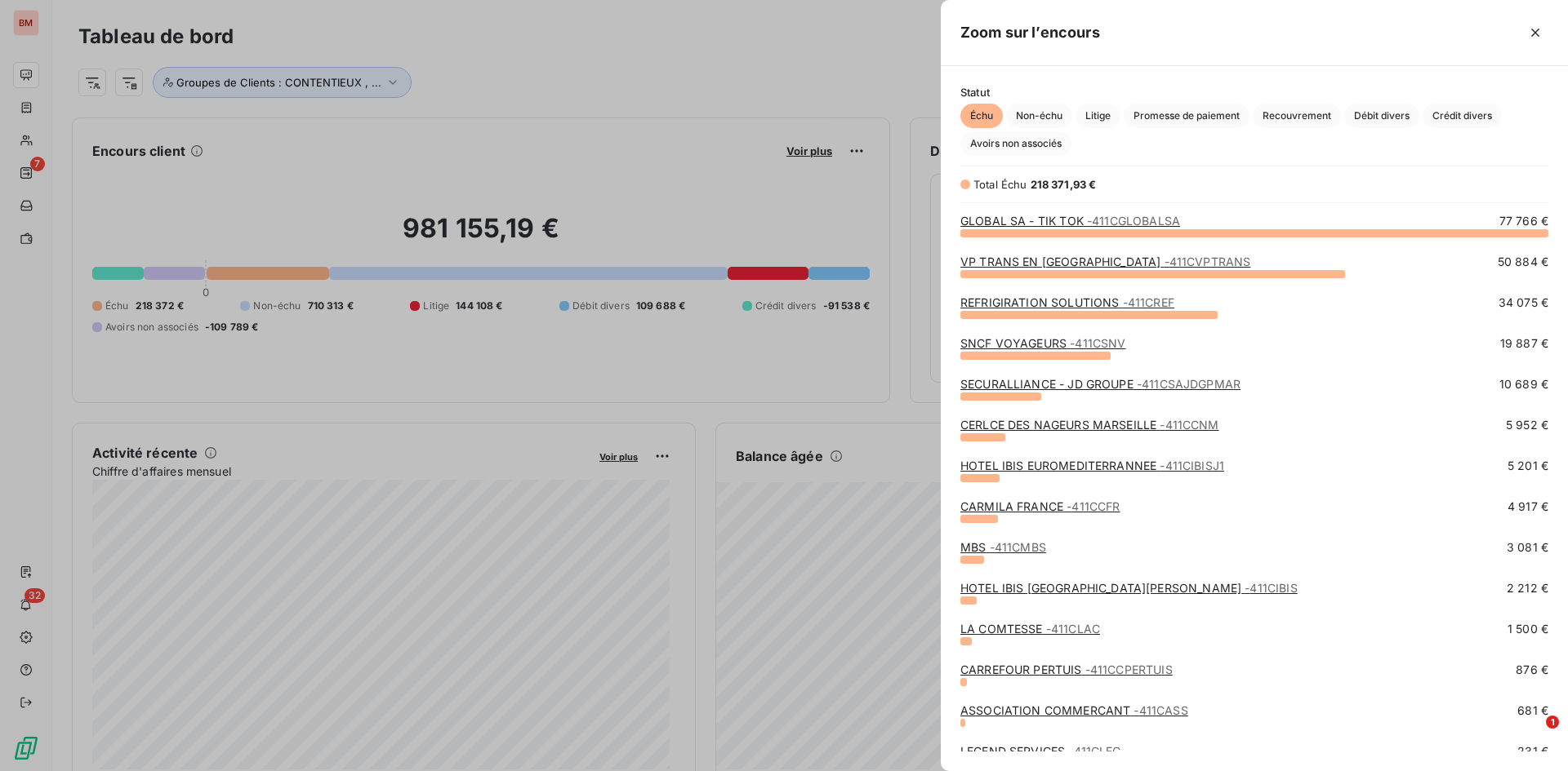
click at [1045, 254] on link "VP TRANS EN [GEOGRAPHIC_DATA] - 411CVPTRANS" at bounding box center [1105, 261] width 290 height 14
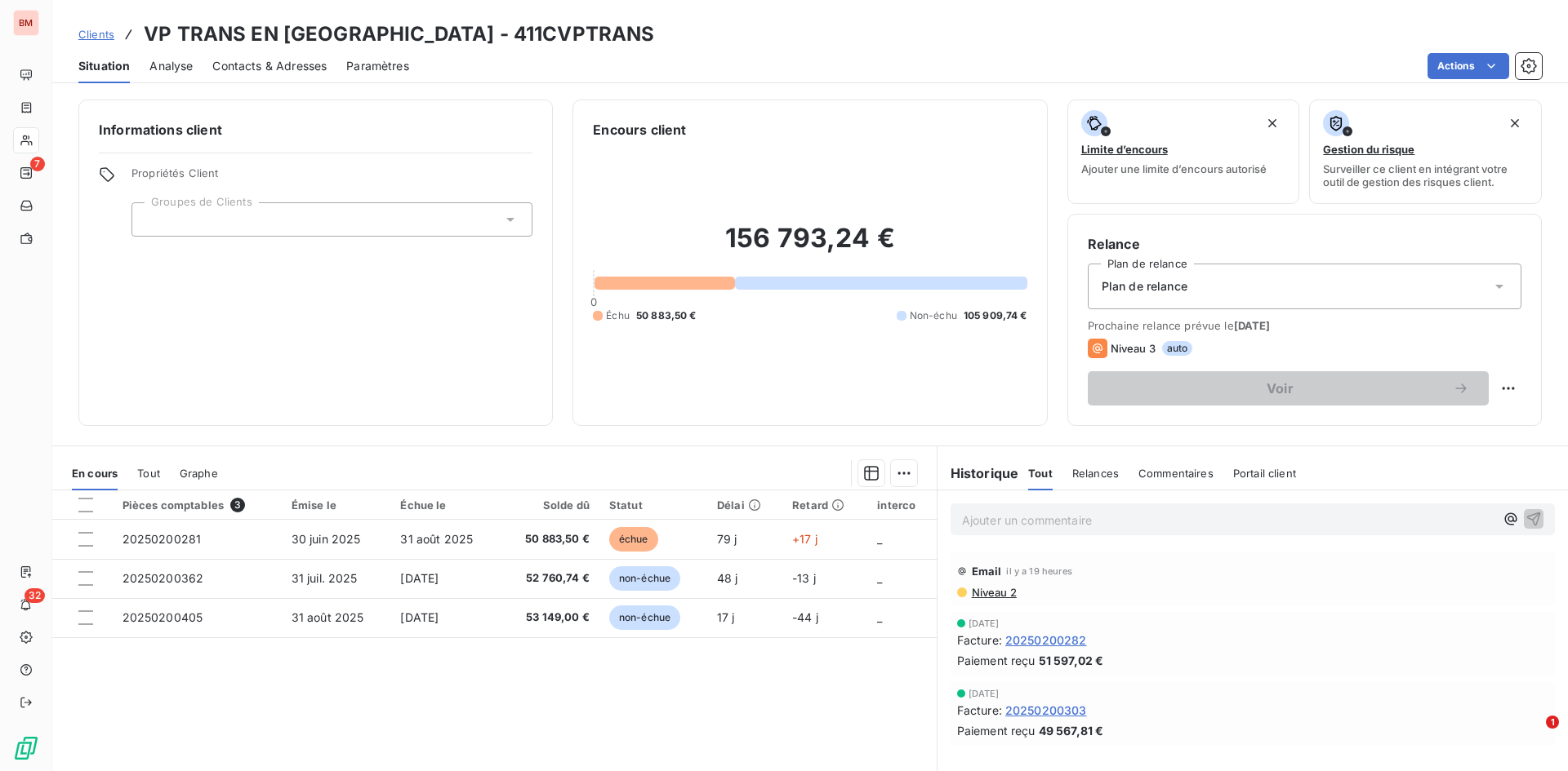
scroll to position [81, 0]
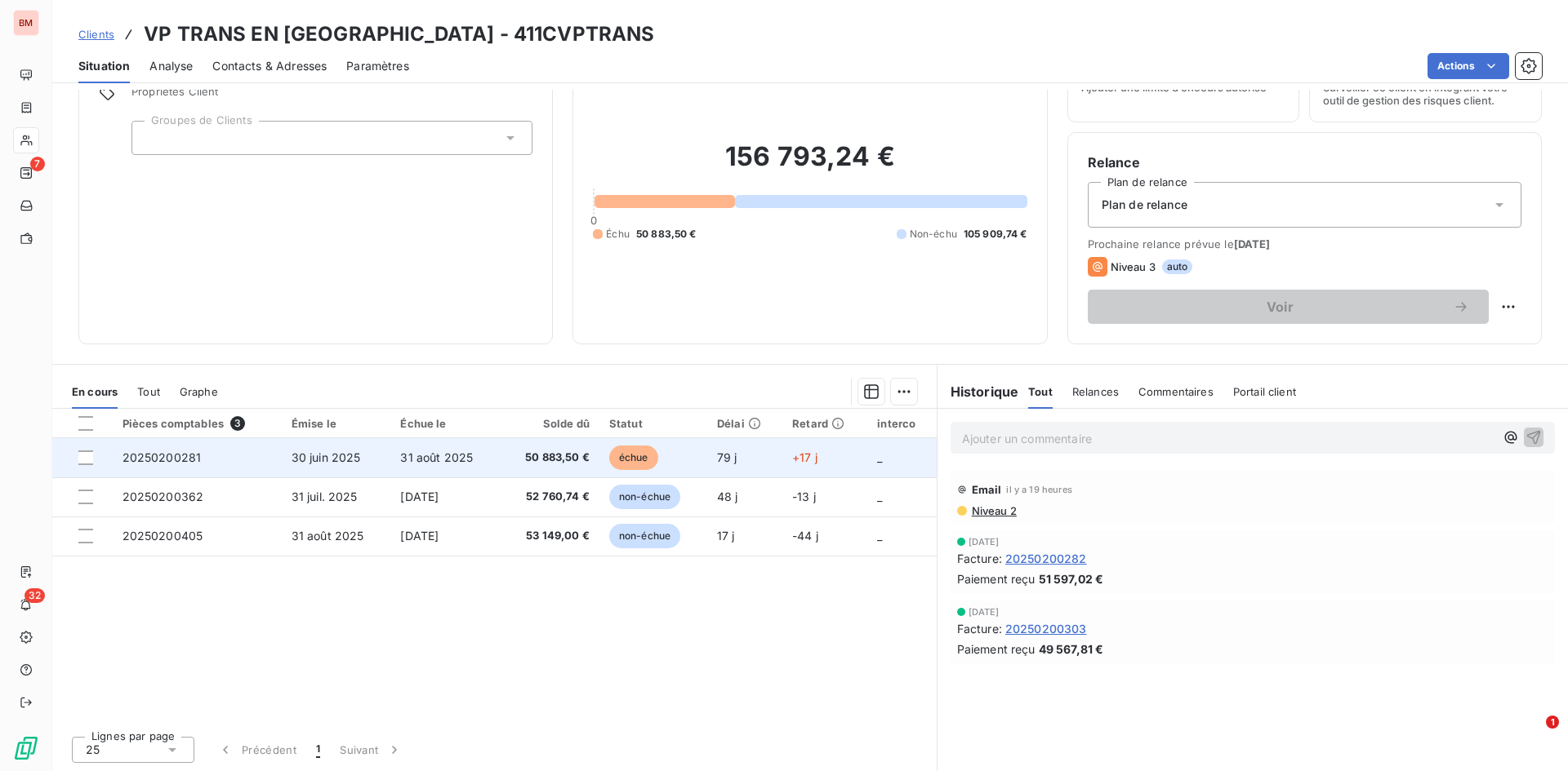
click at [407, 454] on span "31 août 2025" at bounding box center [436, 457] width 72 height 14
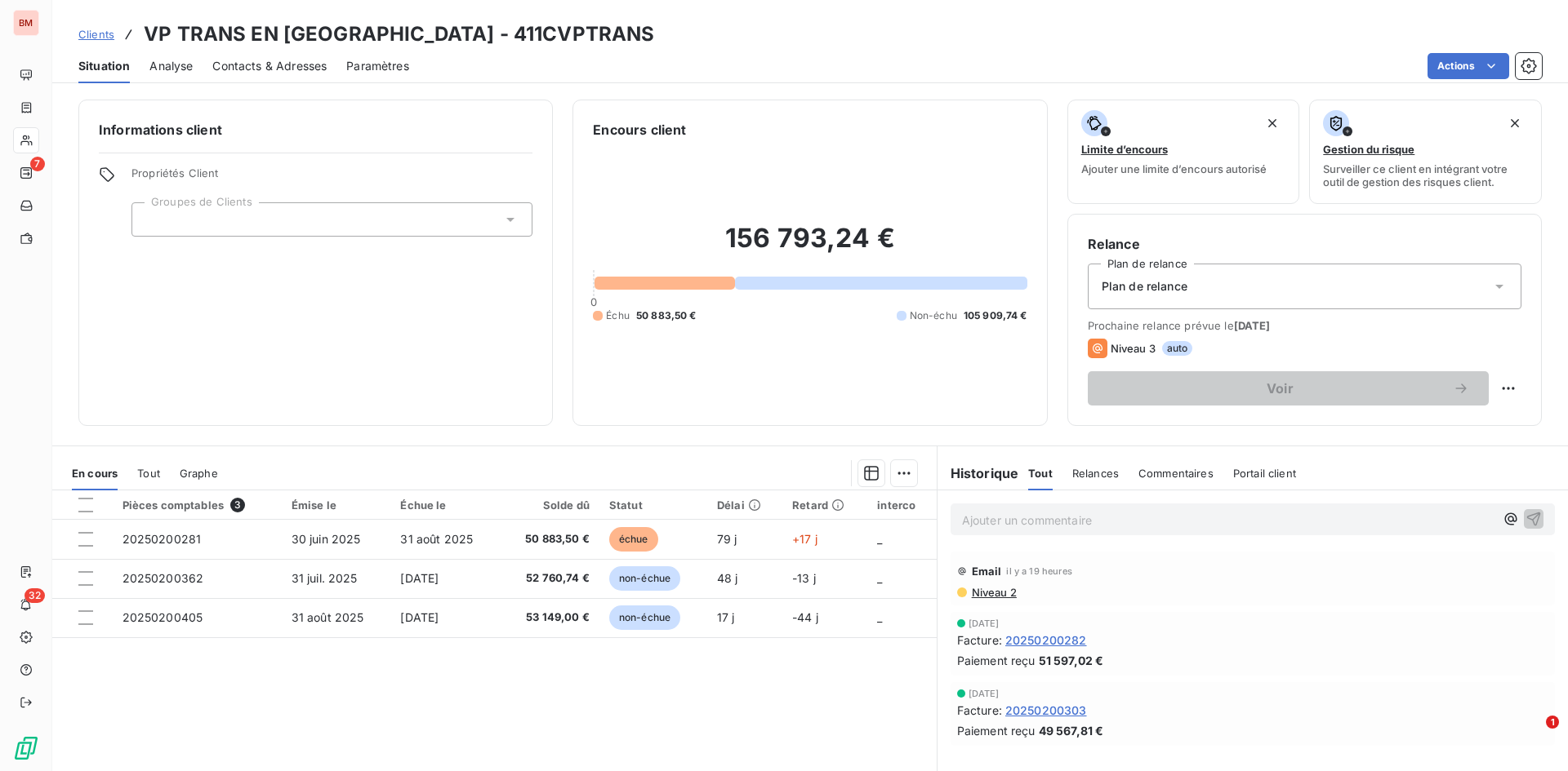
click at [1039, 542] on span "20250200282" at bounding box center [1046, 640] width 81 height 17
click at [1045, 542] on span "20250200303" at bounding box center [1046, 710] width 81 height 17
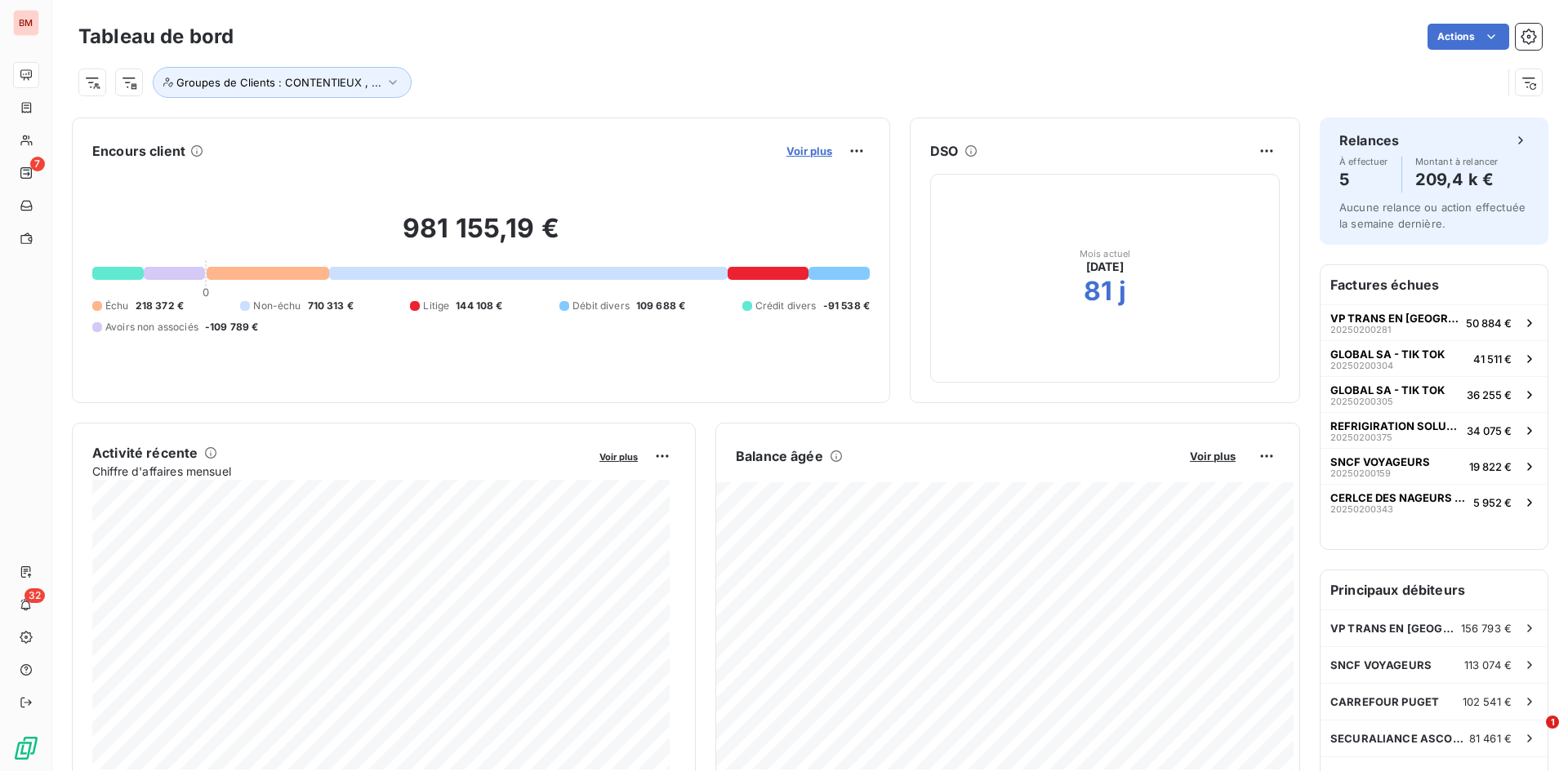
click at [800, 154] on span "Voir plus" at bounding box center [809, 151] width 46 height 13
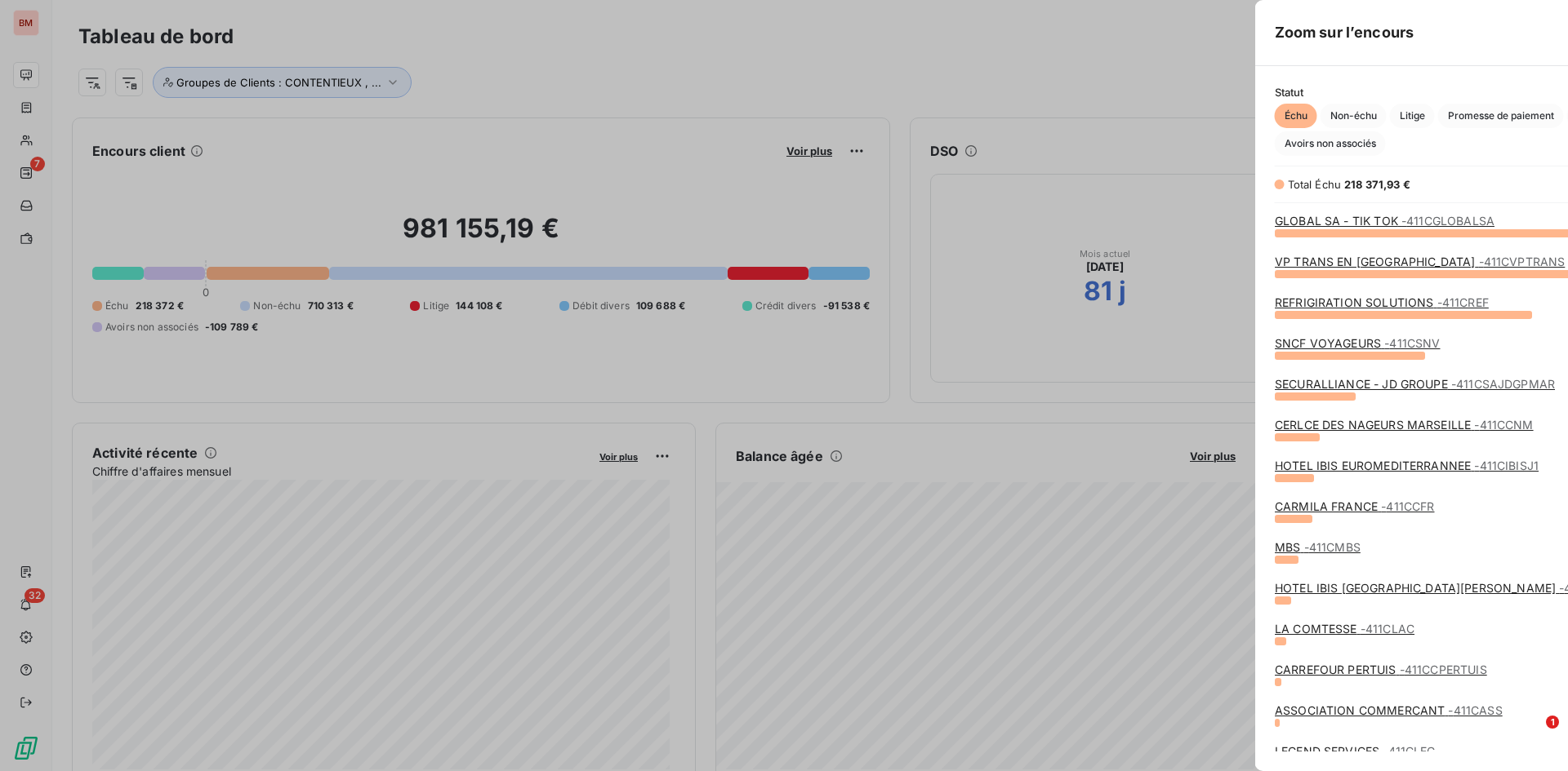
scroll to position [759, 615]
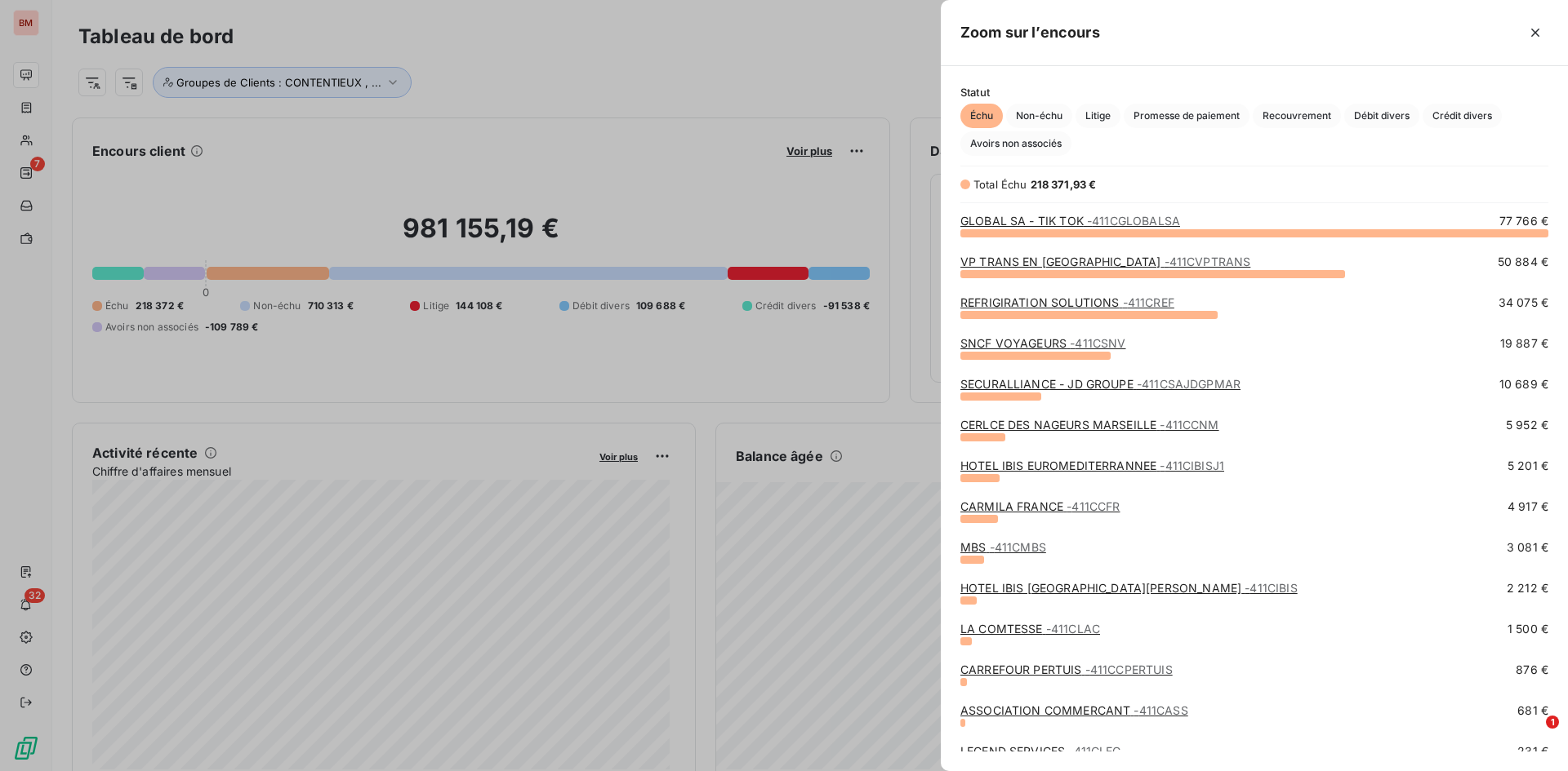
click at [1045, 304] on link "REFRIGIRATION SOLUTIONS - 411CREF" at bounding box center [1067, 301] width 214 height 14
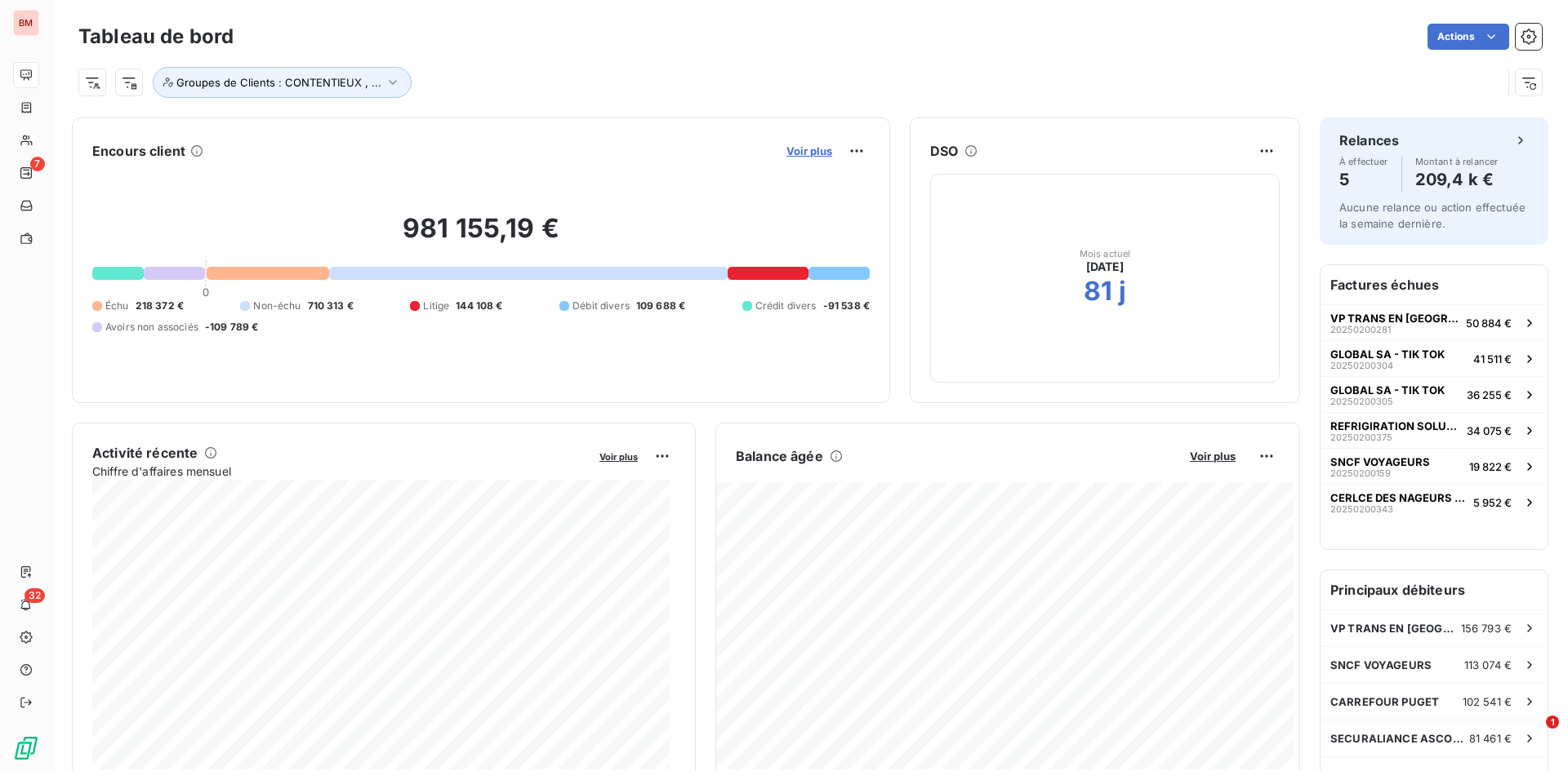
click at [798, 151] on span "Voir plus" at bounding box center [809, 151] width 46 height 13
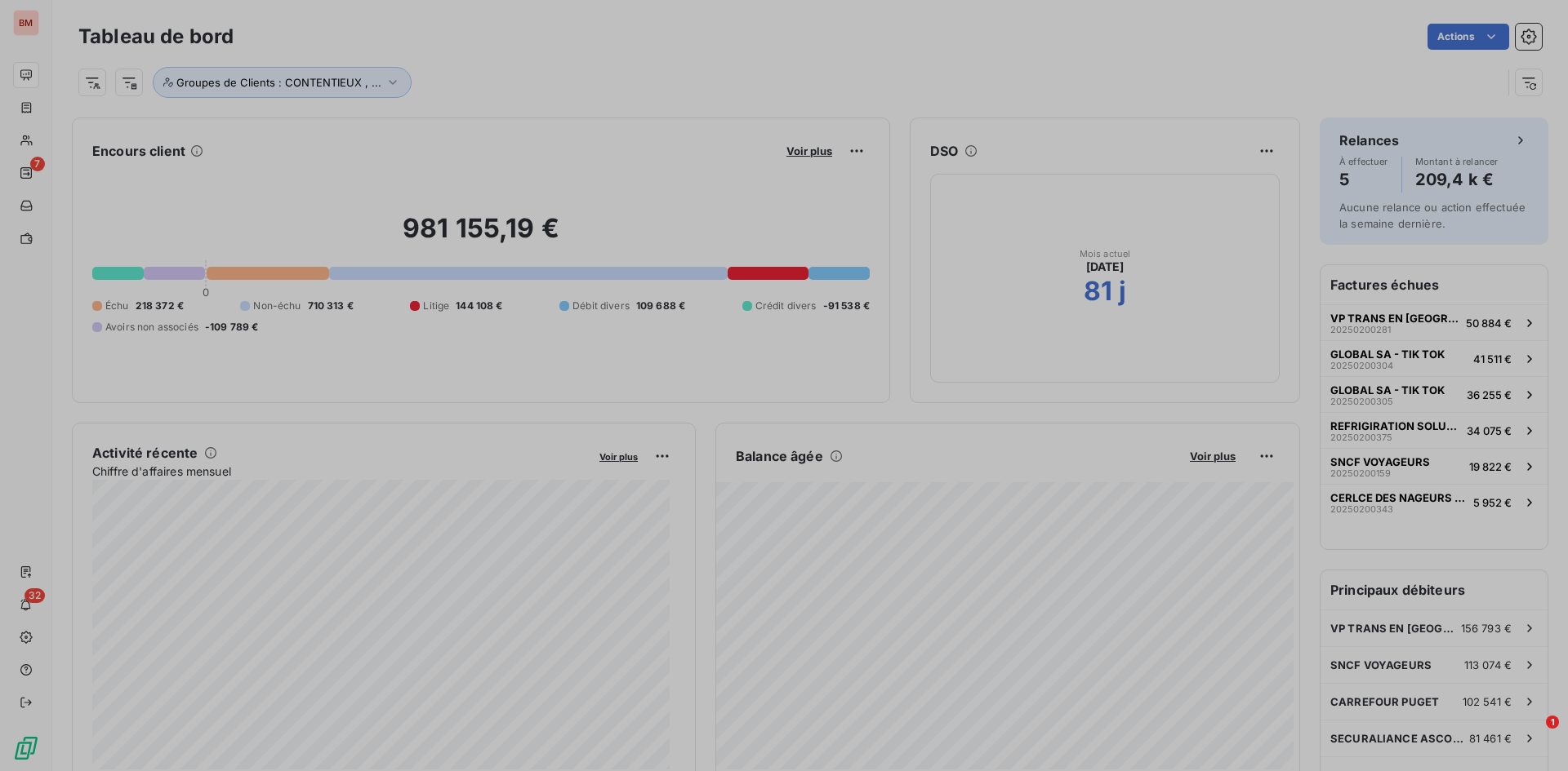
scroll to position [13, 13]
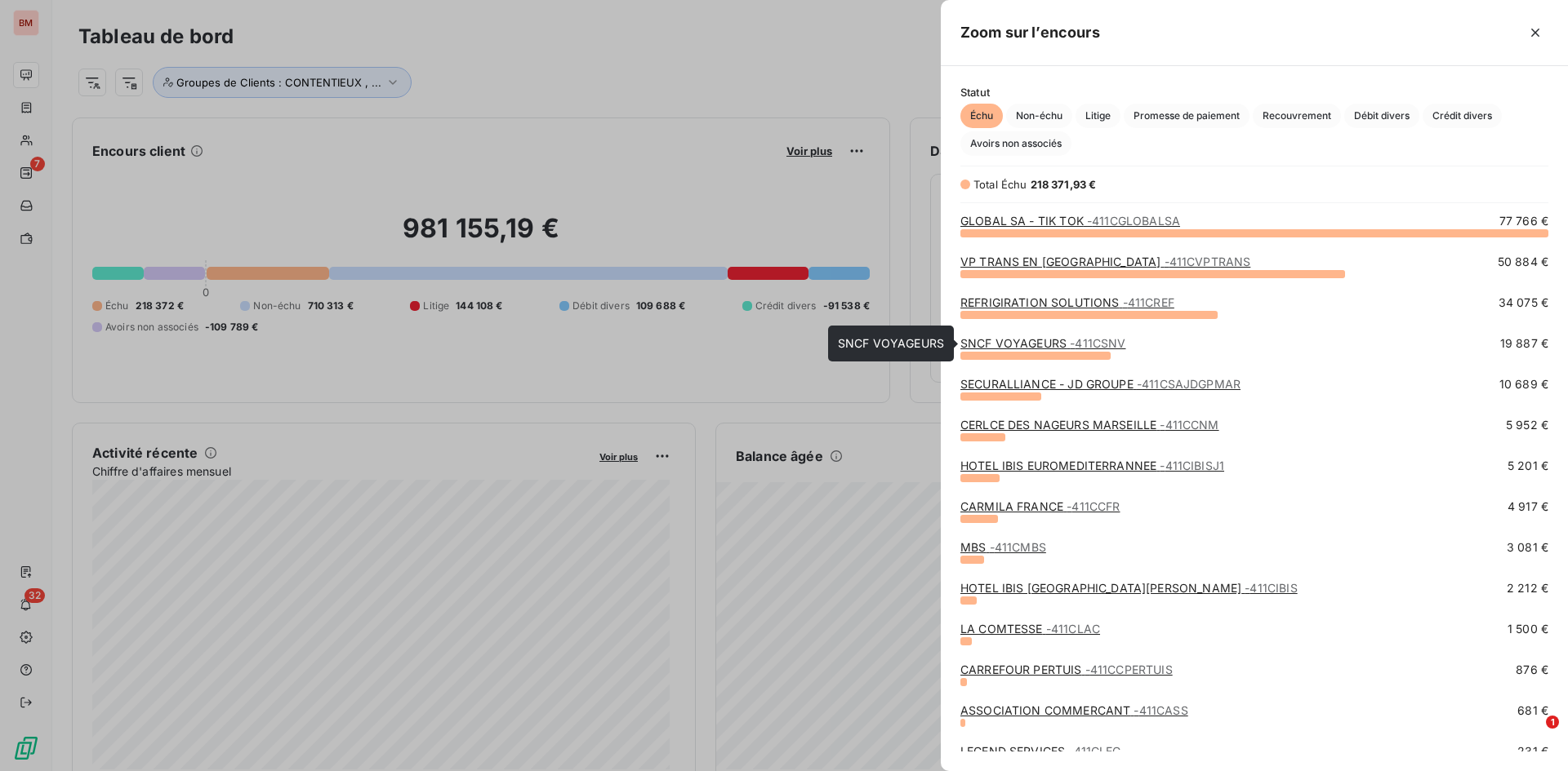
click at [1003, 341] on link "SNCF VOYAGEURS - 411CSNV" at bounding box center [1043, 343] width 165 height 14
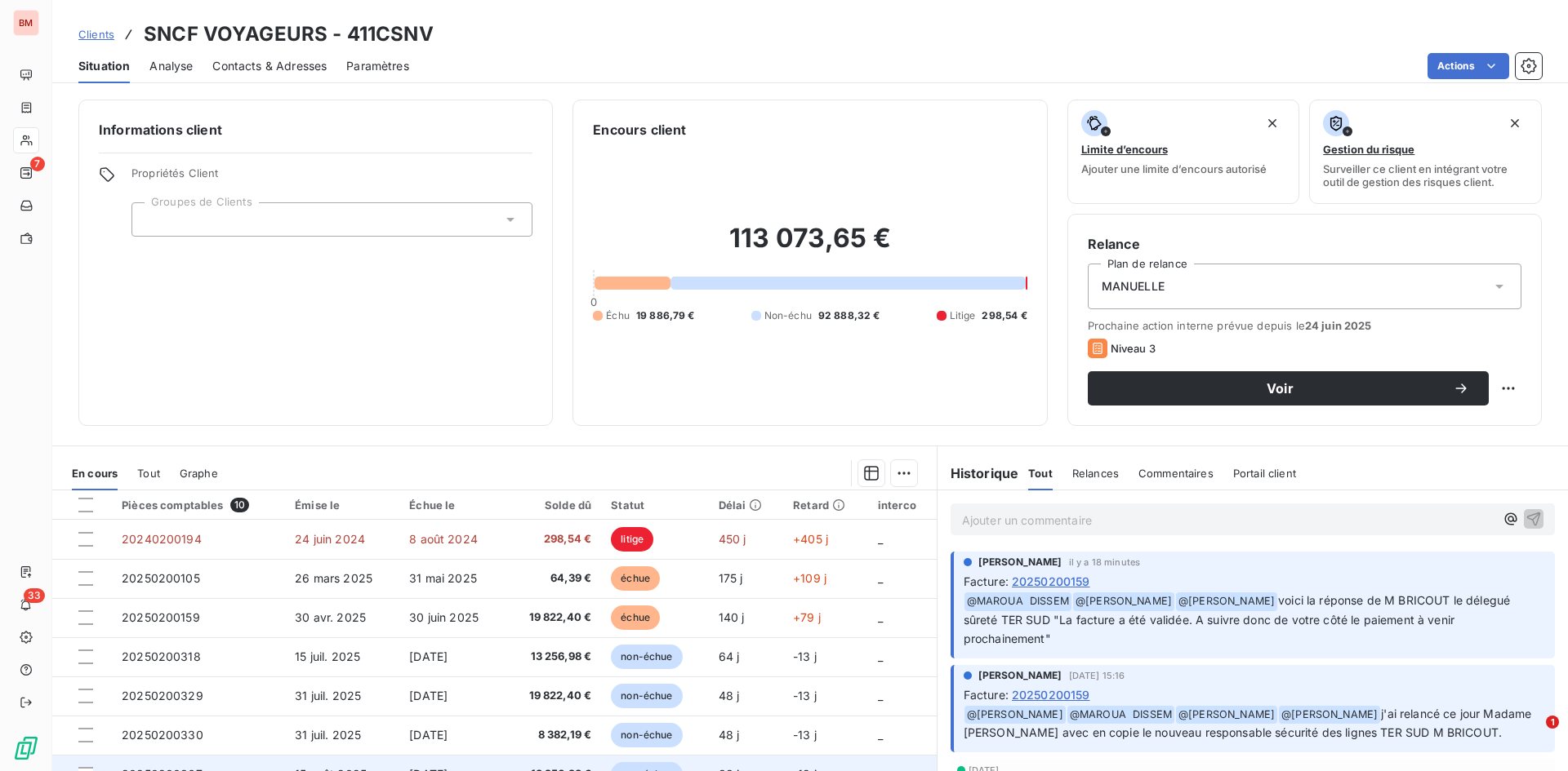
click at [877, 542] on td "_" at bounding box center [903, 774] width 69 height 39
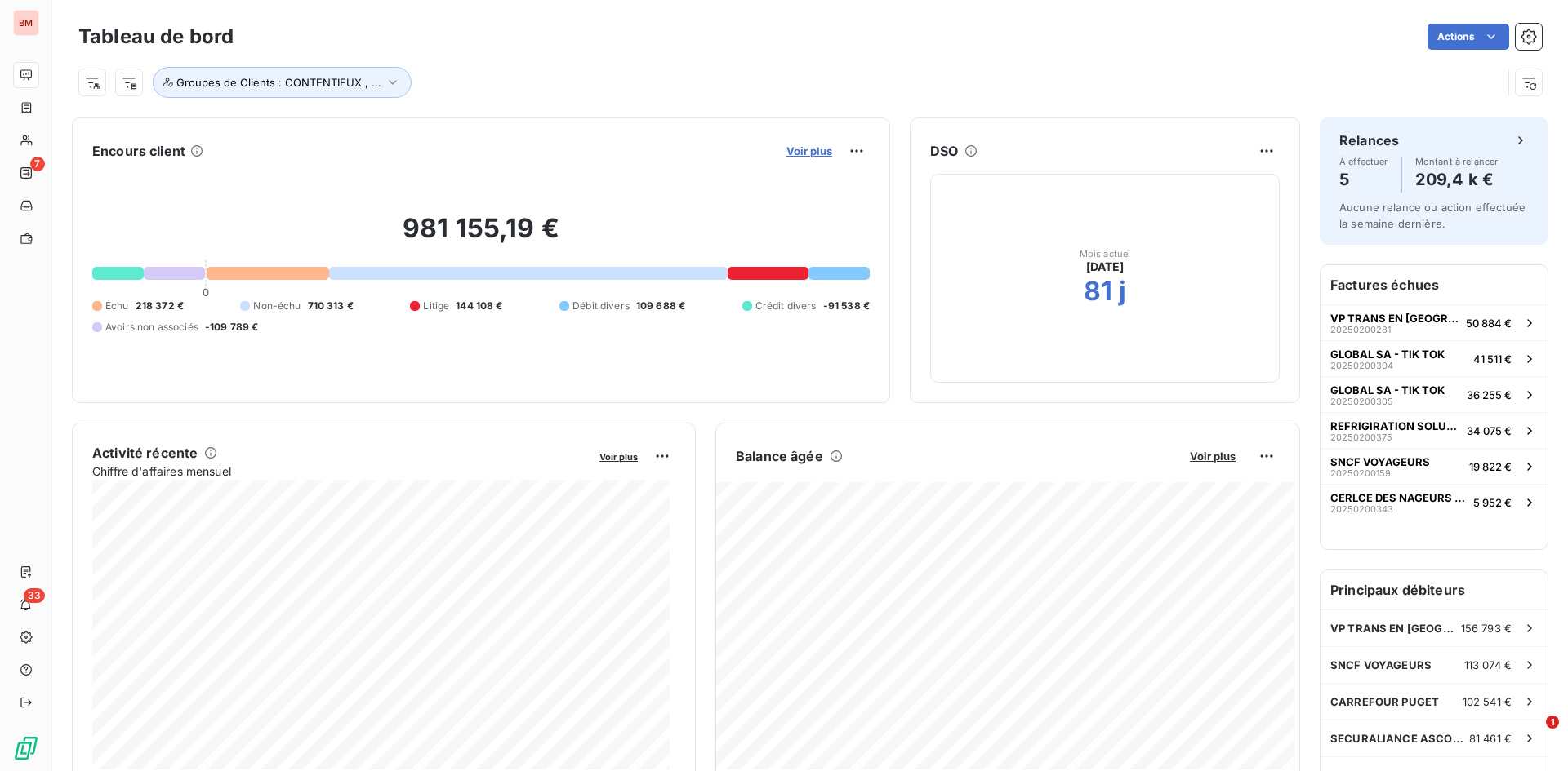
click at [806, 152] on span "Voir plus" at bounding box center [809, 151] width 46 height 13
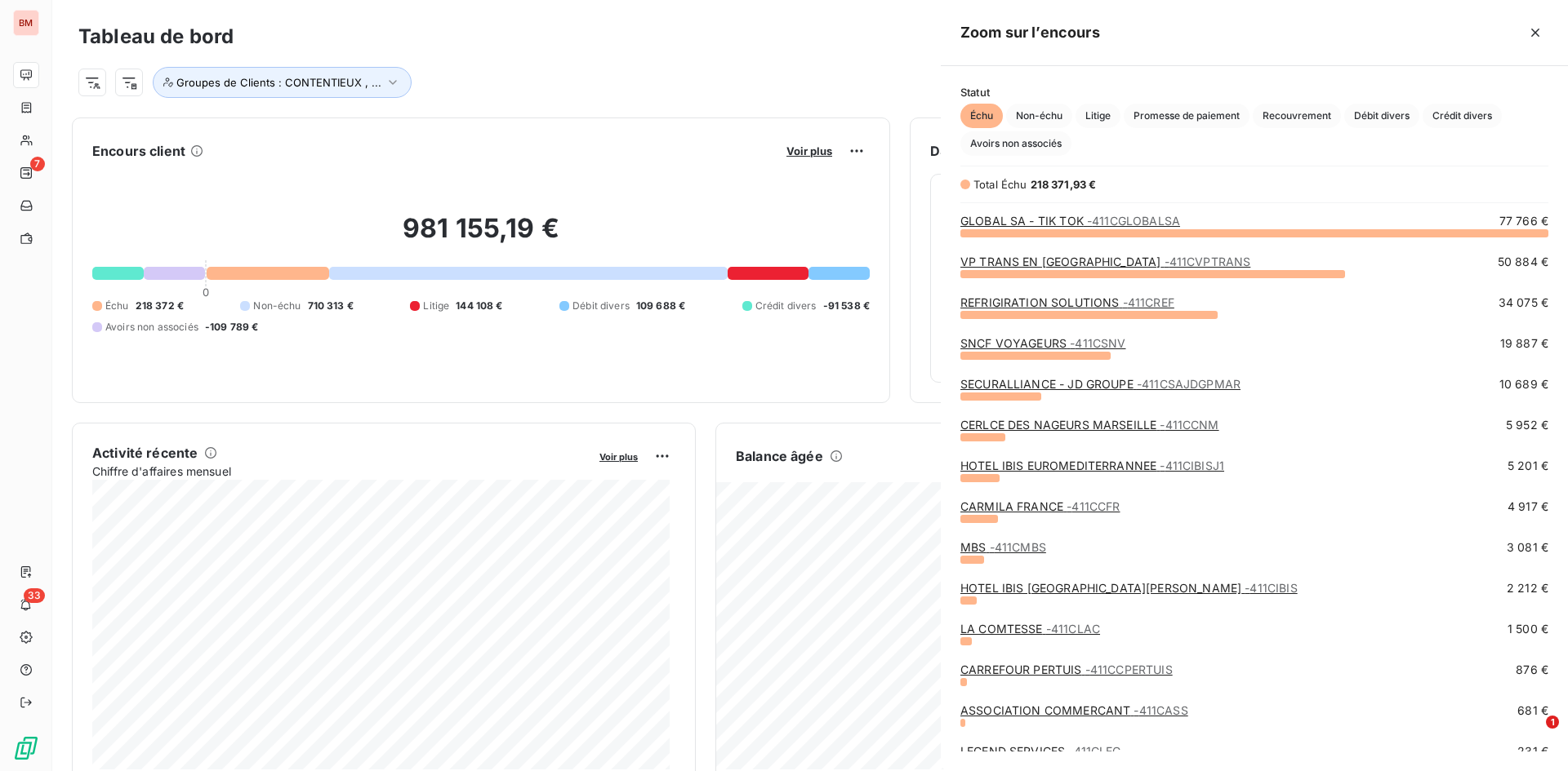
scroll to position [527, 615]
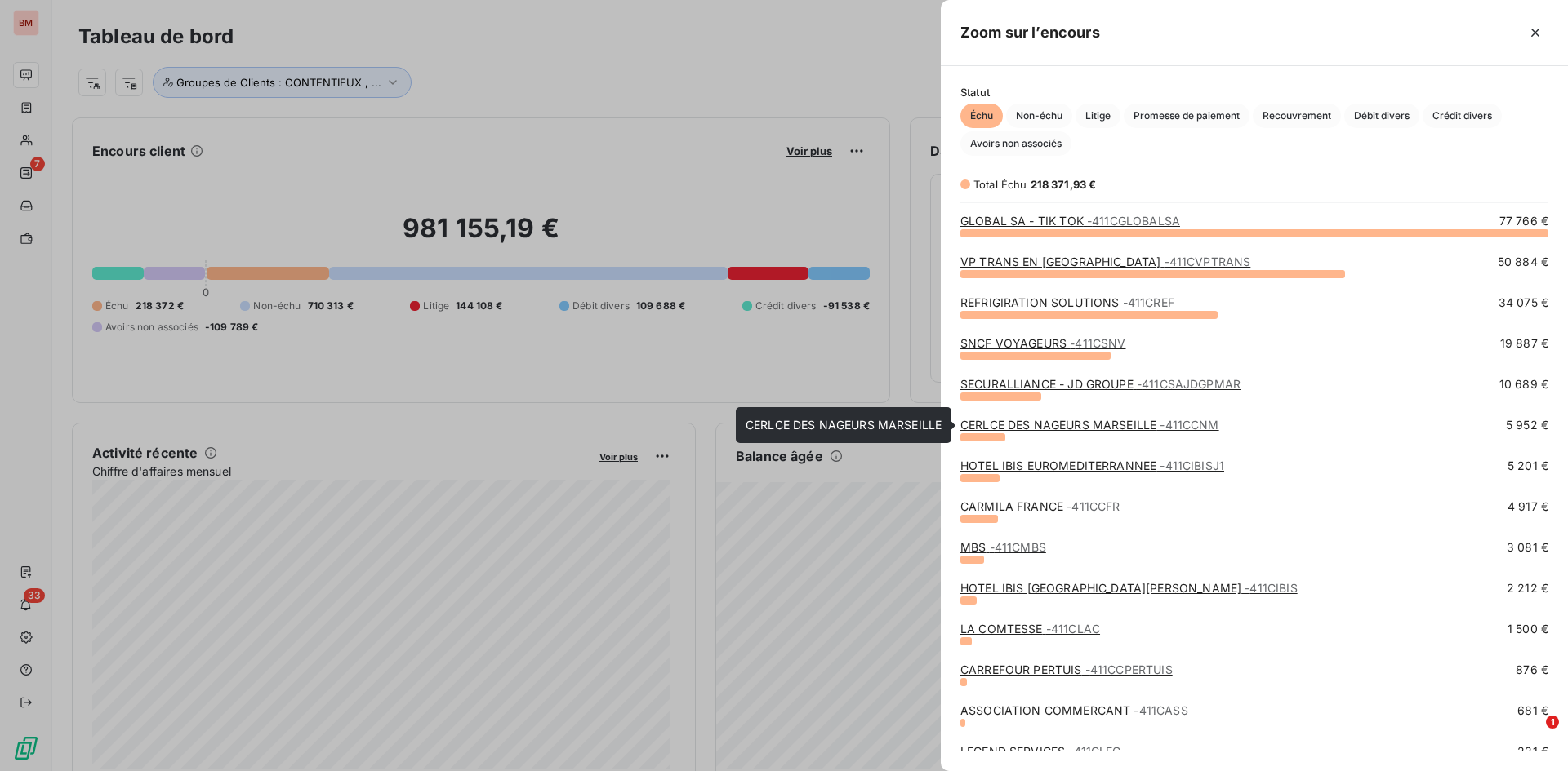
click at [1045, 418] on link "CERLCE DES NAGEURS [GEOGRAPHIC_DATA] - 411CCNM" at bounding box center [1090, 424] width 259 height 14
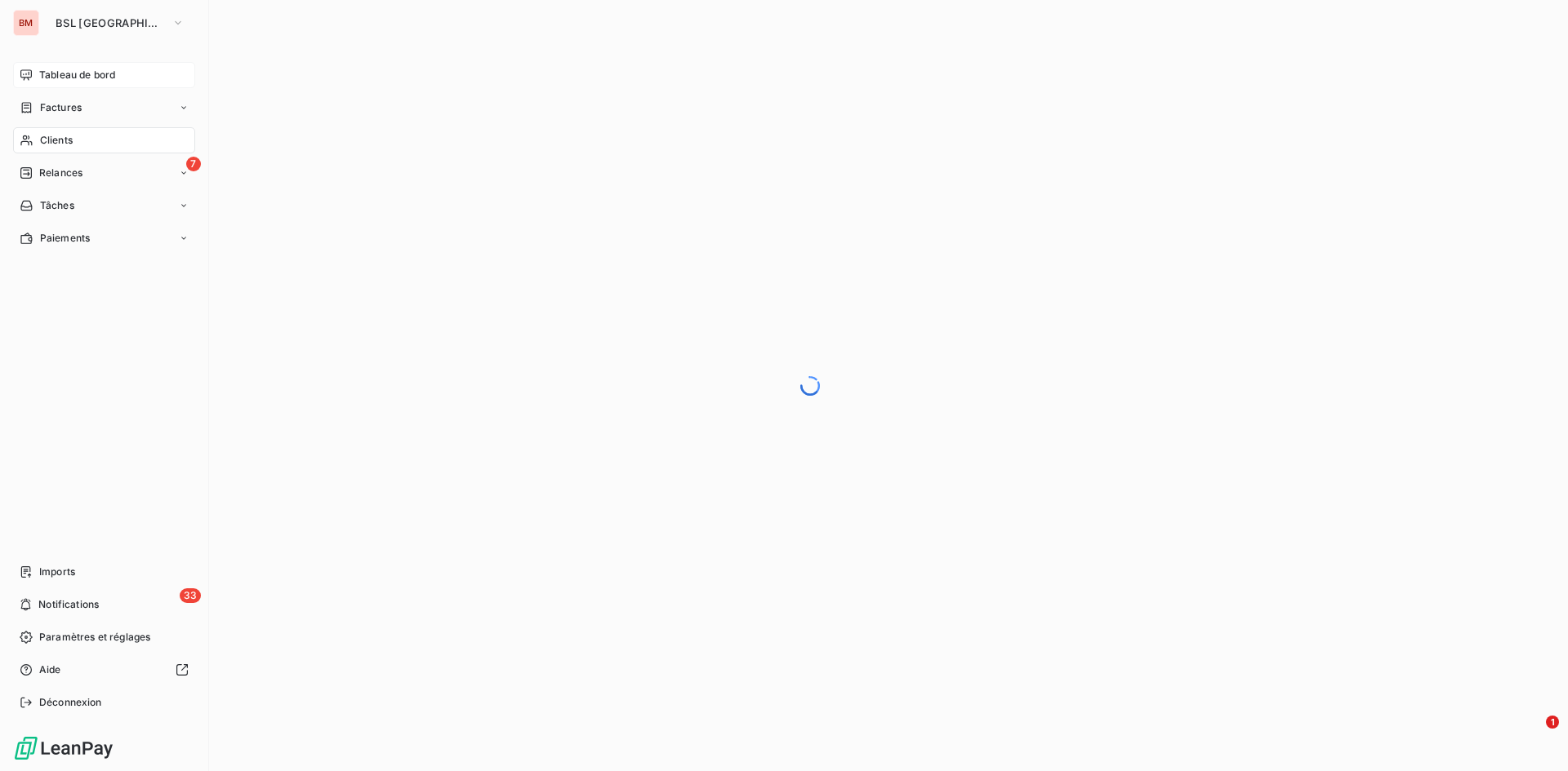
click at [67, 77] on span "Tableau de bord" at bounding box center [77, 75] width 76 height 14
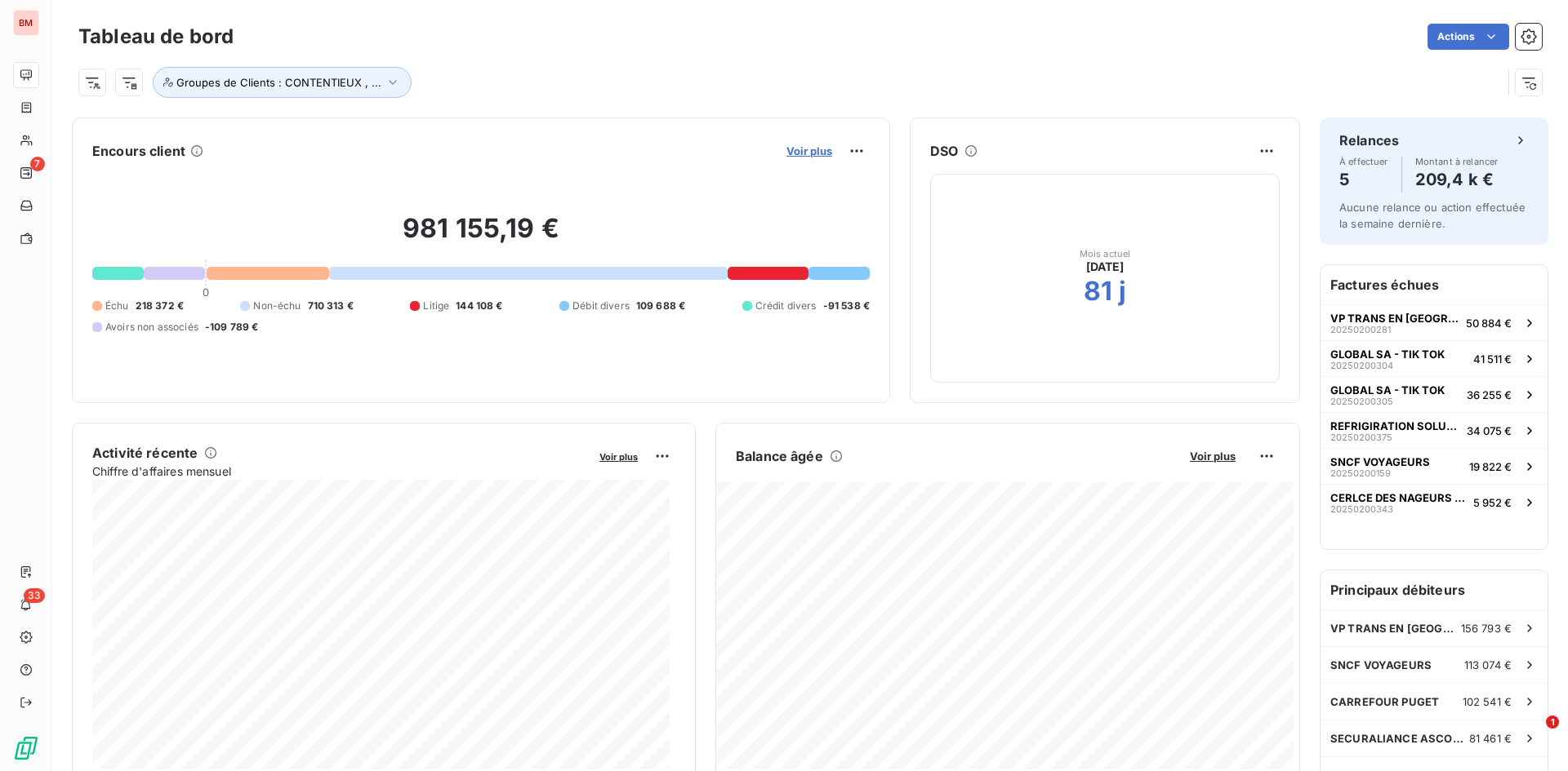
click at [811, 153] on span "Voir plus" at bounding box center [809, 151] width 46 height 13
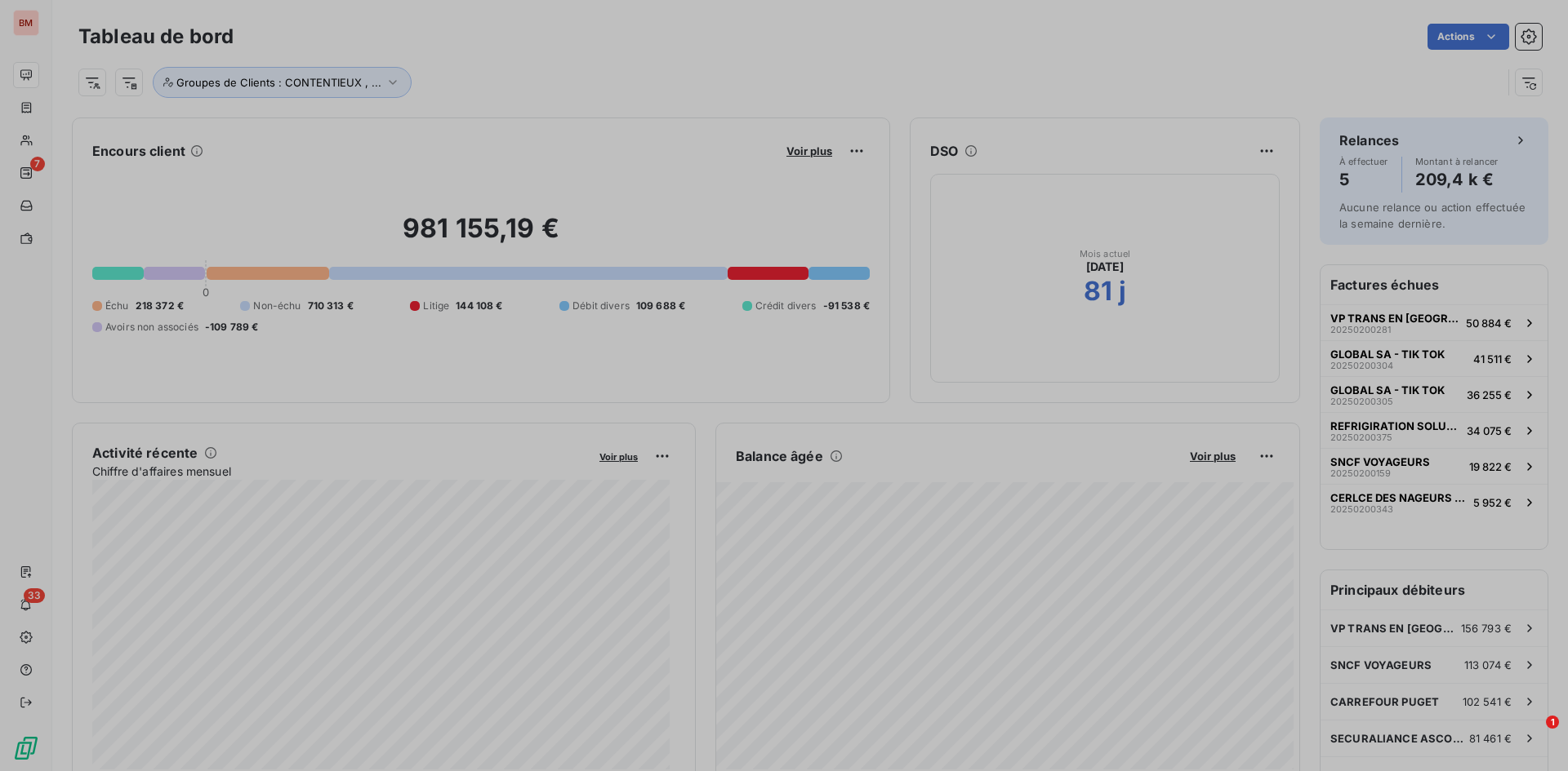
scroll to position [759, 615]
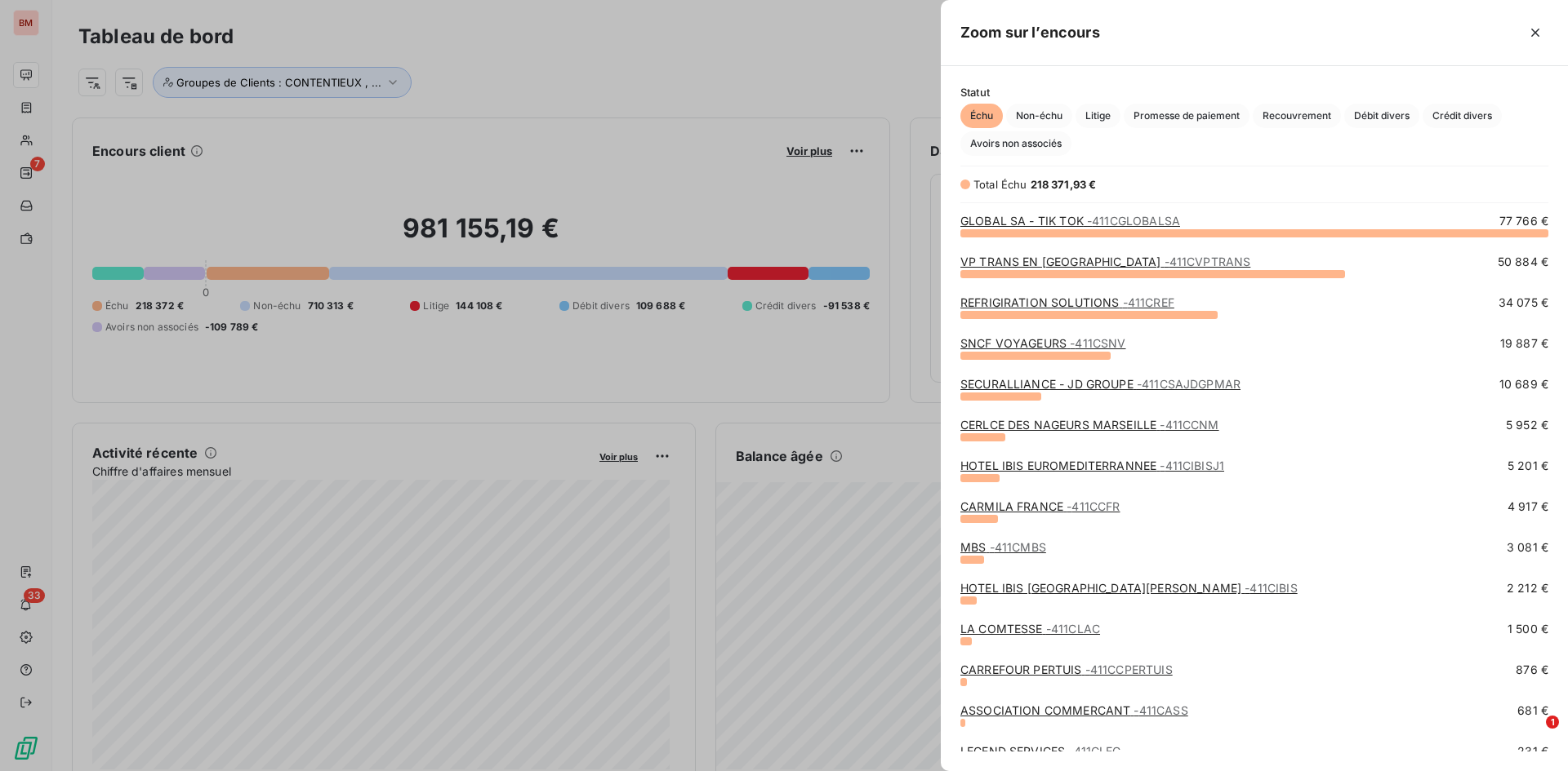
click at [1045, 461] on link "HOTEL IBIS EUROMEDITERRANNEE - 411CIBISJ1" at bounding box center [1092, 465] width 263 height 14
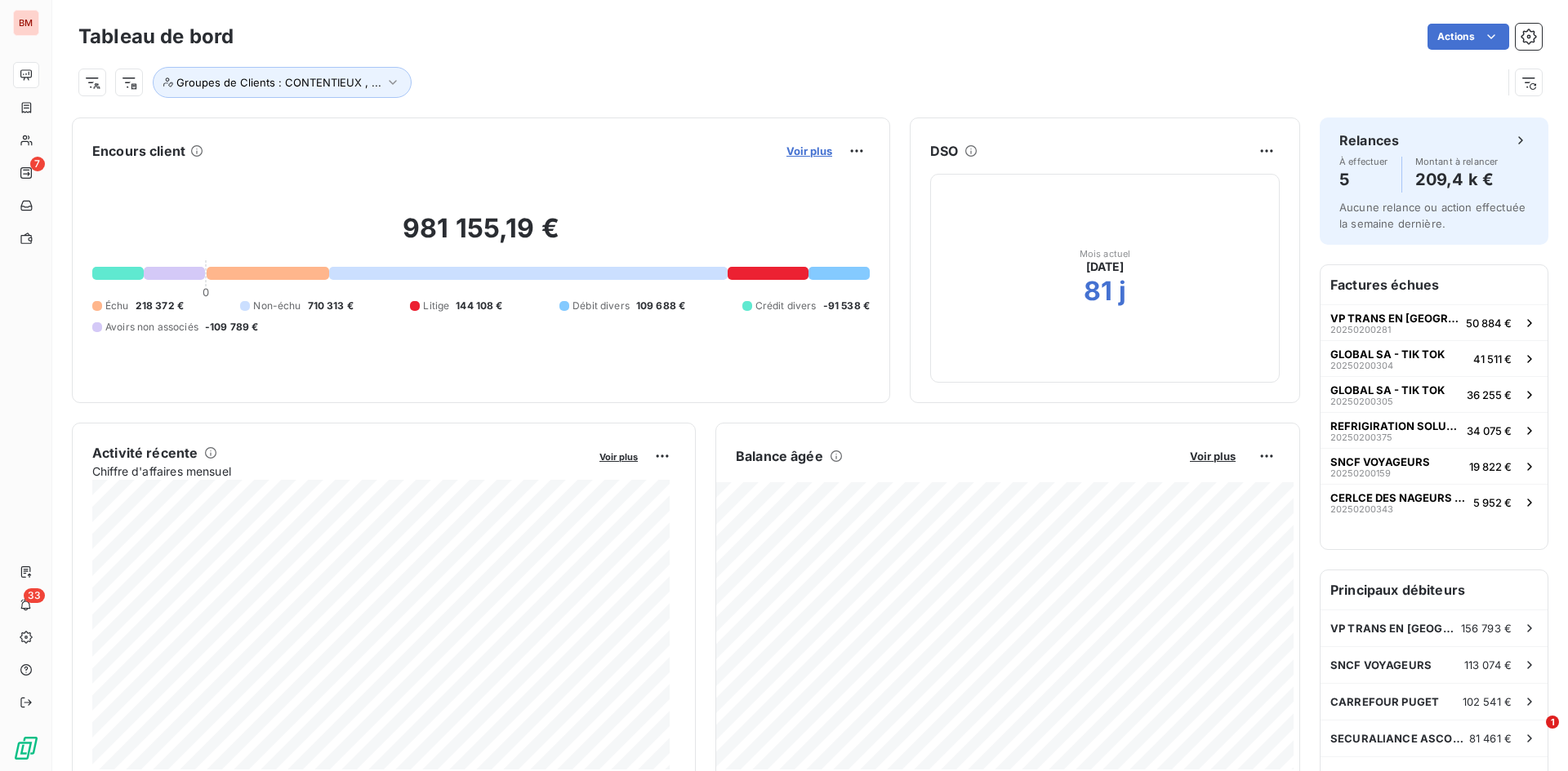
click at [810, 151] on span "Voir plus" at bounding box center [809, 151] width 46 height 13
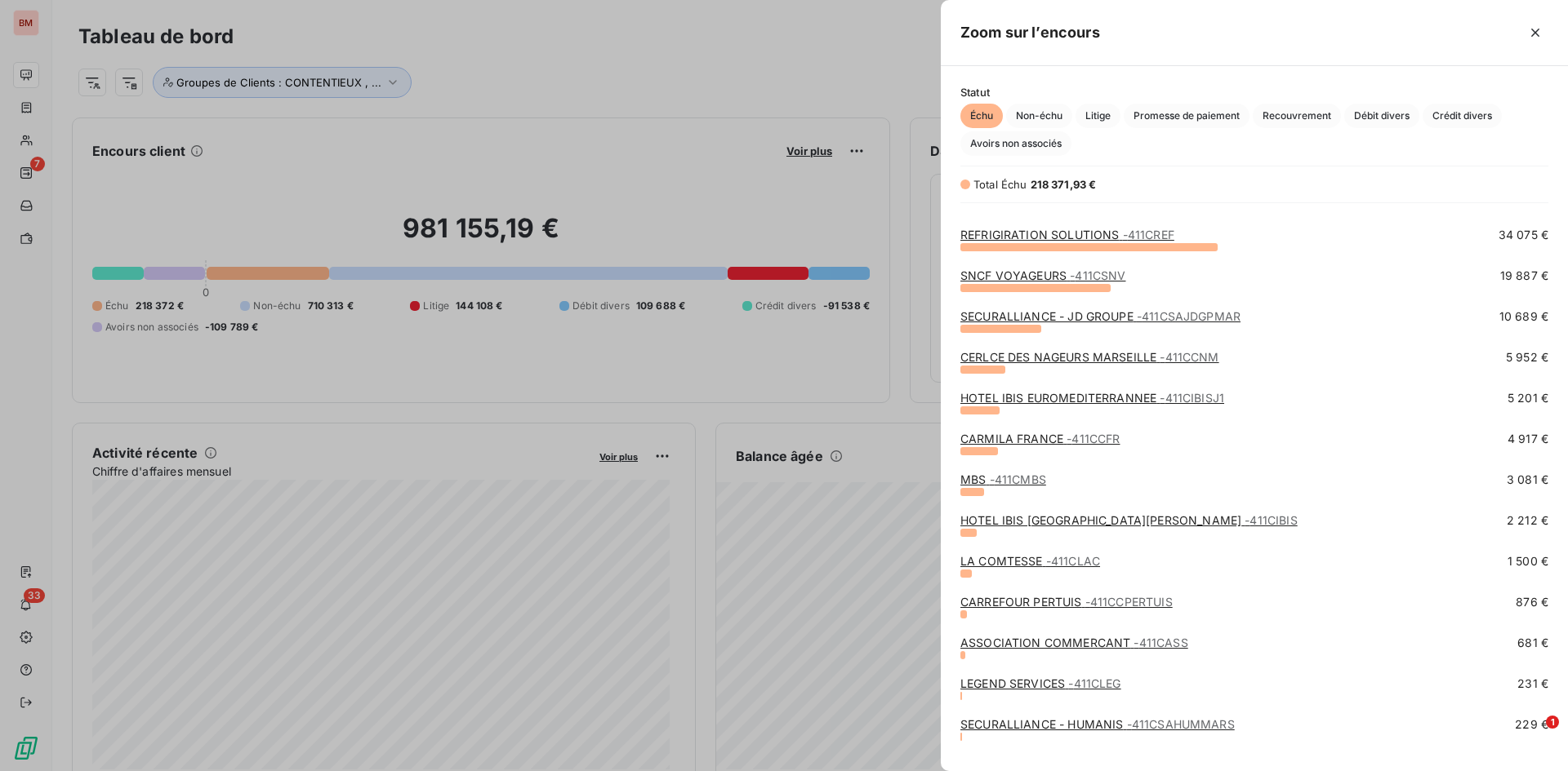
scroll to position [134, 0]
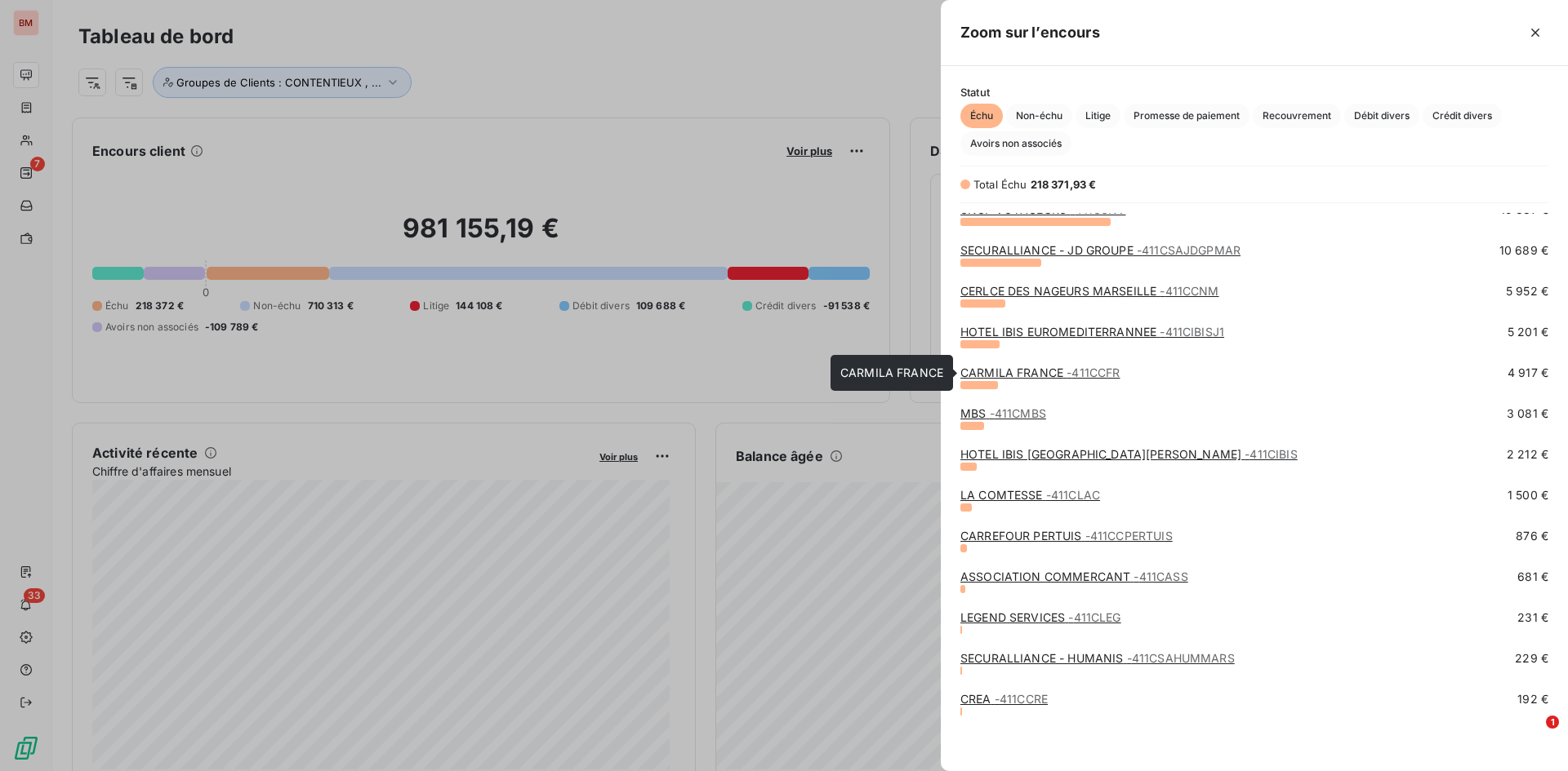
click at [998, 374] on link "CARMILA FRANCE - 411CCFR" at bounding box center [1040, 372] width 159 height 14
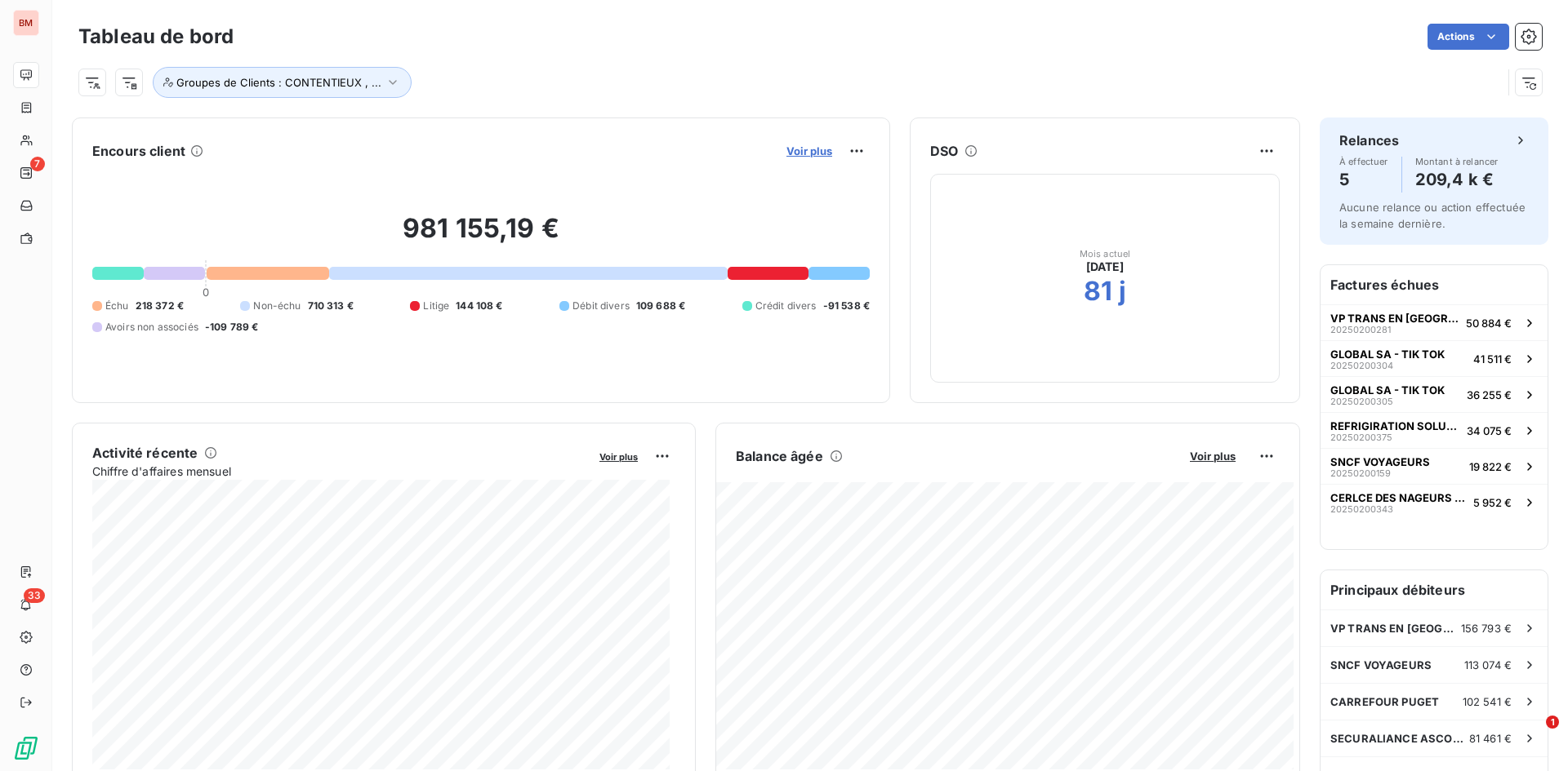
click at [795, 148] on span "Voir plus" at bounding box center [809, 151] width 46 height 13
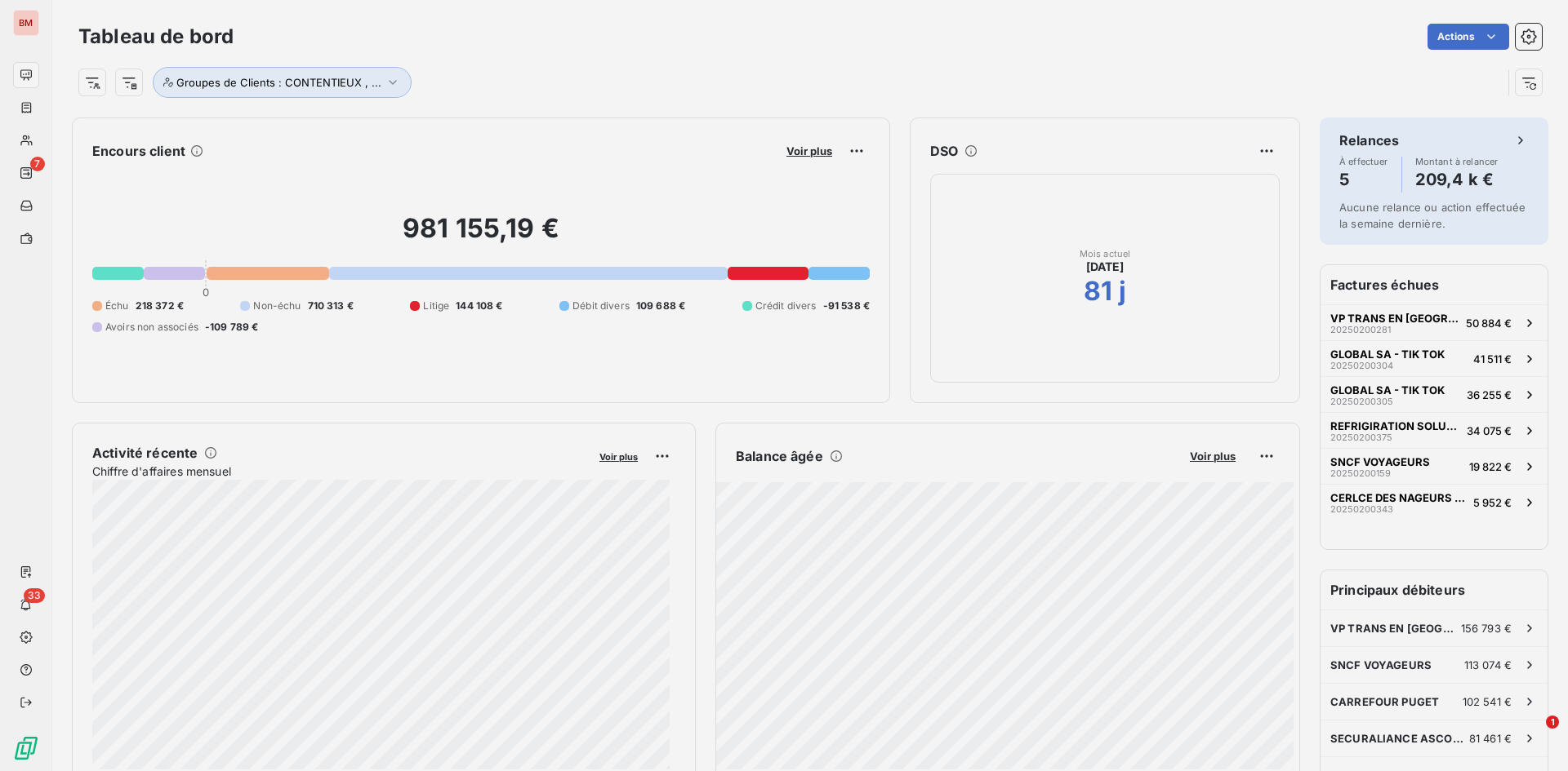
scroll to position [759, 615]
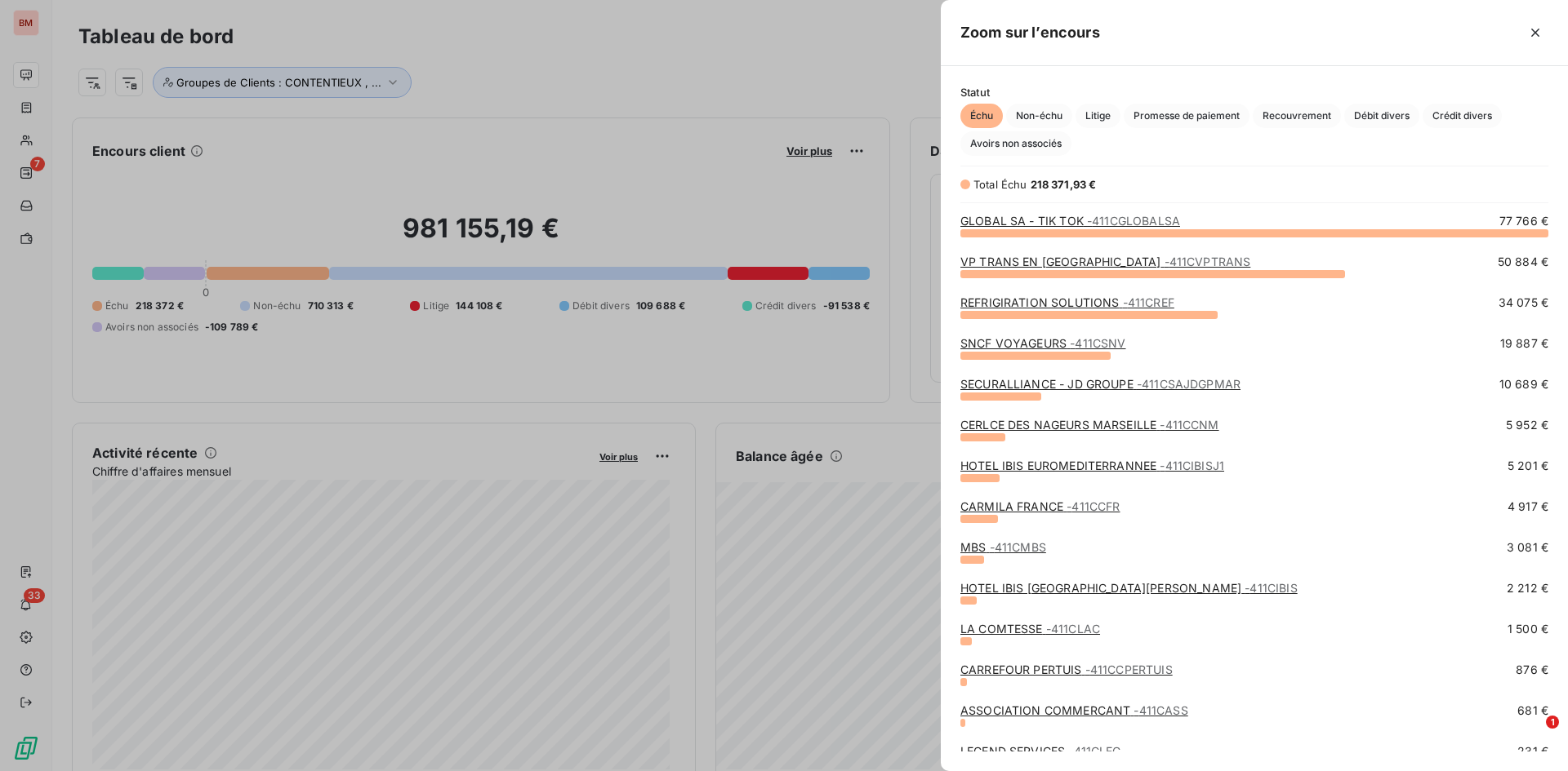
click at [980, 542] on link "MBS - 411CMBS" at bounding box center [1003, 547] width 86 height 14
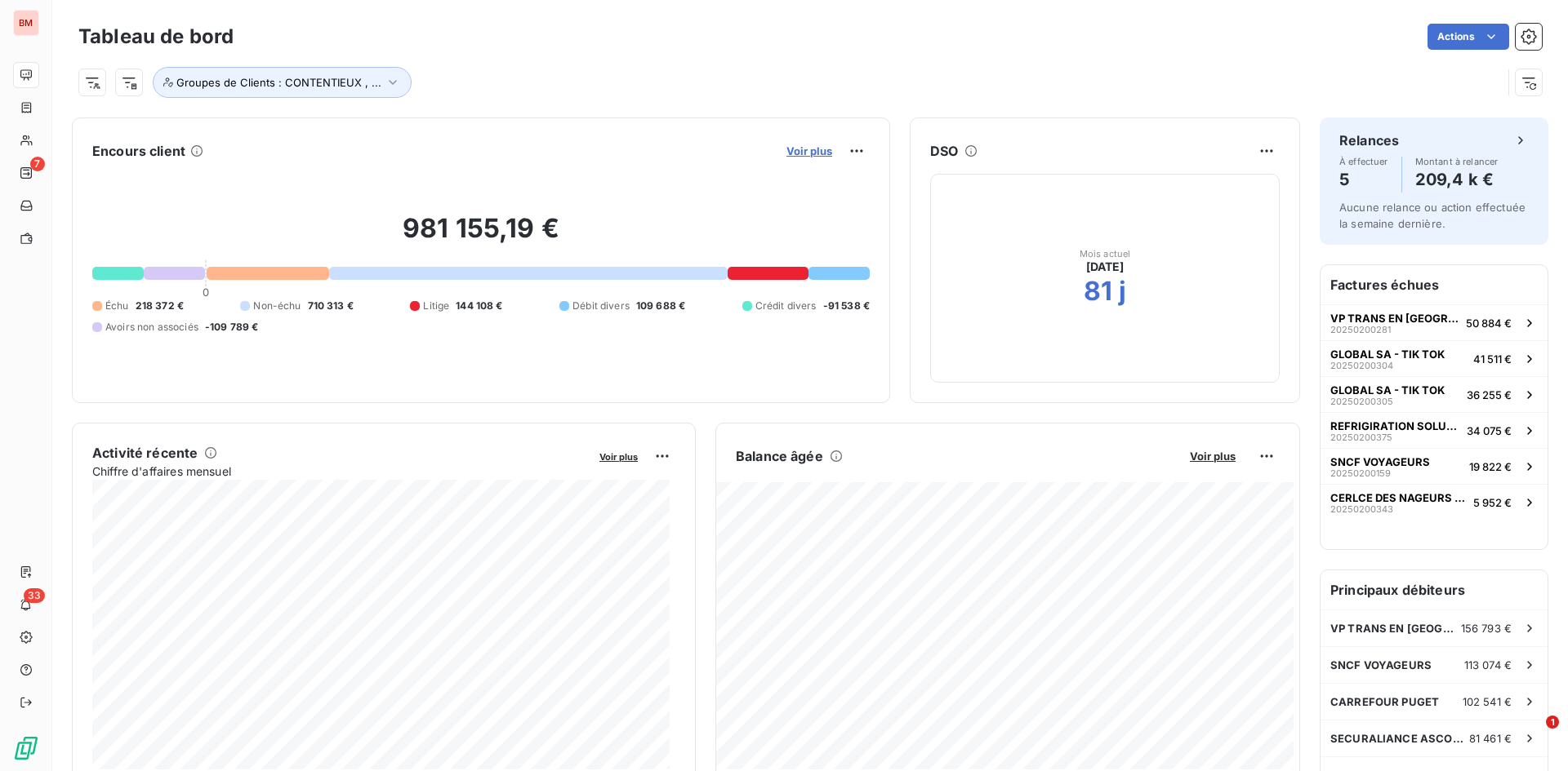
click at [800, 148] on span "Voir plus" at bounding box center [809, 151] width 46 height 13
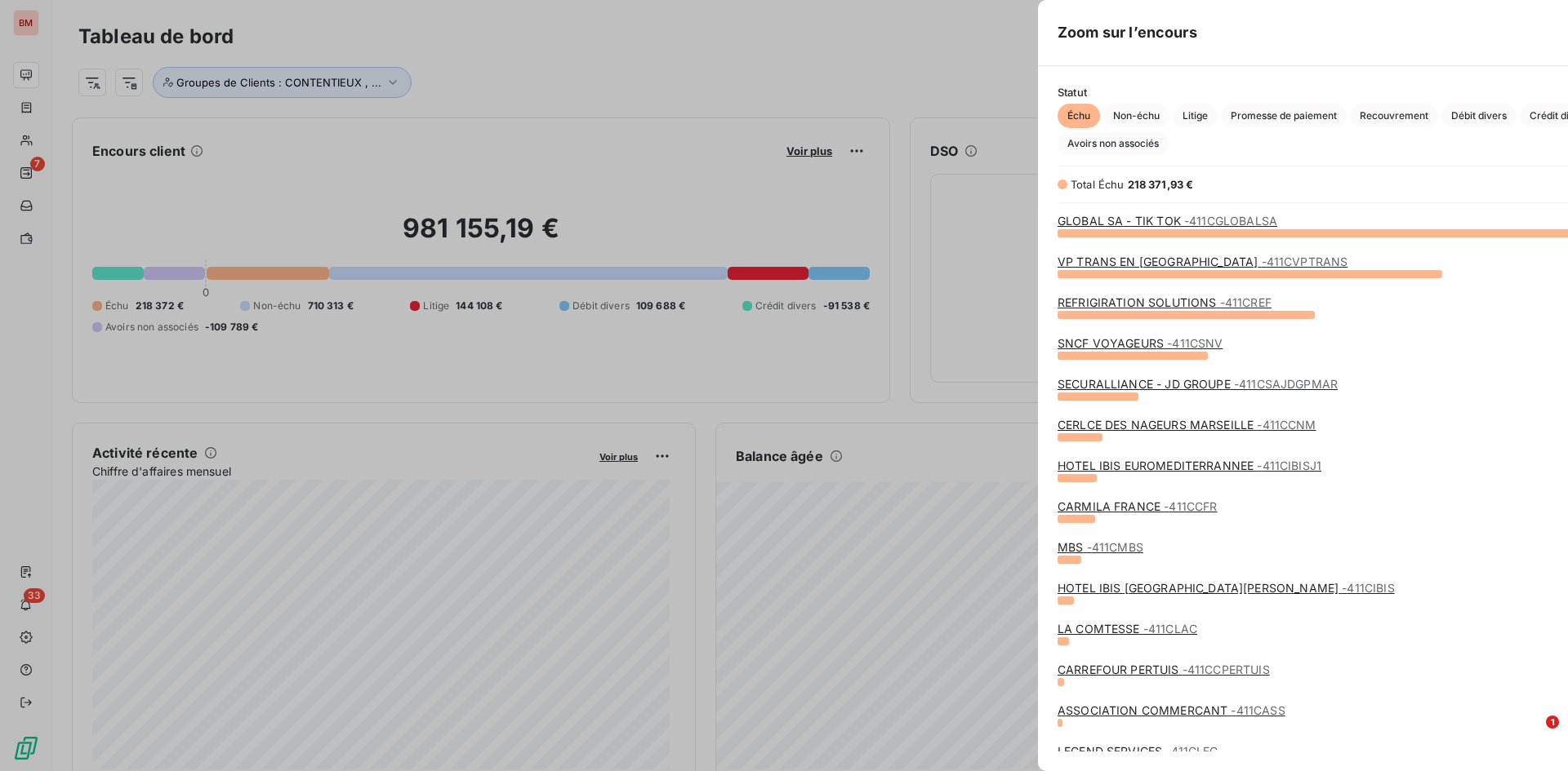
scroll to position [759, 615]
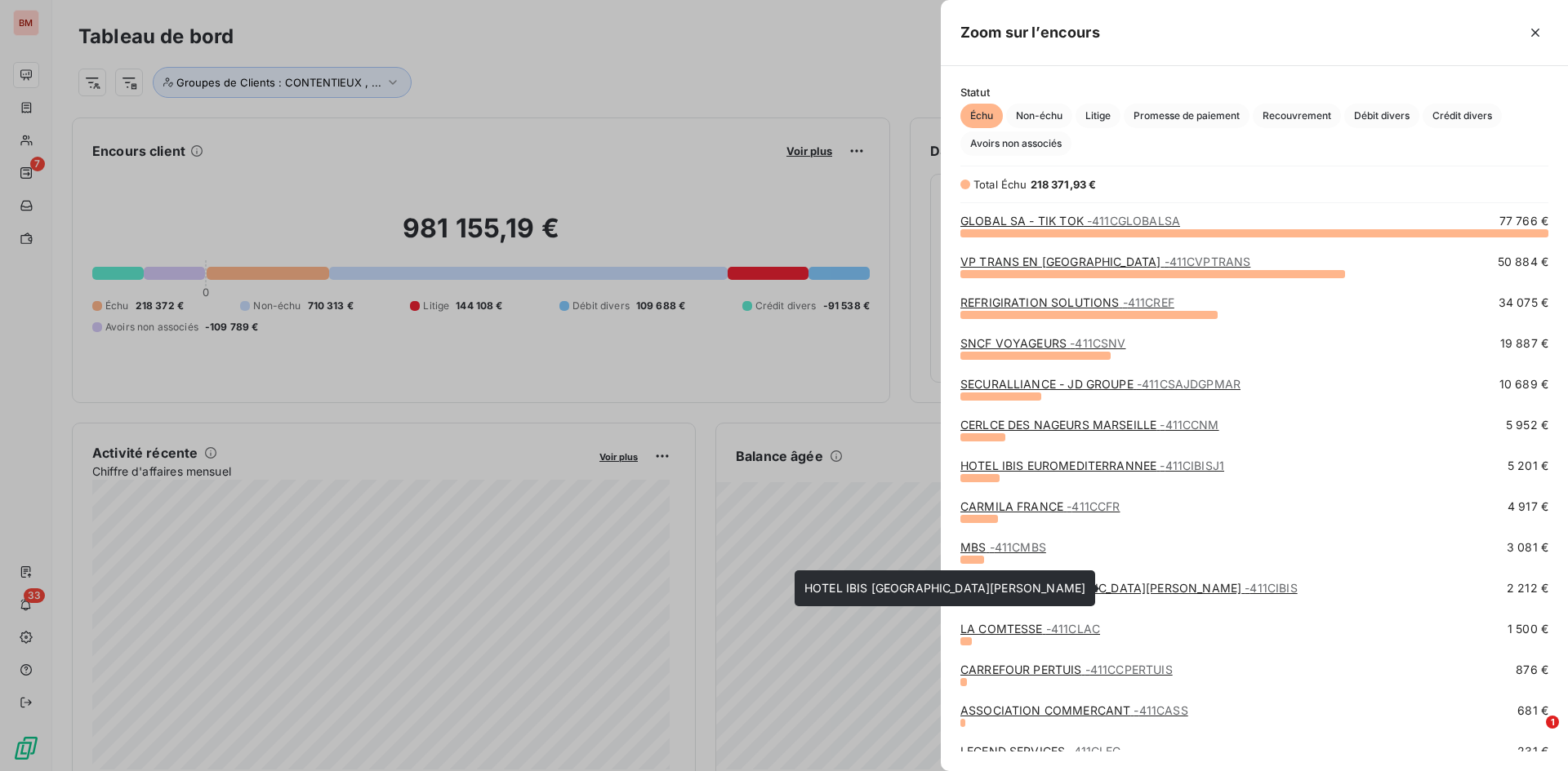
click at [1038, 542] on link "HOTEL IBIS [GEOGRAPHIC_DATA][PERSON_NAME] - 411CIBIS" at bounding box center [1129, 587] width 337 height 14
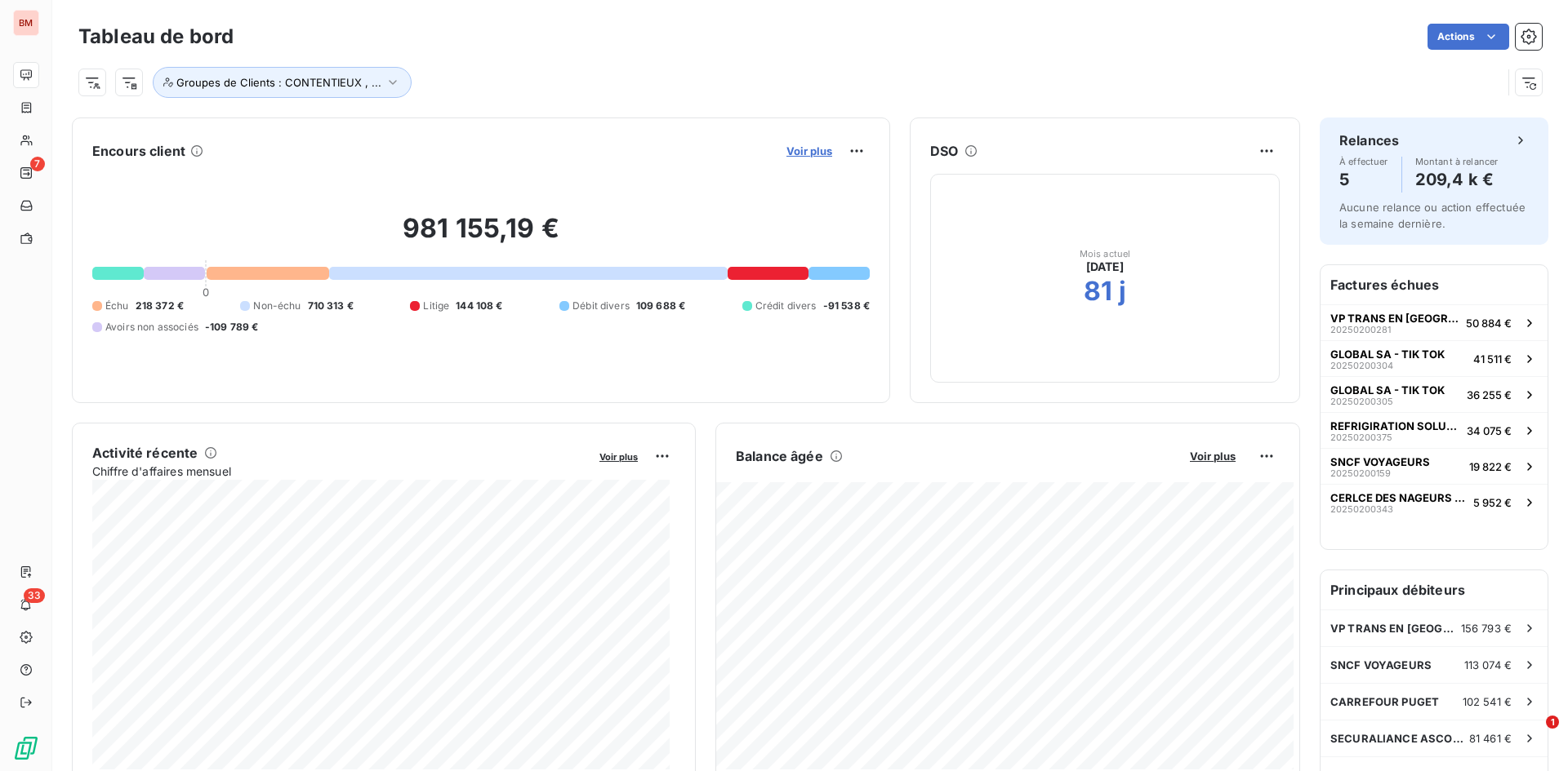
click at [815, 145] on span "Voir plus" at bounding box center [809, 151] width 46 height 13
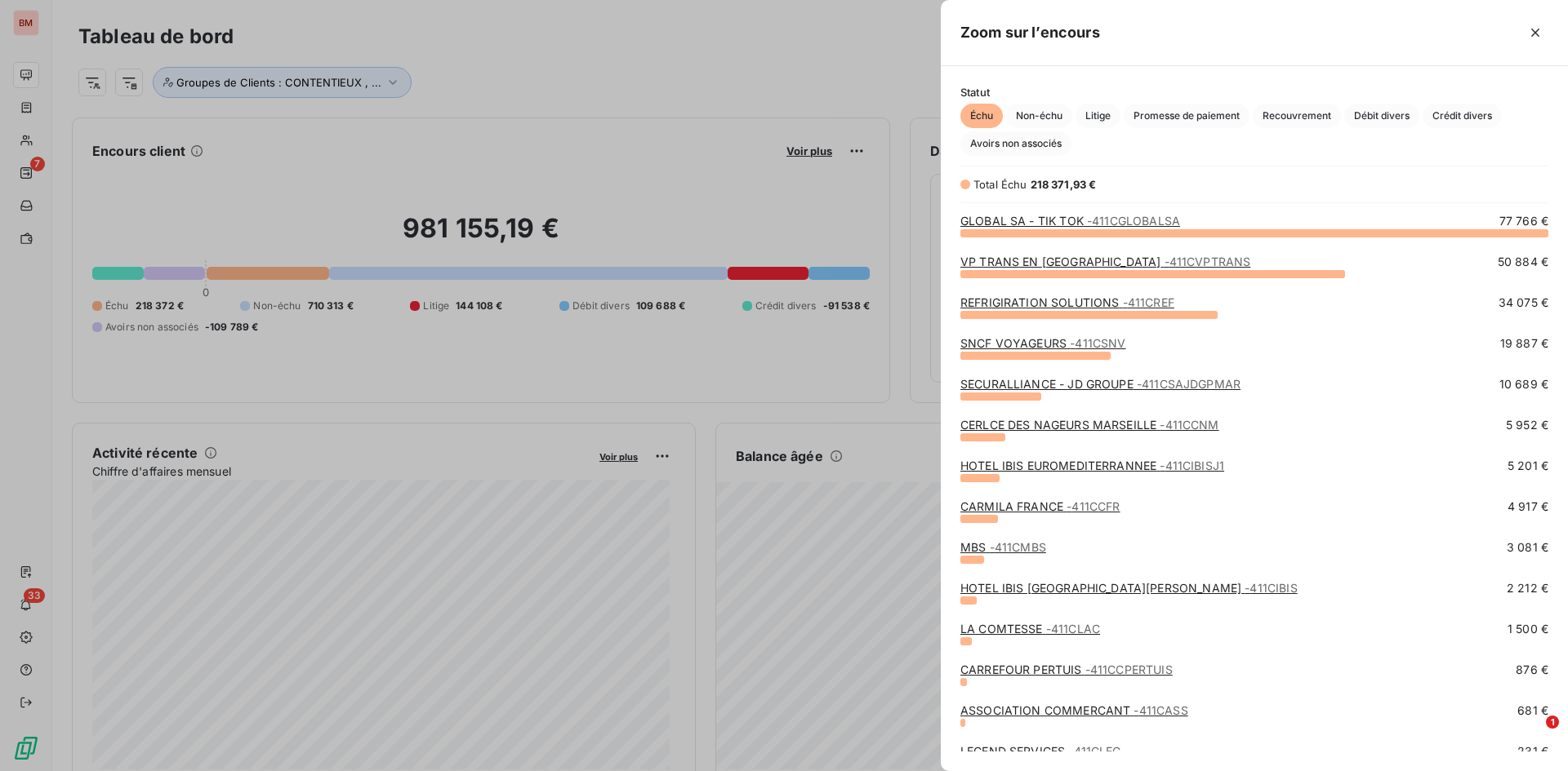
scroll to position [81, 0]
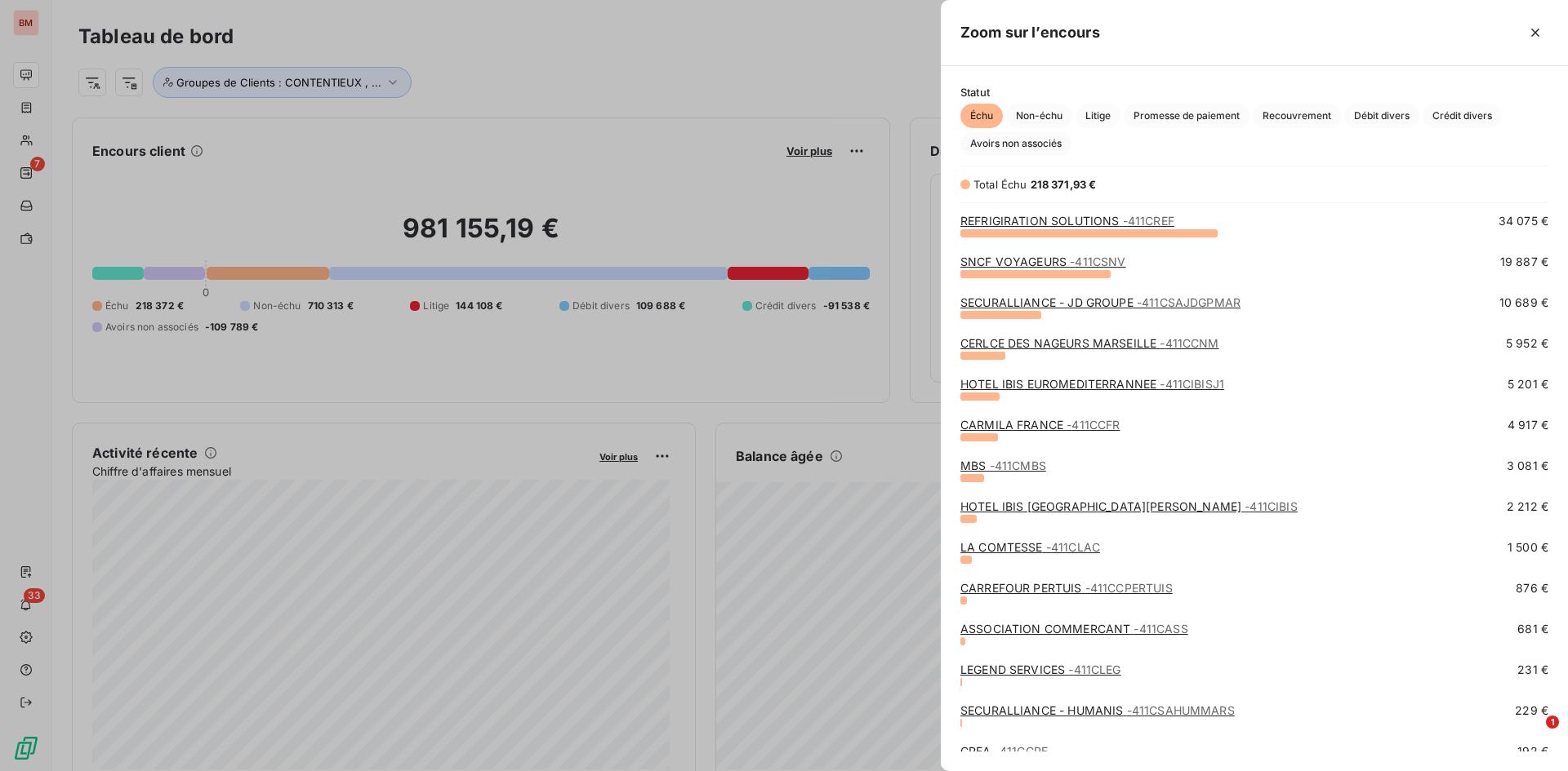
click at [1011, 542] on link "LA COMTESSE - 411CLAC" at bounding box center [1030, 547] width 139 height 14
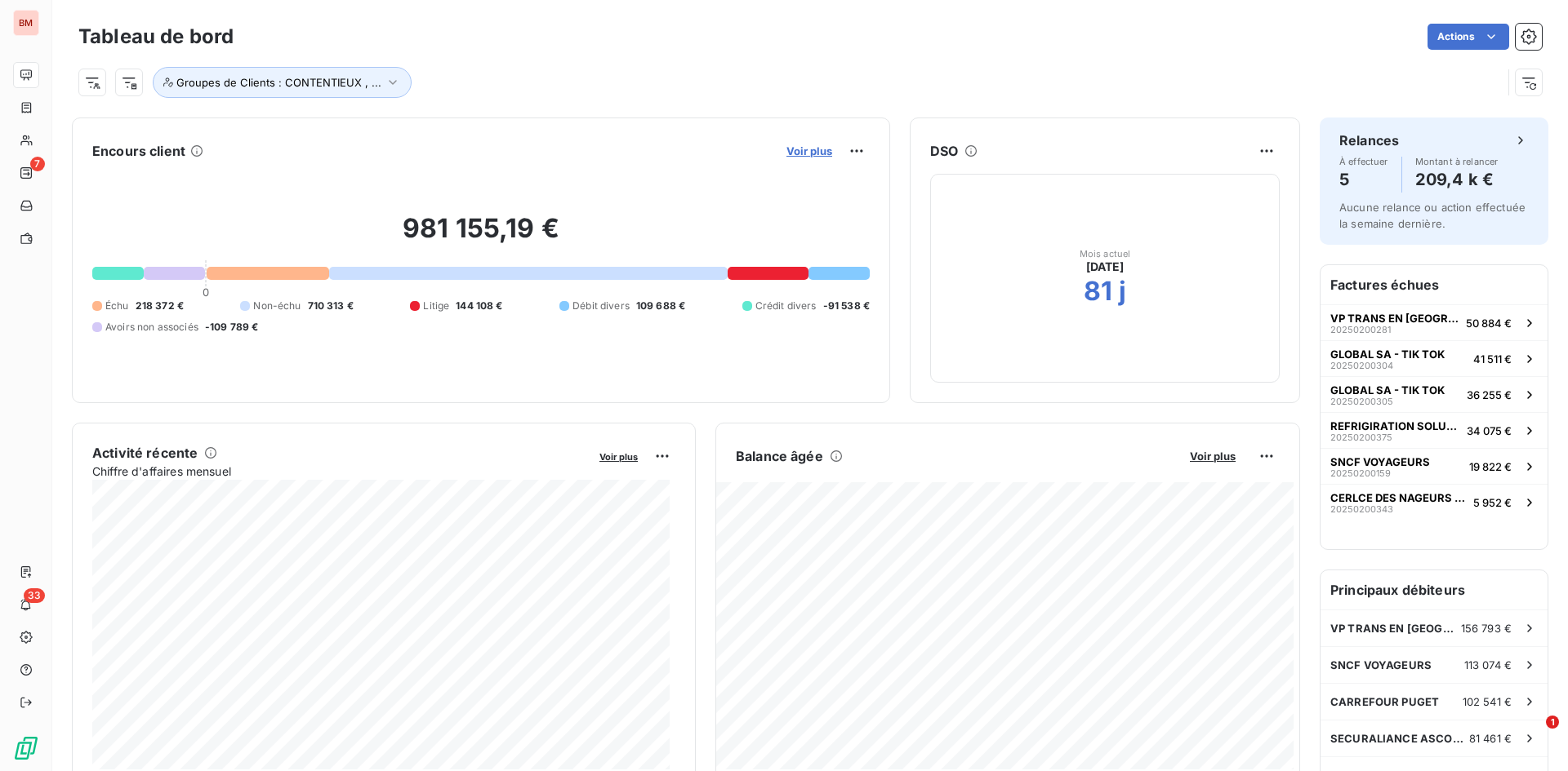
click at [804, 152] on span "Voir plus" at bounding box center [809, 151] width 46 height 13
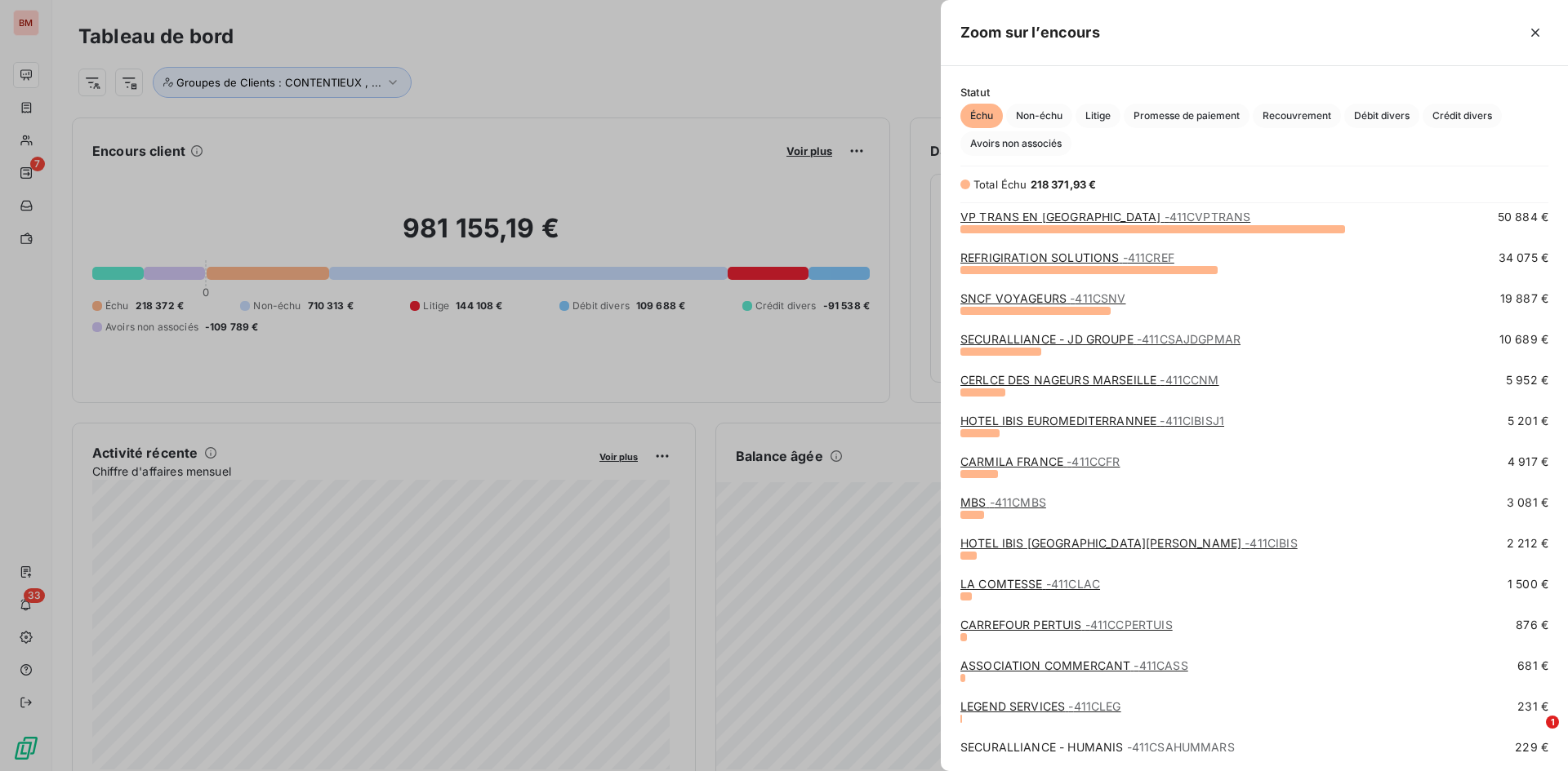
scroll to position [81, 0]
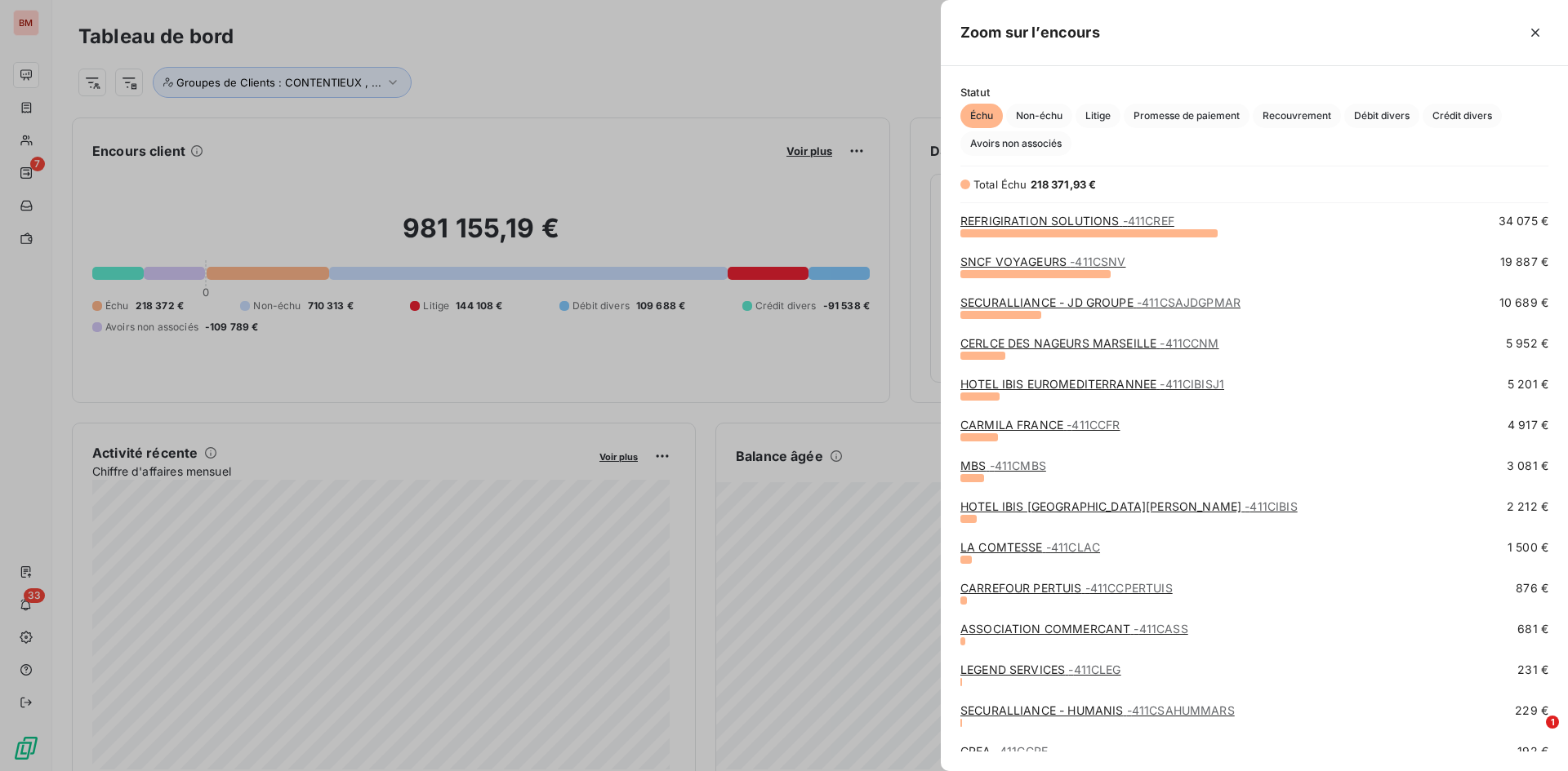
click at [1045, 542] on link "CARREFOUR PERTUIS - 411CCPERTUIS" at bounding box center [1066, 587] width 213 height 14
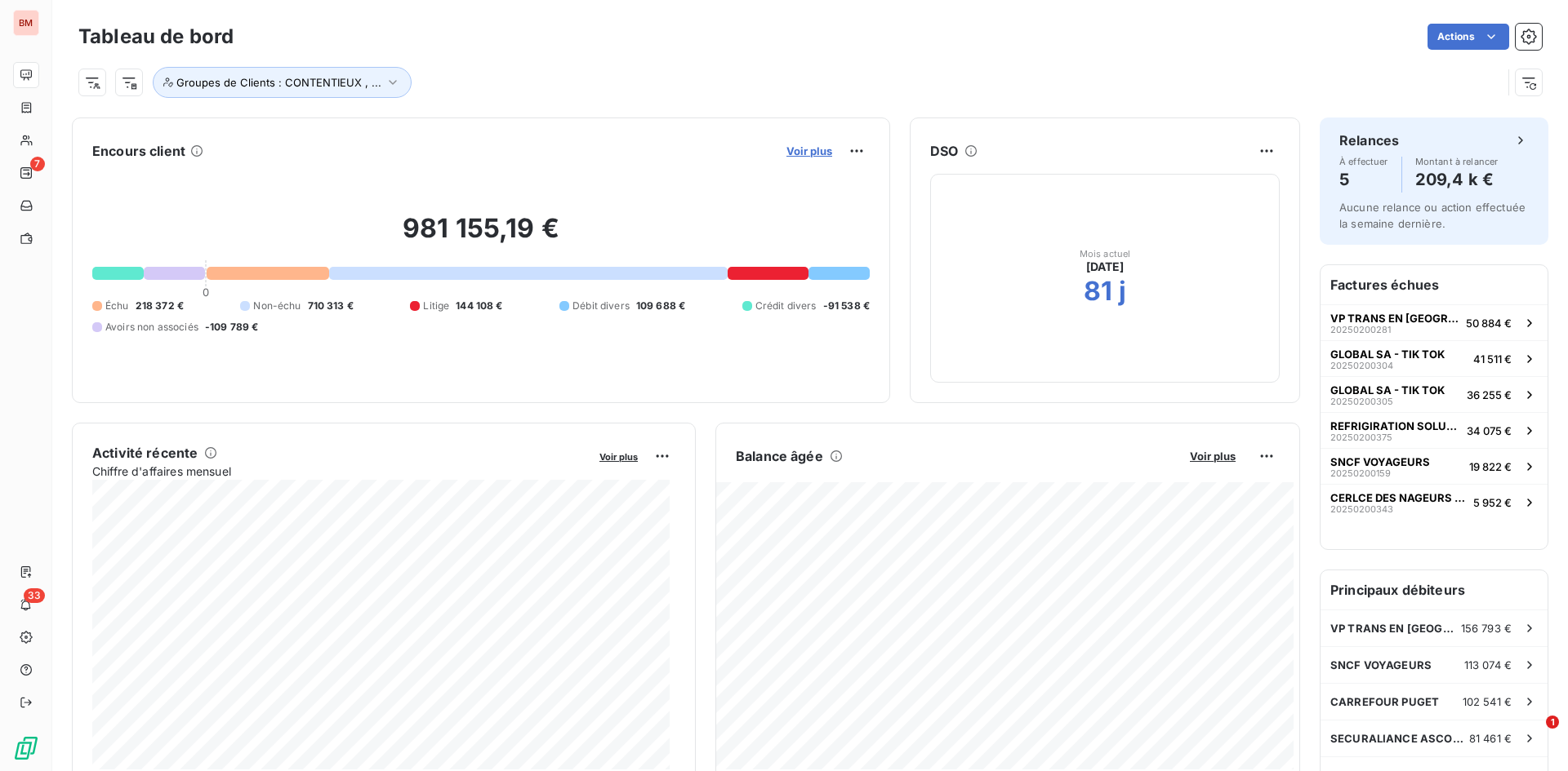
click at [795, 148] on span "Voir plus" at bounding box center [809, 151] width 46 height 13
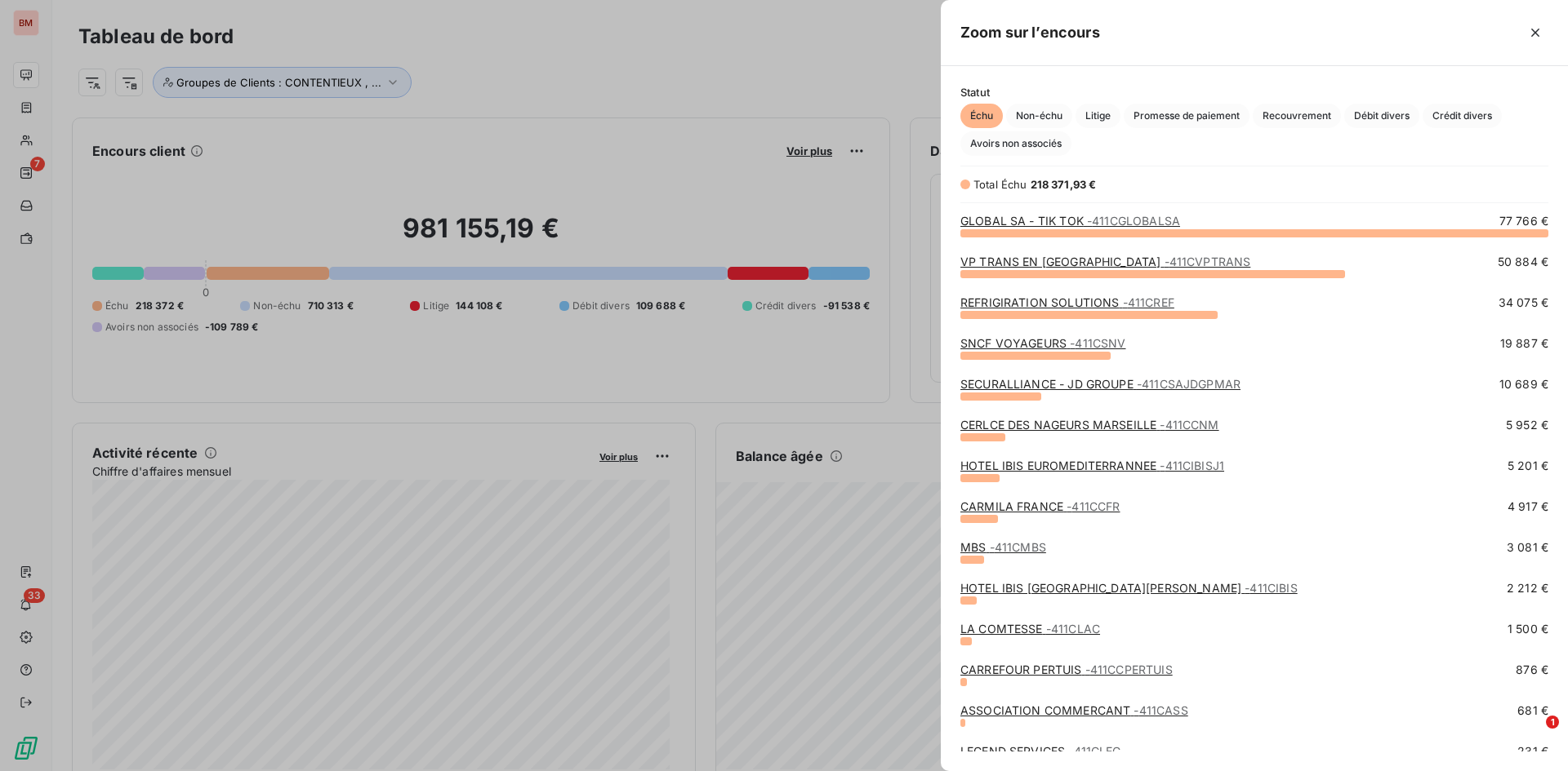
scroll to position [134, 0]
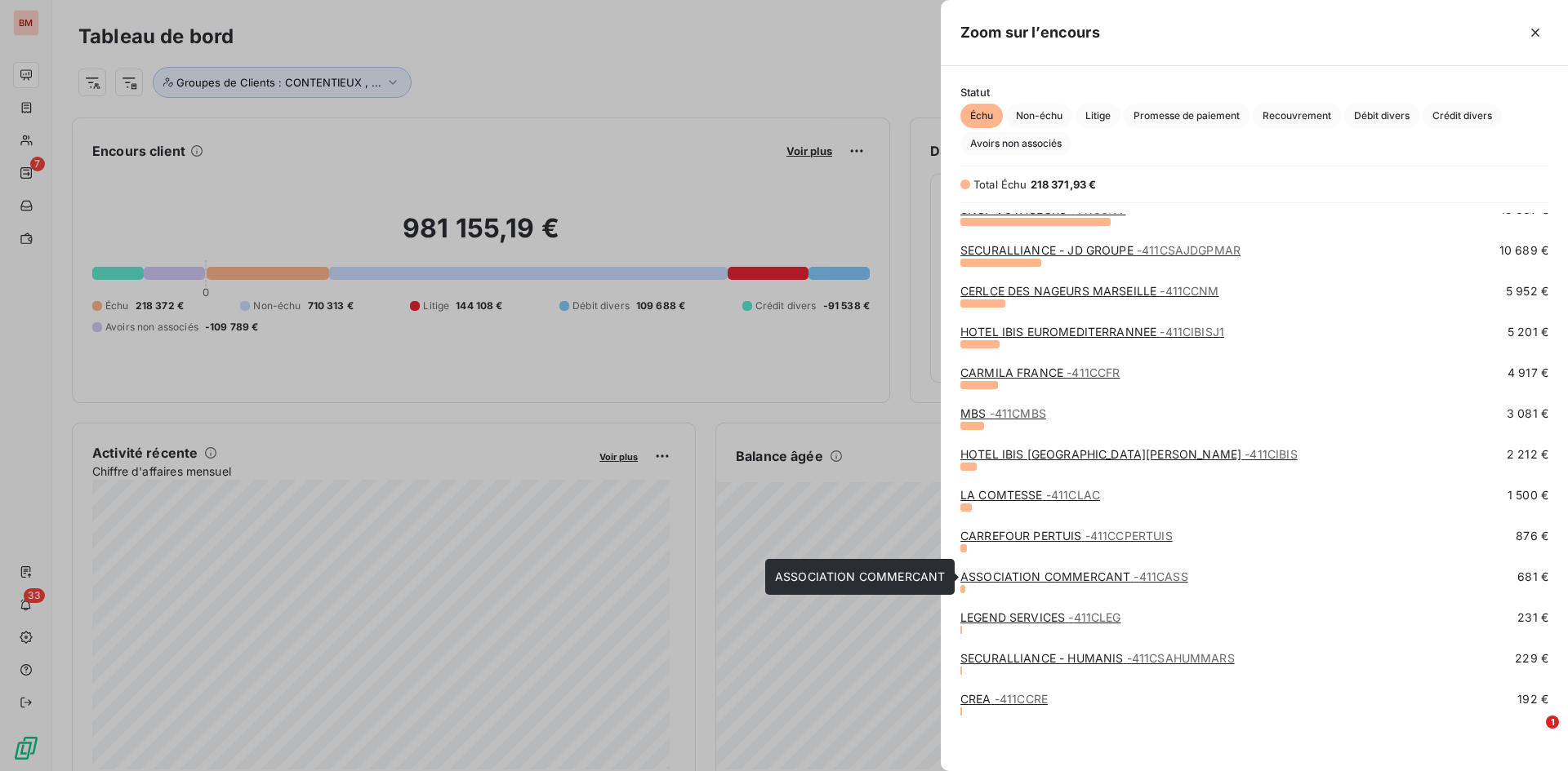
click at [1045, 542] on link "ASSOCIATION COMMERCANT - 411CASS" at bounding box center [1075, 576] width 228 height 14
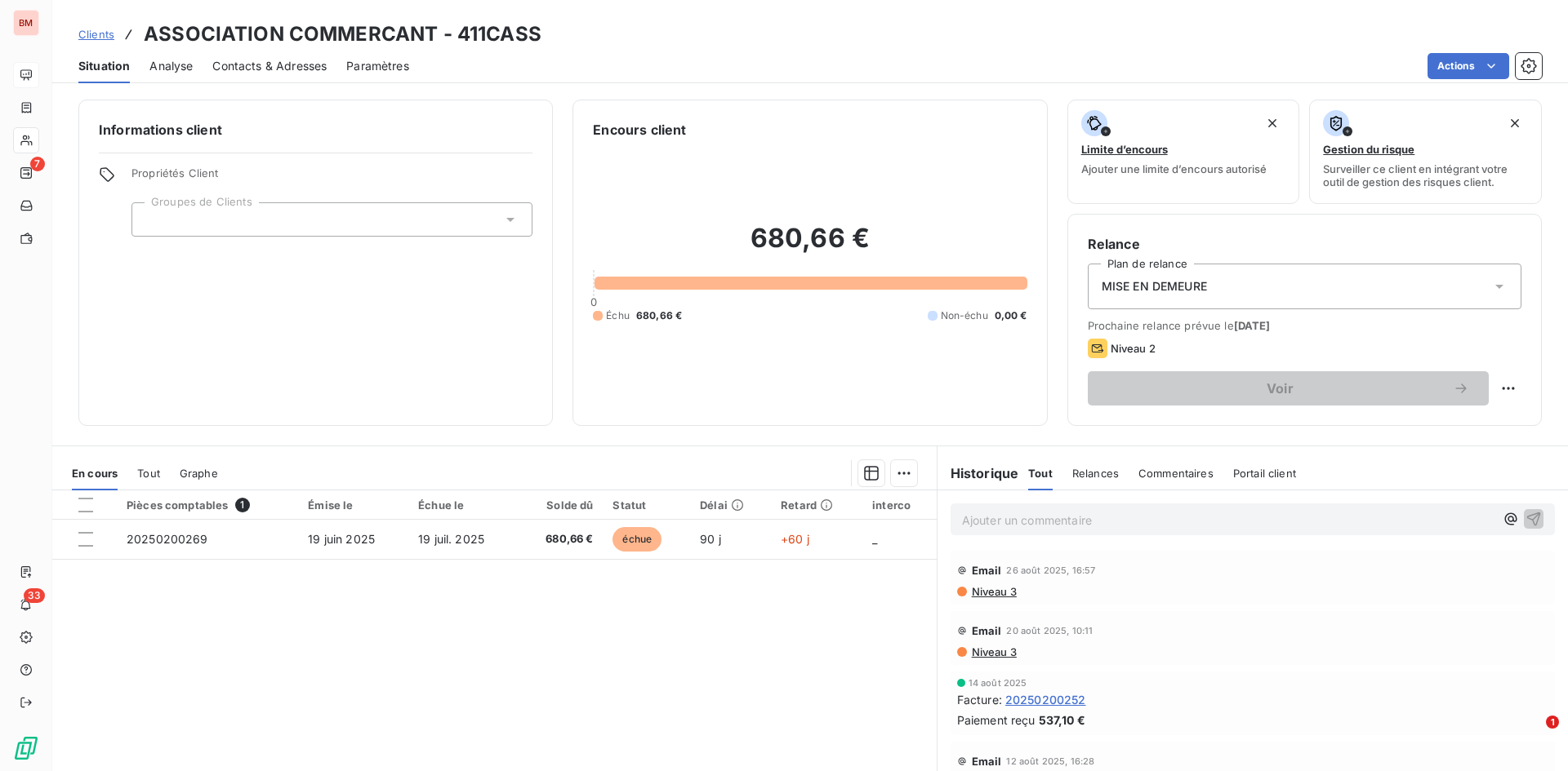
scroll to position [138, 0]
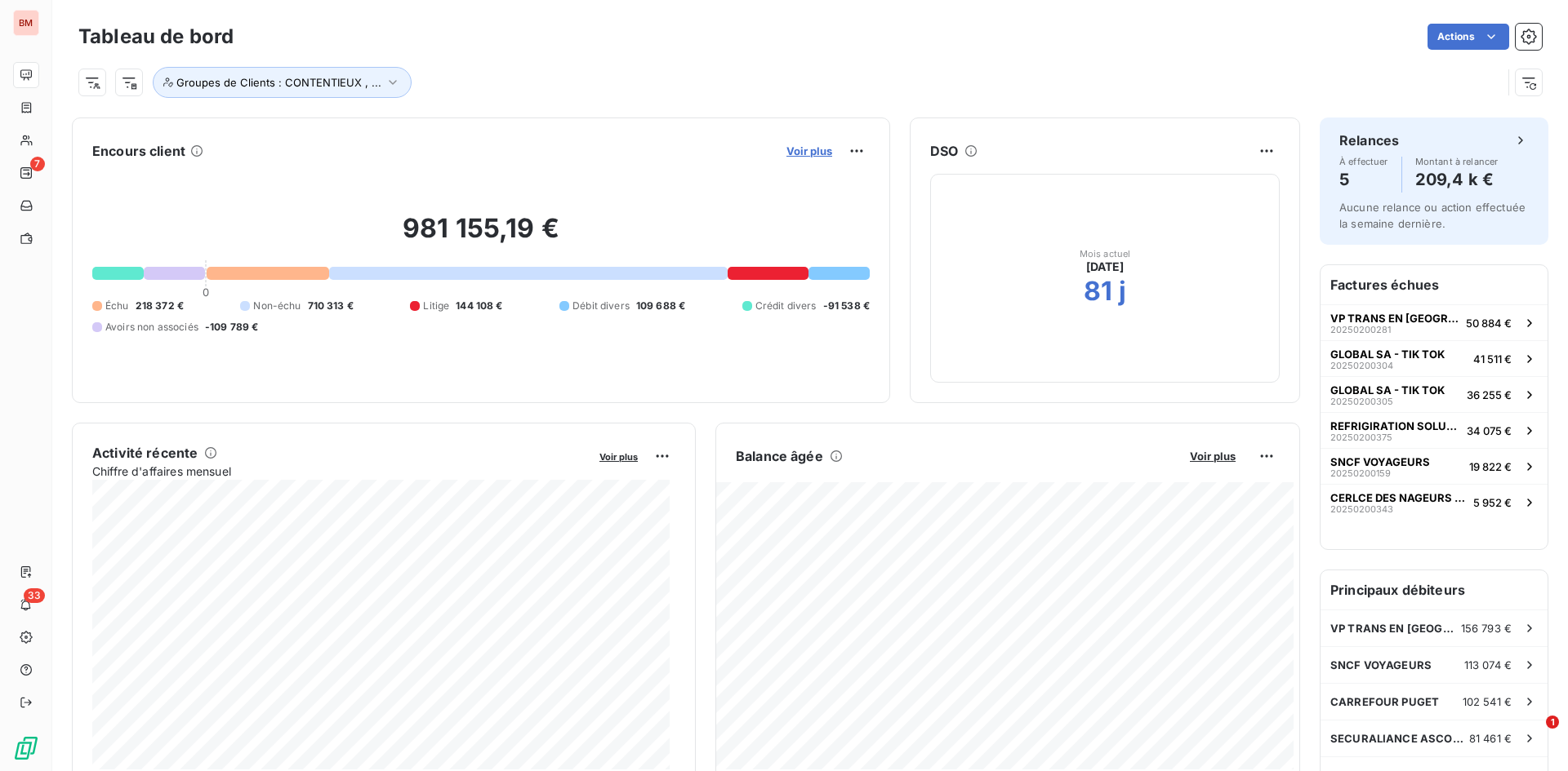
click at [806, 149] on span "Voir plus" at bounding box center [809, 151] width 46 height 13
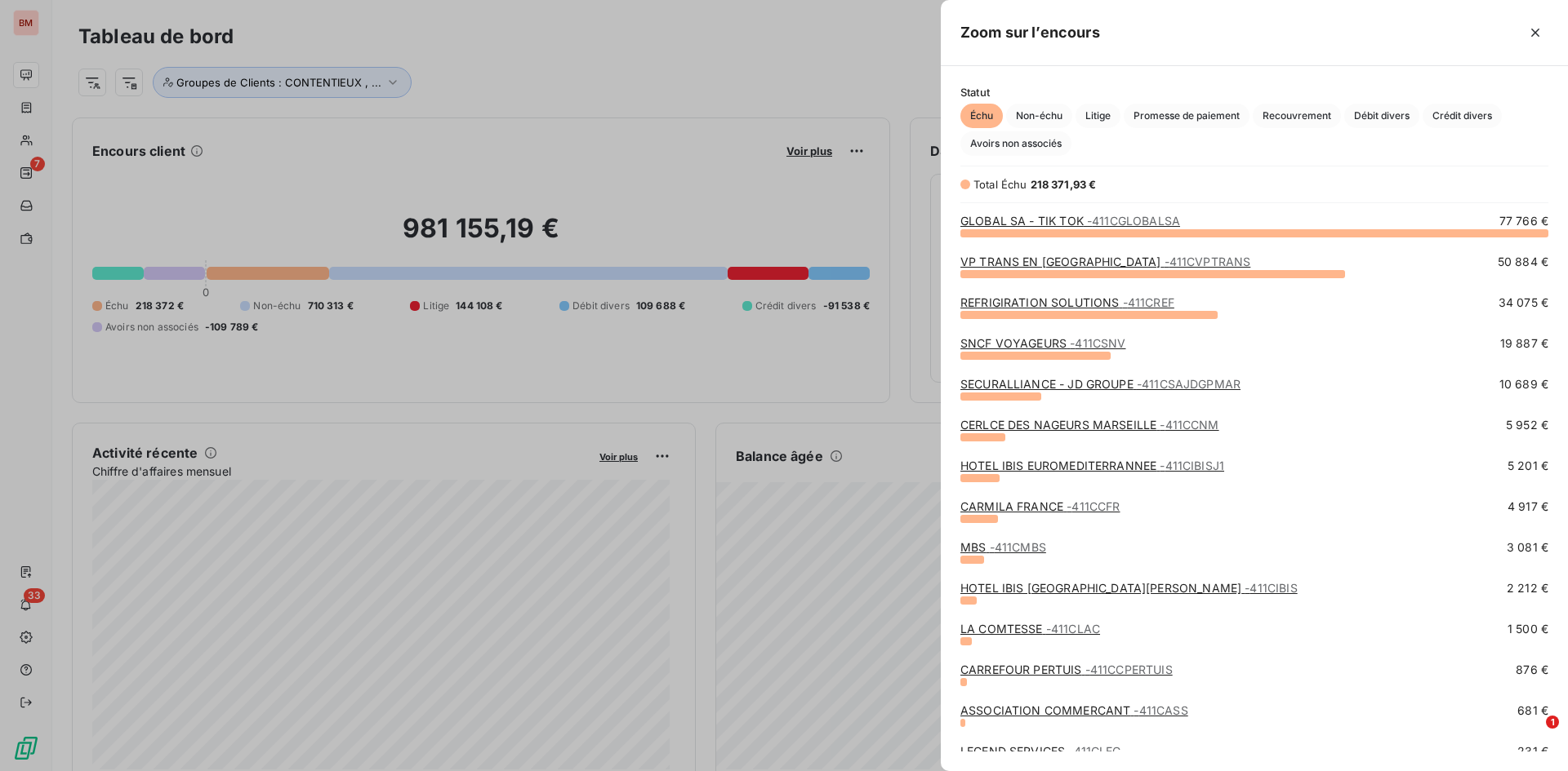
scroll to position [134, 0]
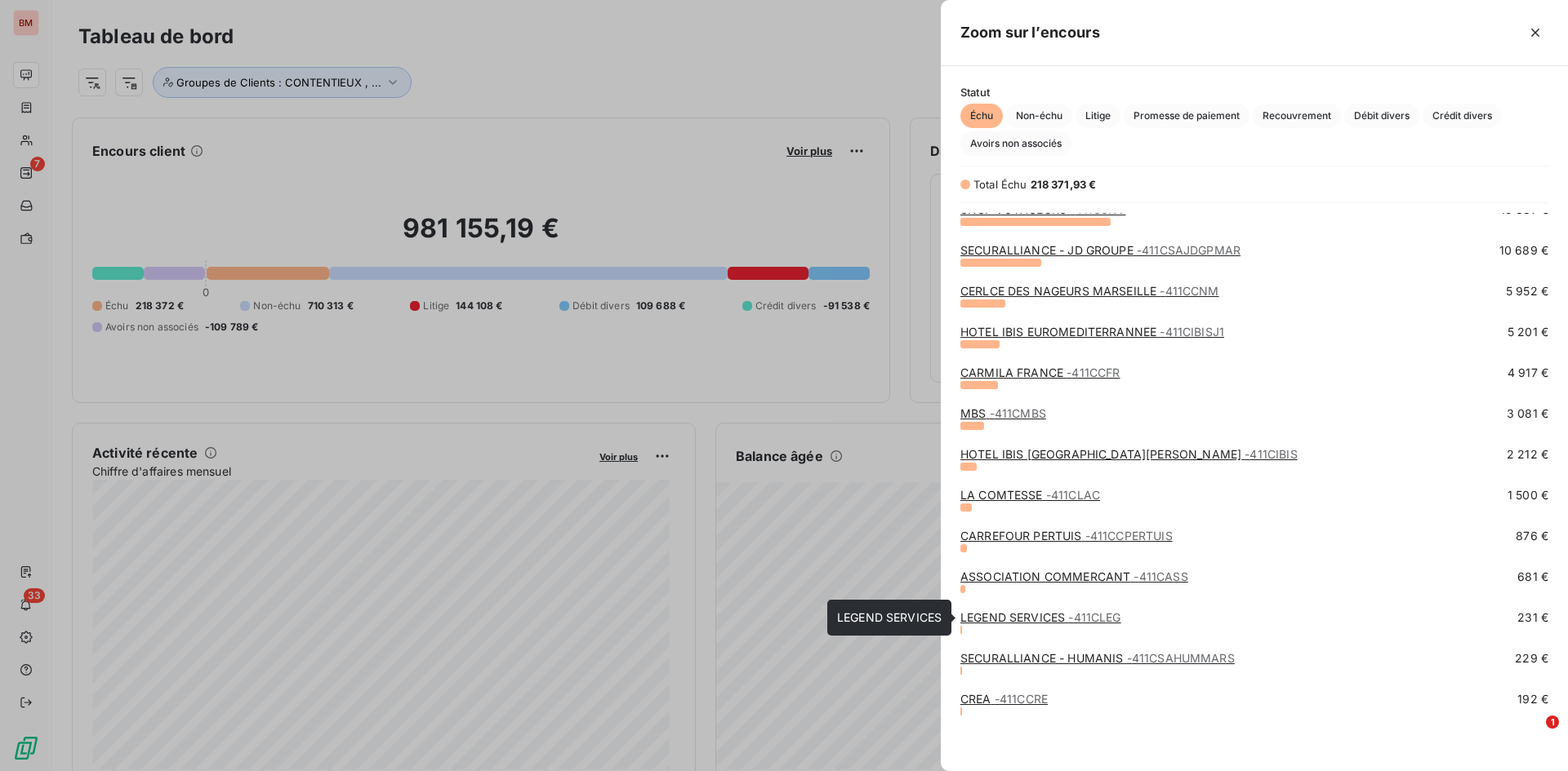
click at [1032, 542] on link "LEGEND SERVICES - 411CLEG" at bounding box center [1041, 617] width 161 height 14
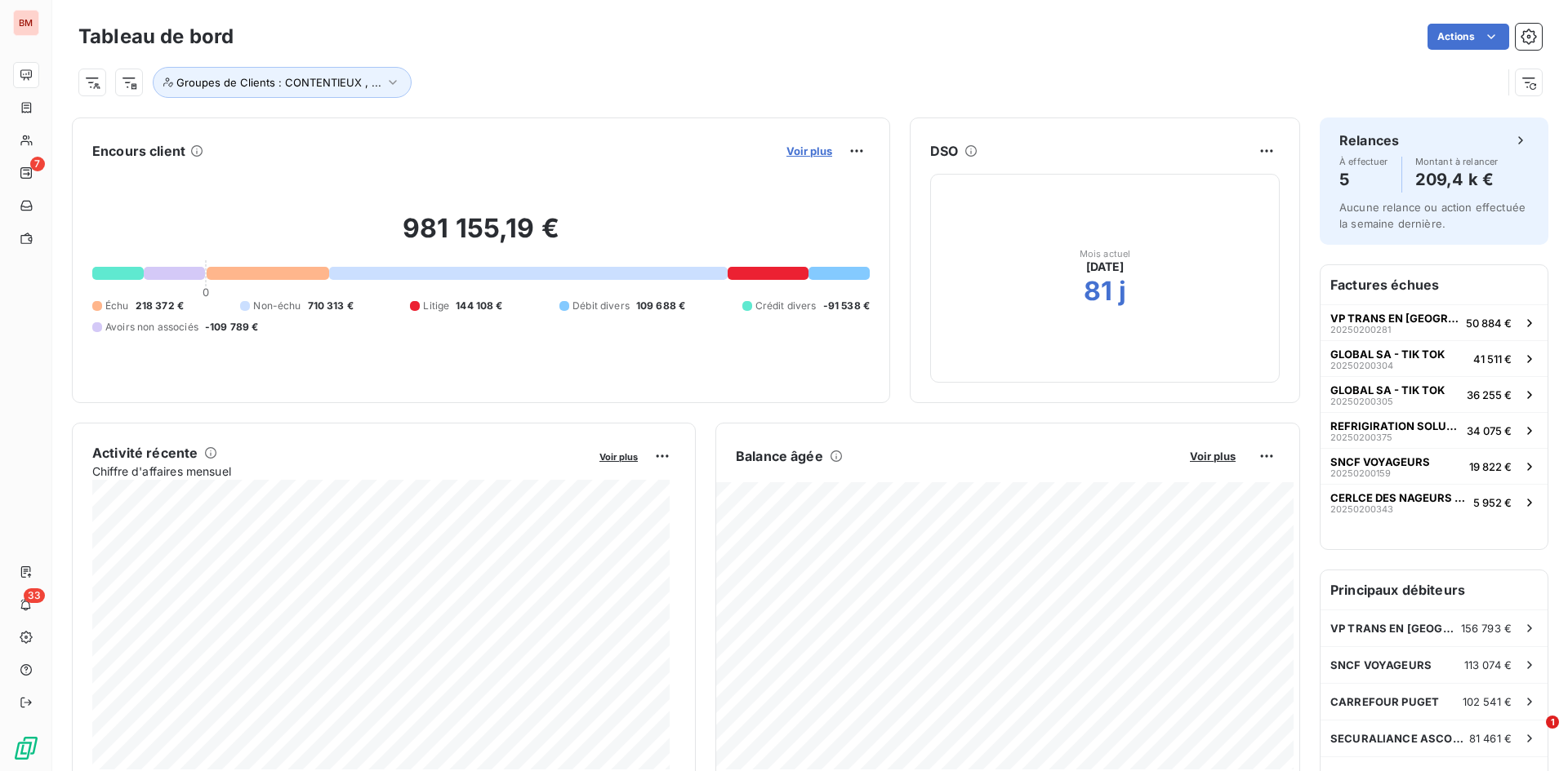
click at [812, 152] on span "Voir plus" at bounding box center [809, 151] width 46 height 13
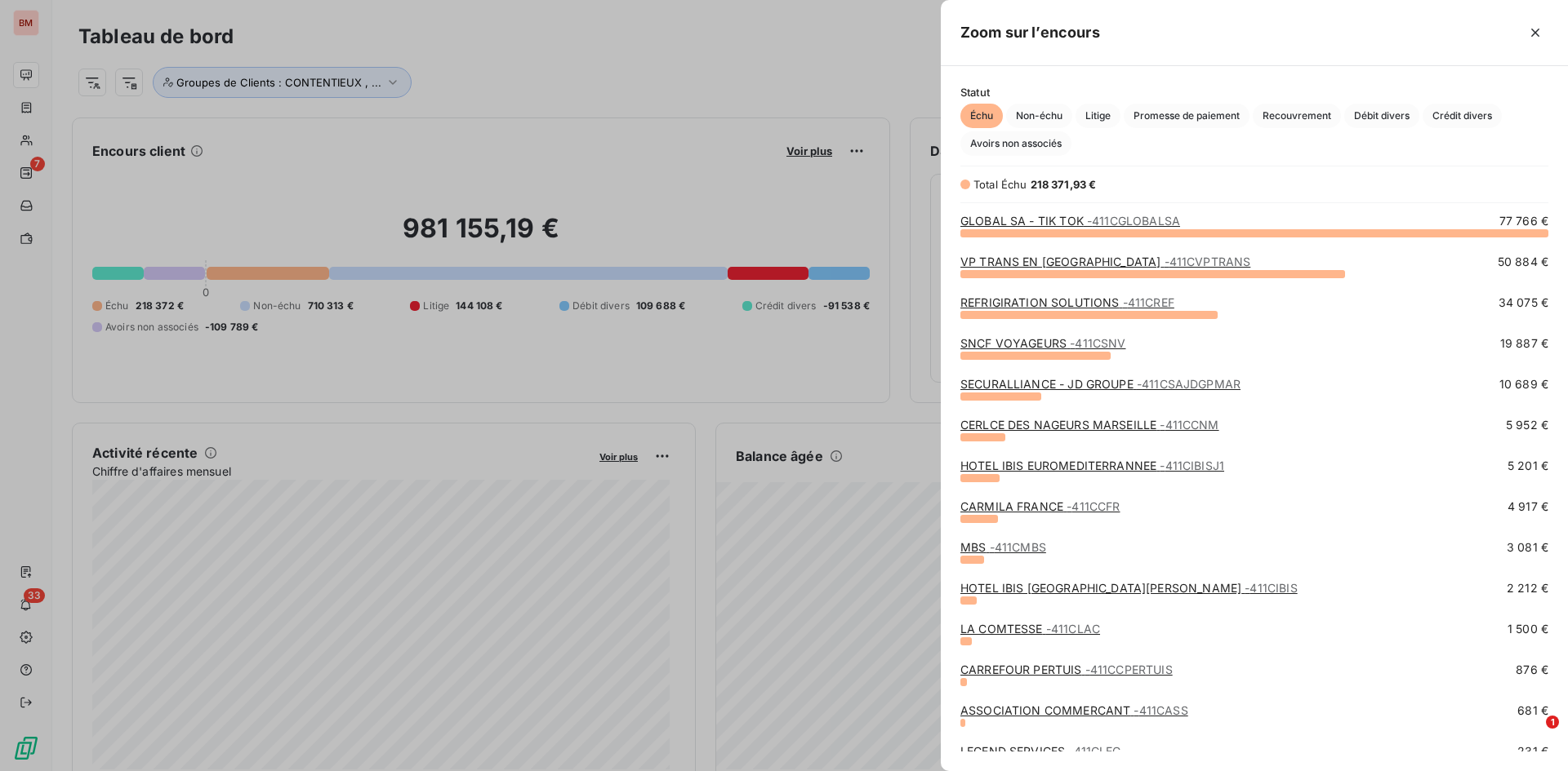
scroll to position [134, 0]
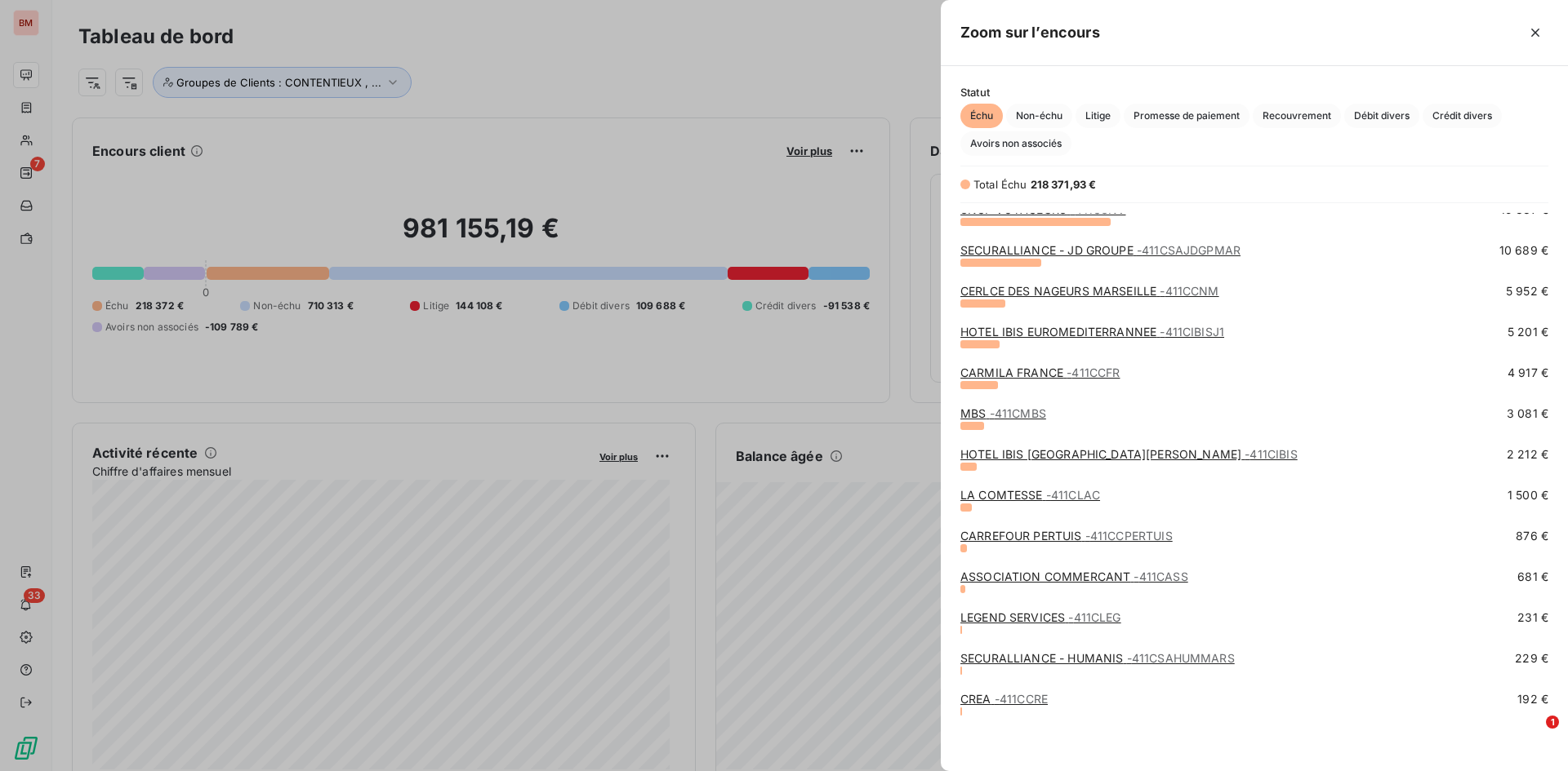
click at [445, 34] on div at bounding box center [784, 386] width 1568 height 771
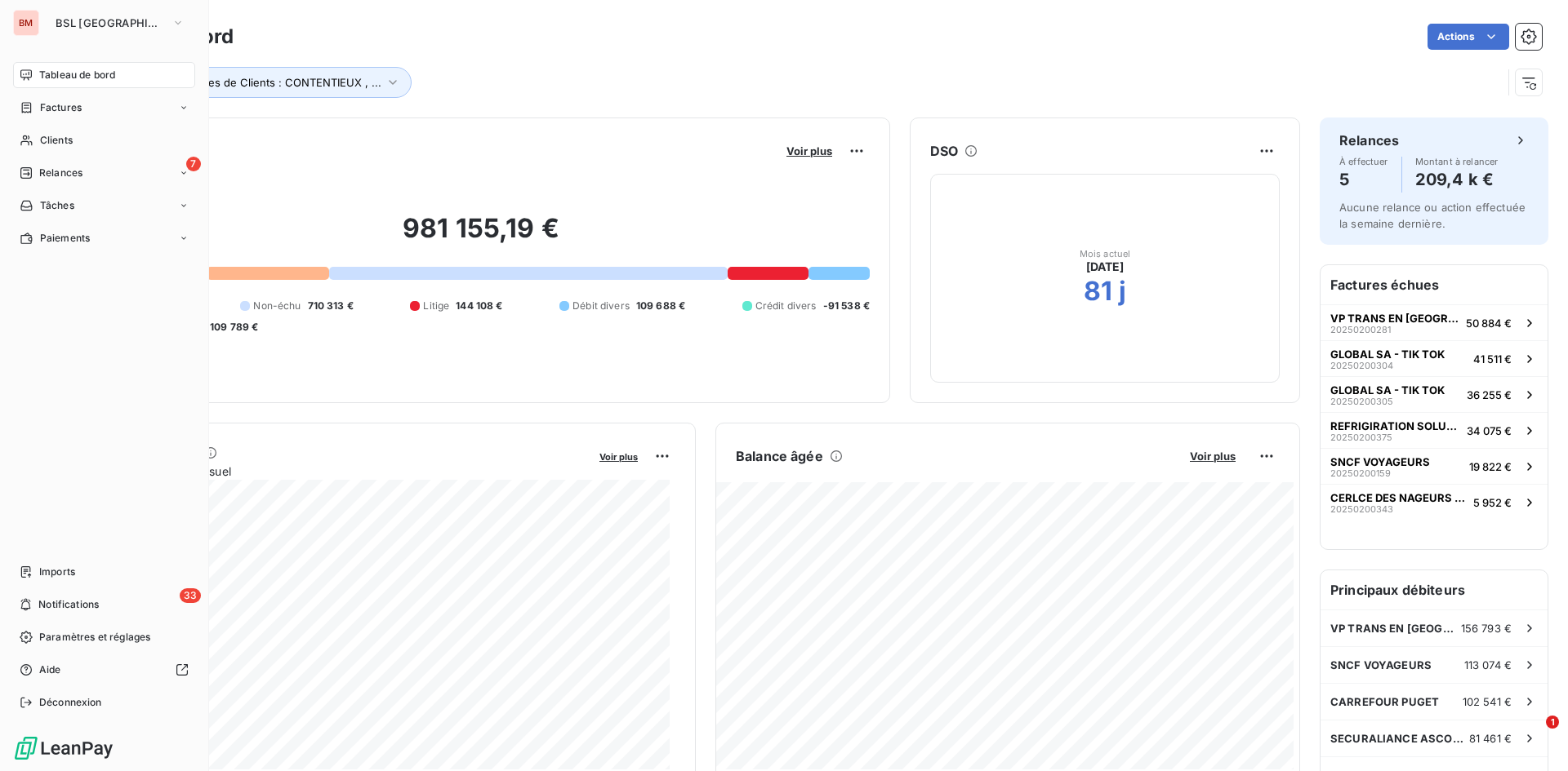
click at [21, 18] on div "BM" at bounding box center [25, 23] width 26 height 26
click at [79, 18] on span "BSL [GEOGRAPHIC_DATA]" at bounding box center [110, 23] width 110 height 13
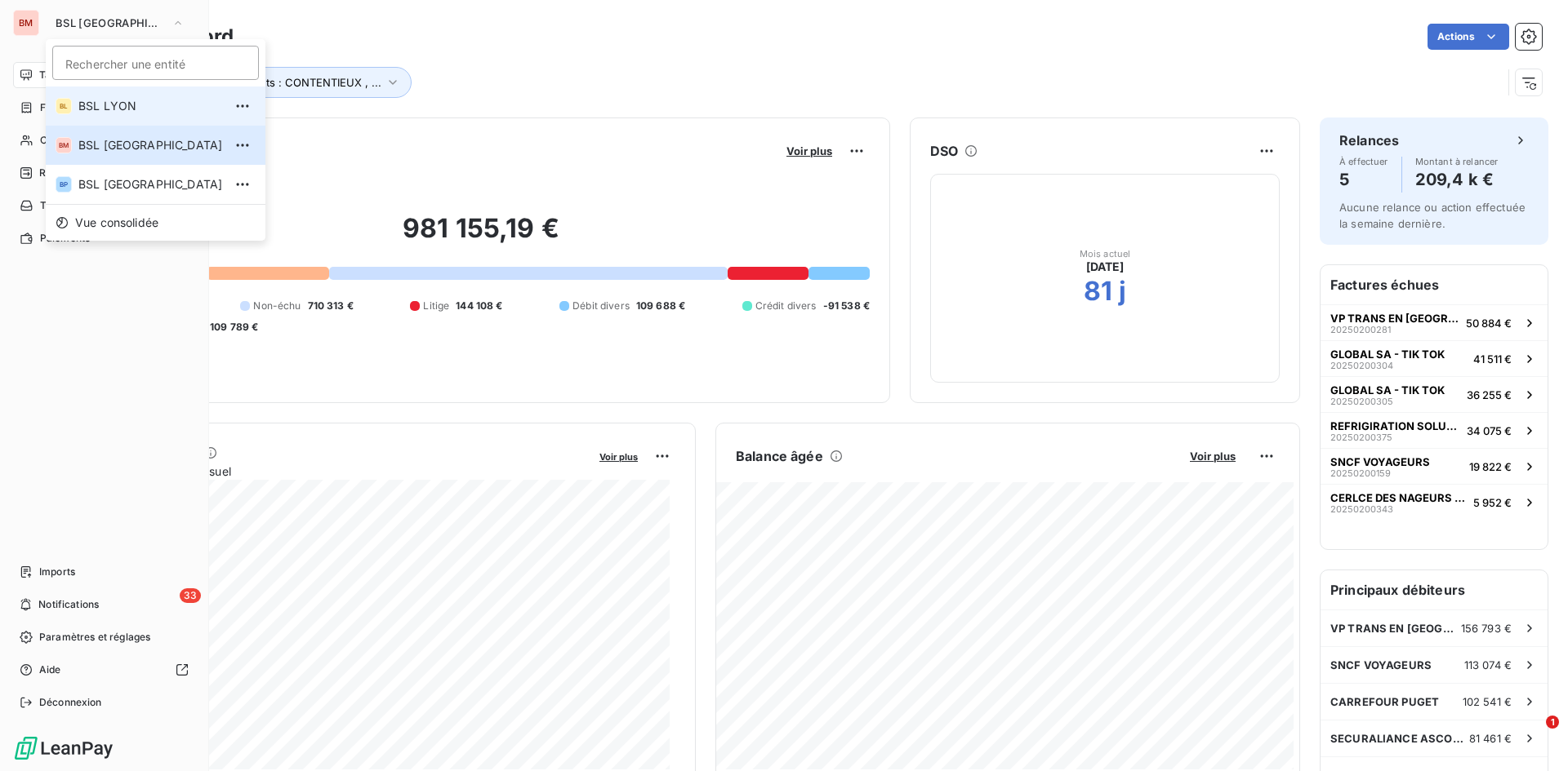
click at [129, 100] on span "BSL LYON" at bounding box center [151, 106] width 145 height 16
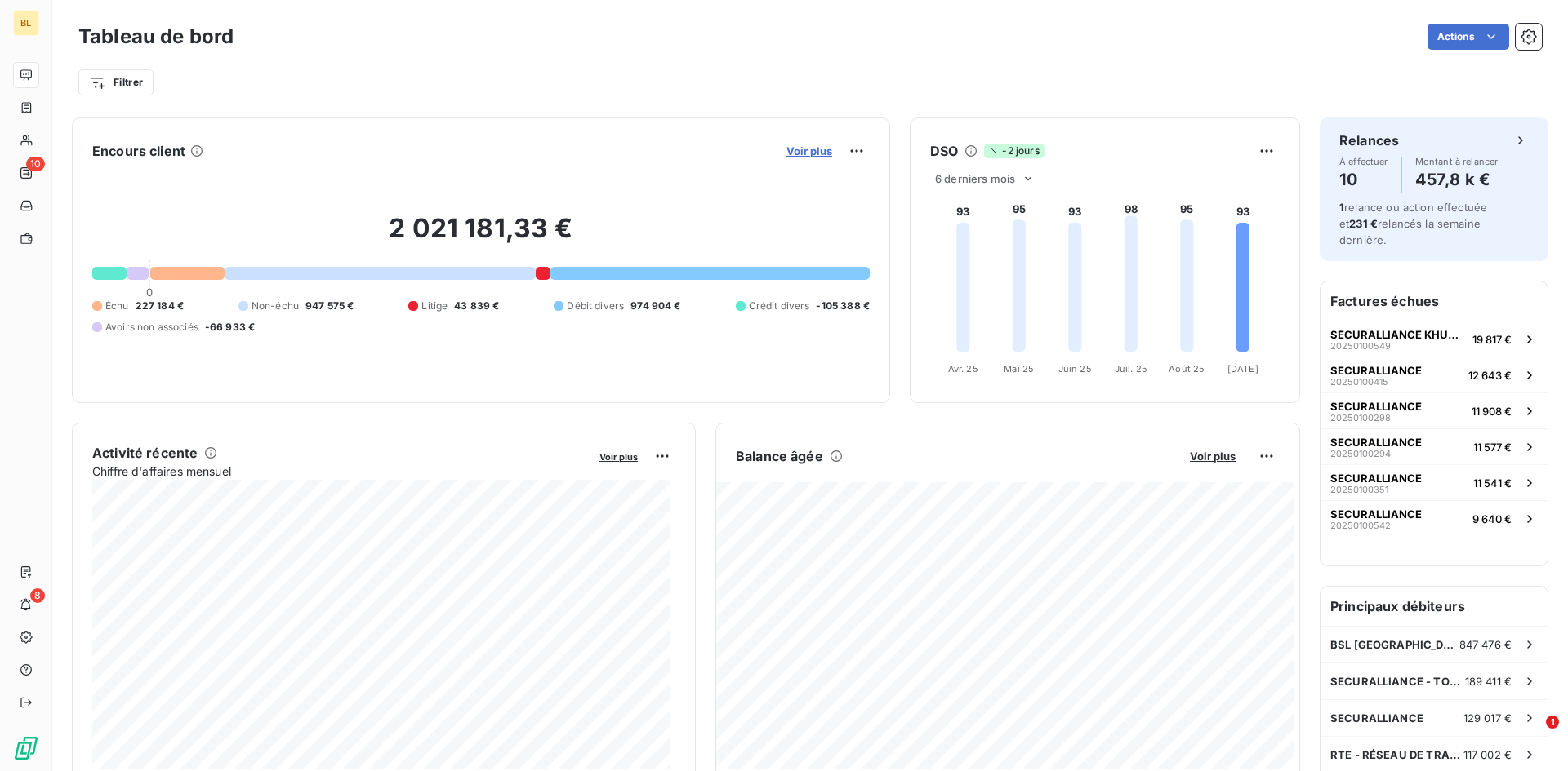
click at [797, 146] on span "Voir plus" at bounding box center [809, 151] width 46 height 13
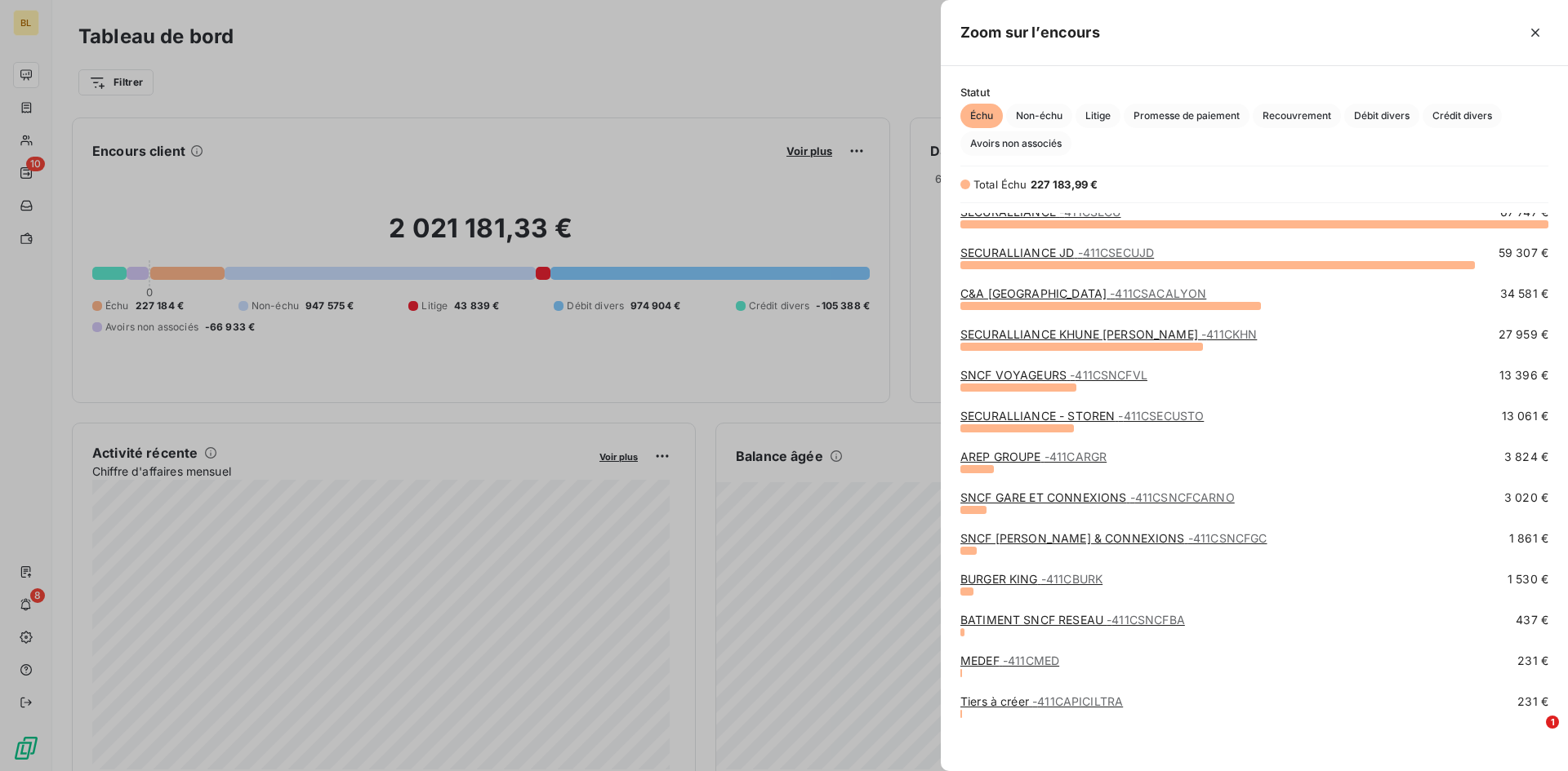
scroll to position [12, 0]
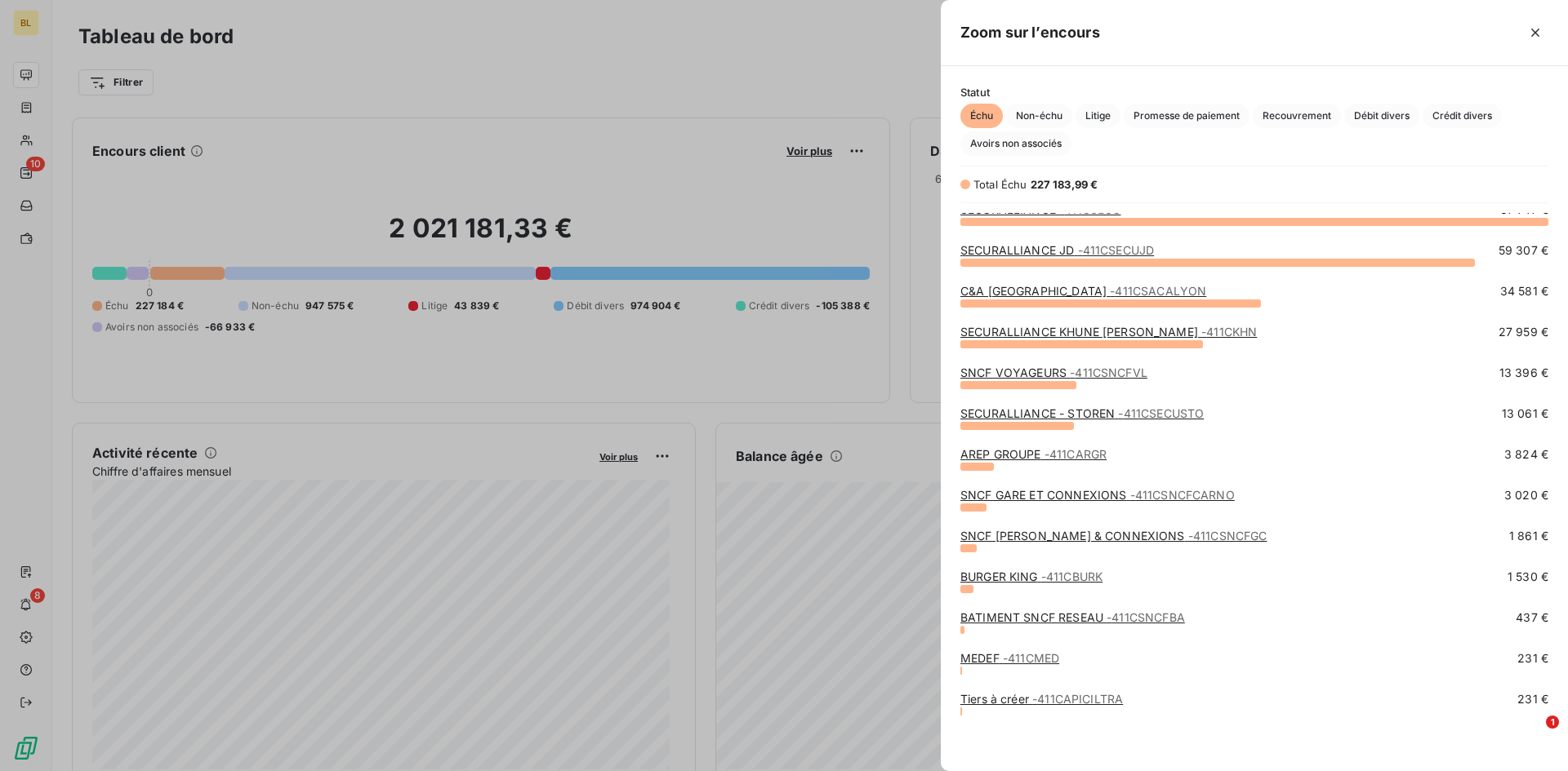
click at [1011, 542] on link "BURGER KING - 411CBURK" at bounding box center [1031, 576] width 142 height 14
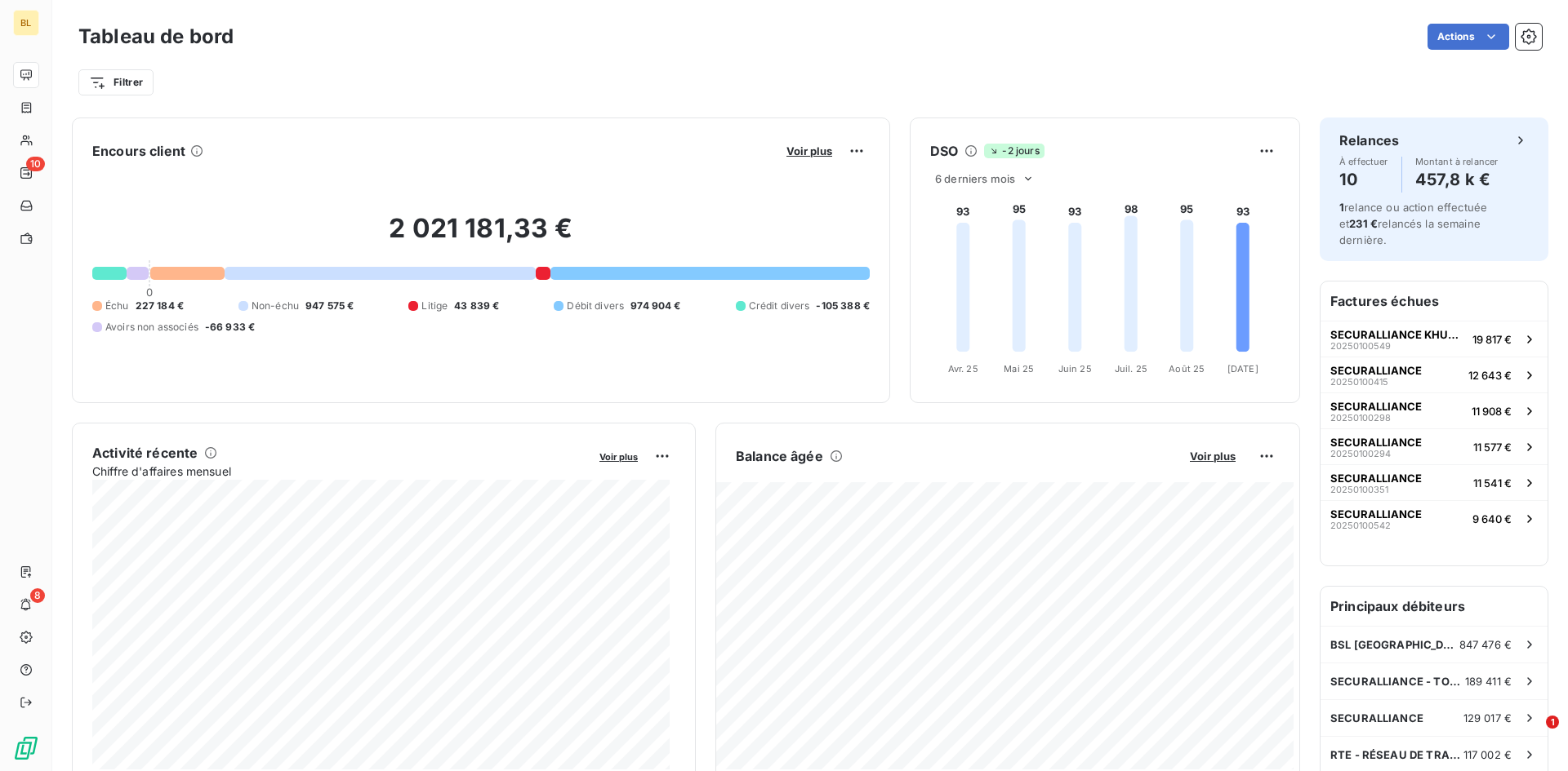
click at [798, 139] on div "Voir plus" at bounding box center [825, 150] width 88 height 26
click at [797, 152] on span "Voir plus" at bounding box center [809, 151] width 46 height 13
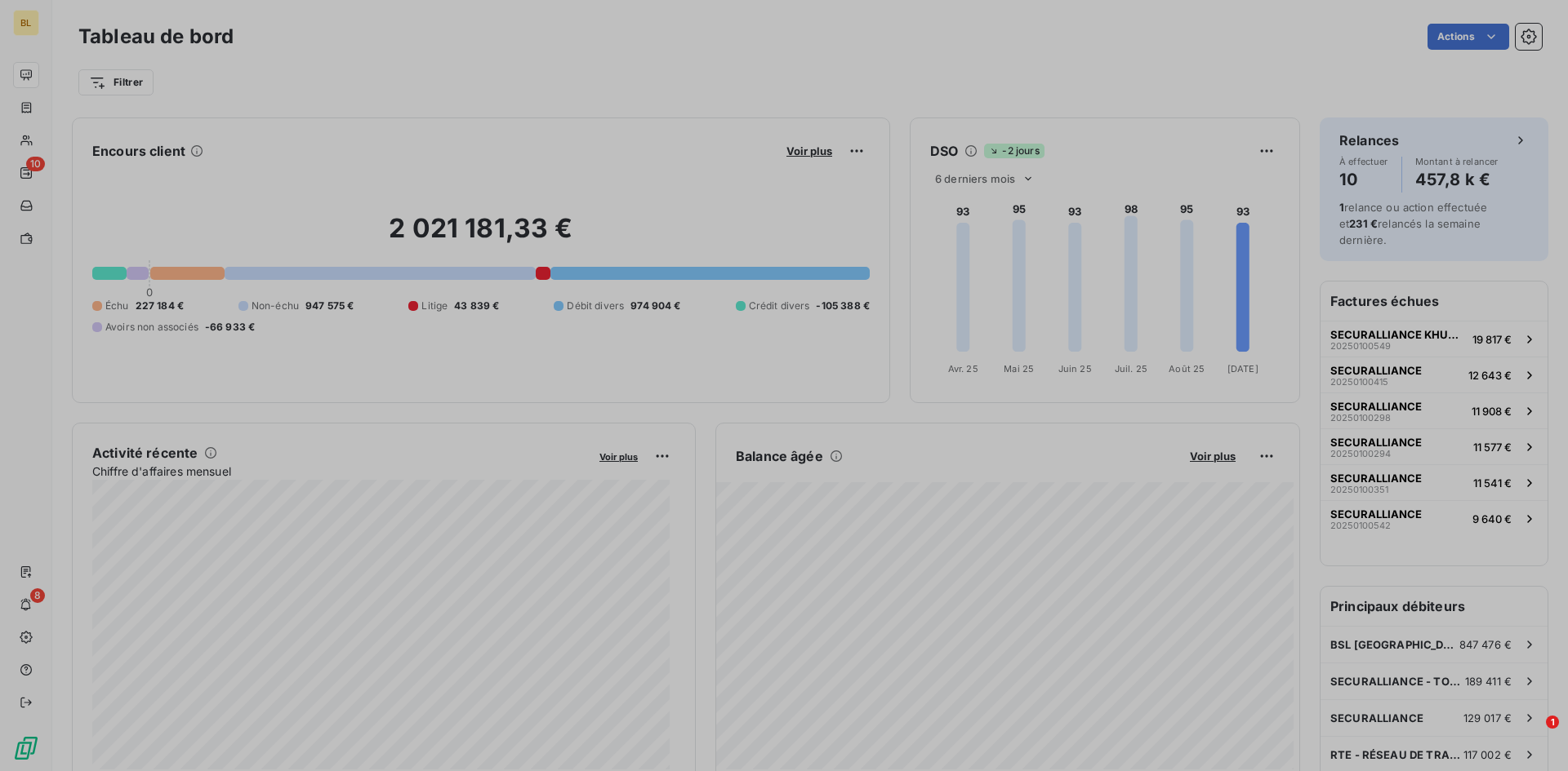
scroll to position [759, 615]
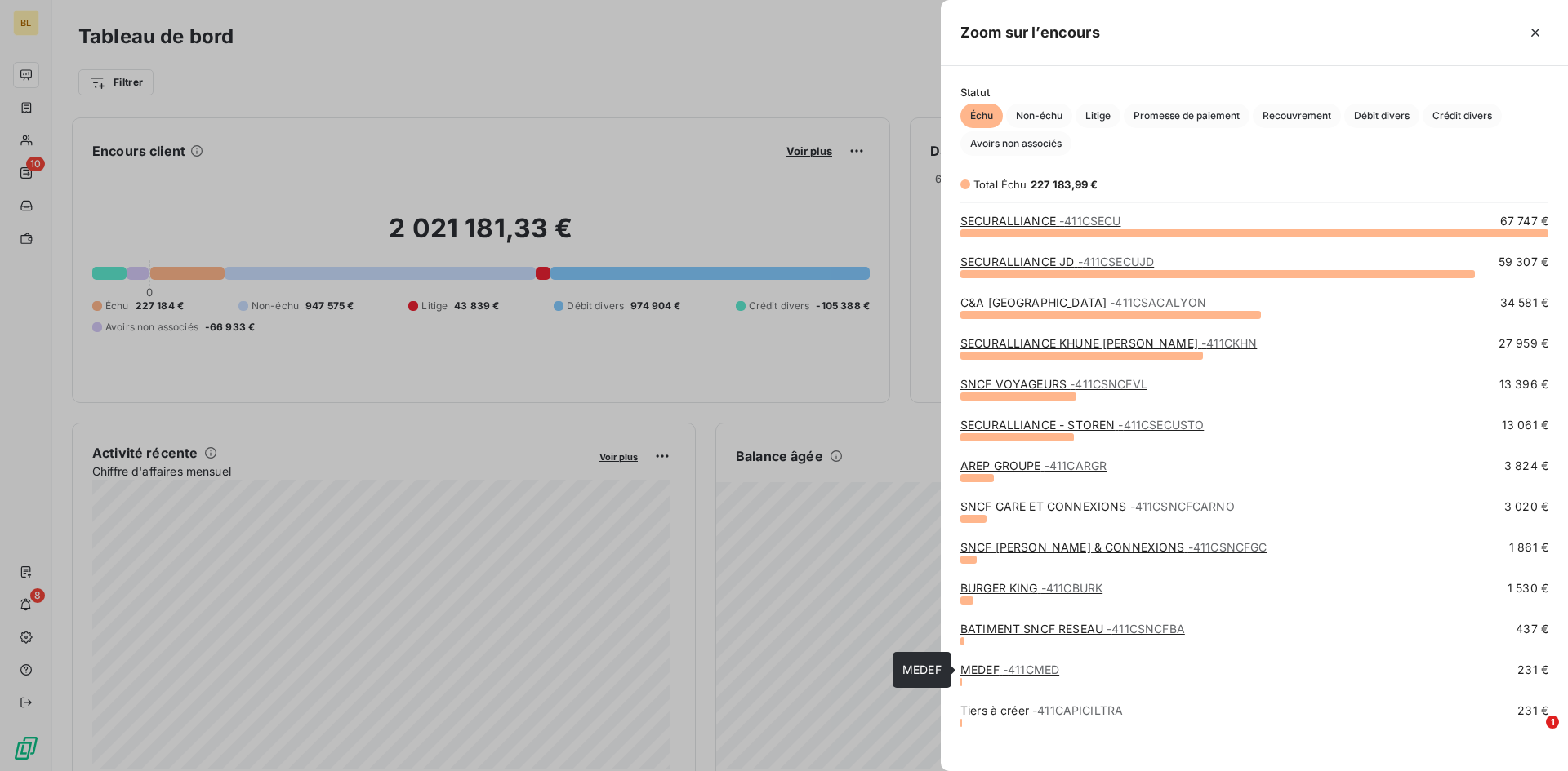
click at [1000, 542] on link "MEDEF - 411CMED" at bounding box center [1009, 669] width 99 height 14
